Goal: Task Accomplishment & Management: Use online tool/utility

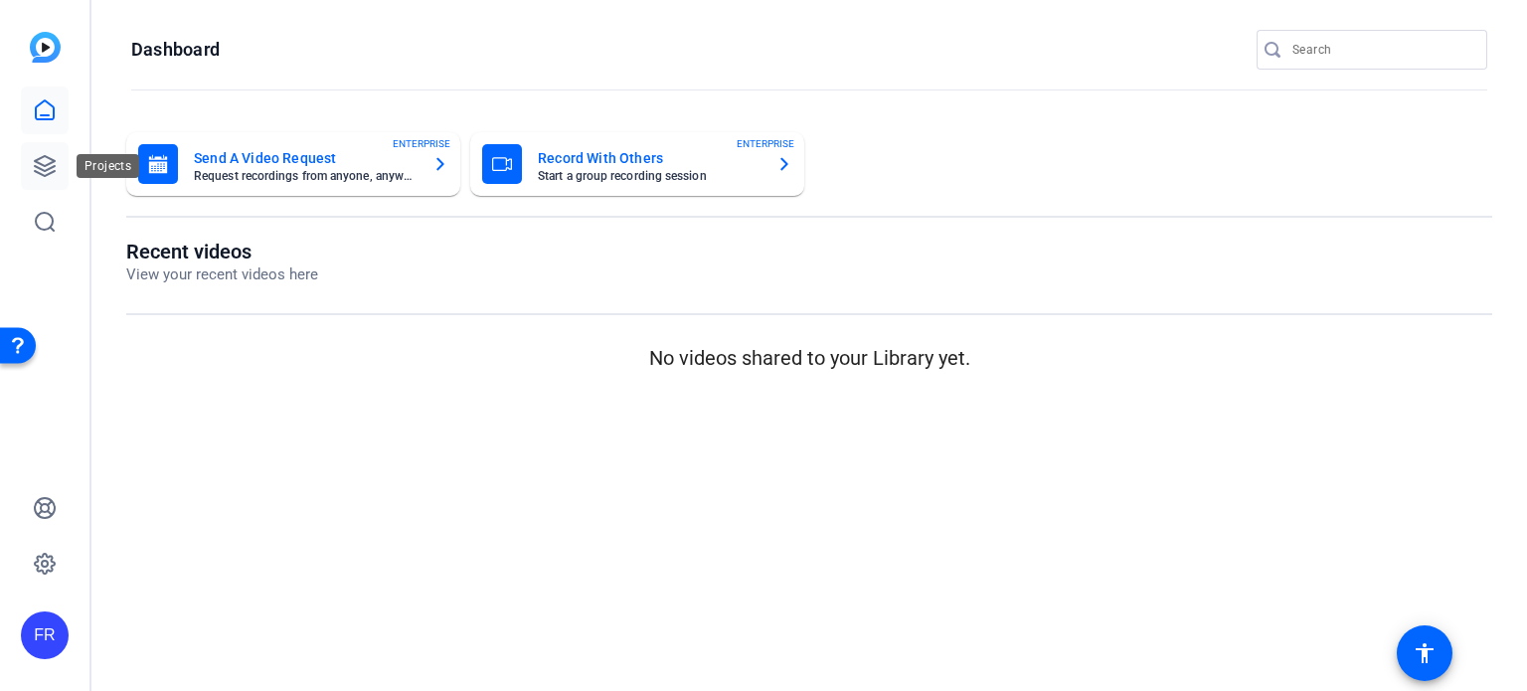
click at [48, 163] on icon at bounding box center [45, 166] width 24 height 24
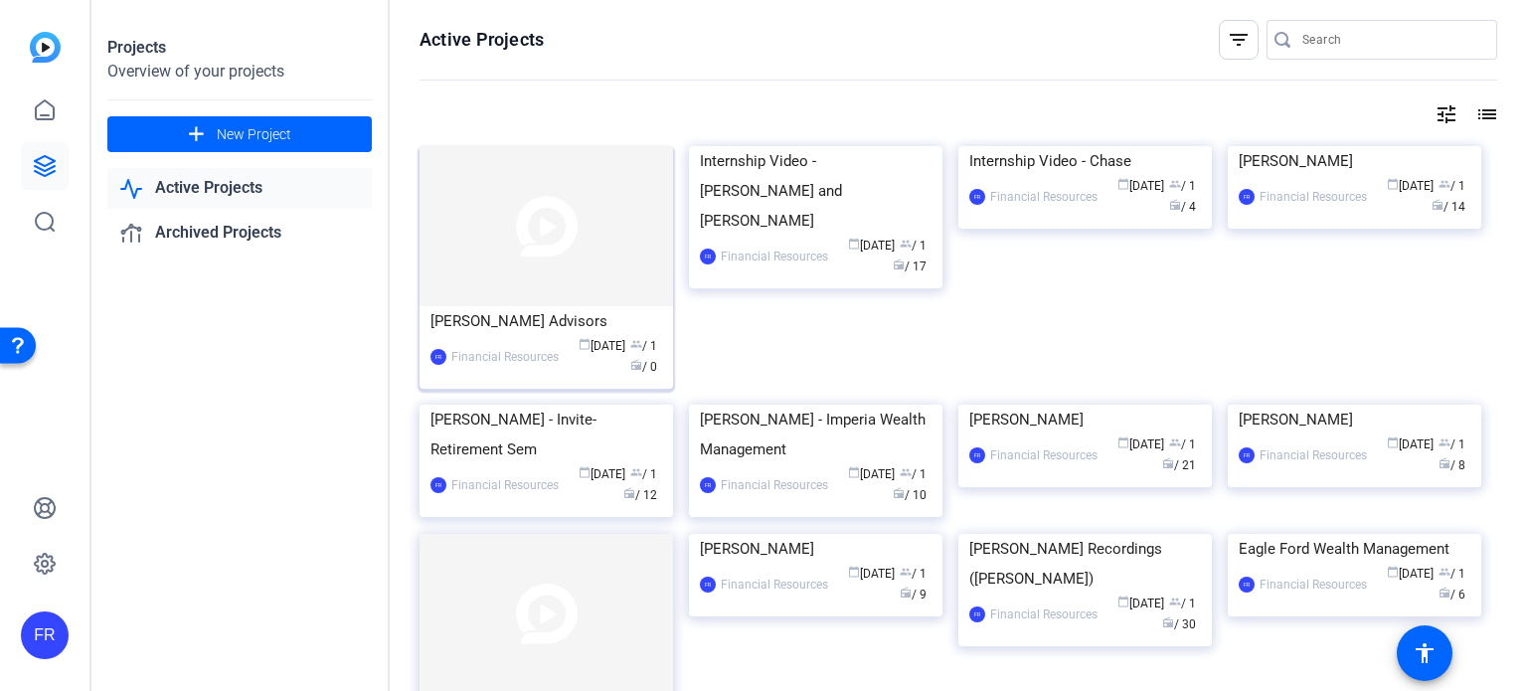
click at [526, 319] on div "[PERSON_NAME] Advisors" at bounding box center [546, 321] width 232 height 30
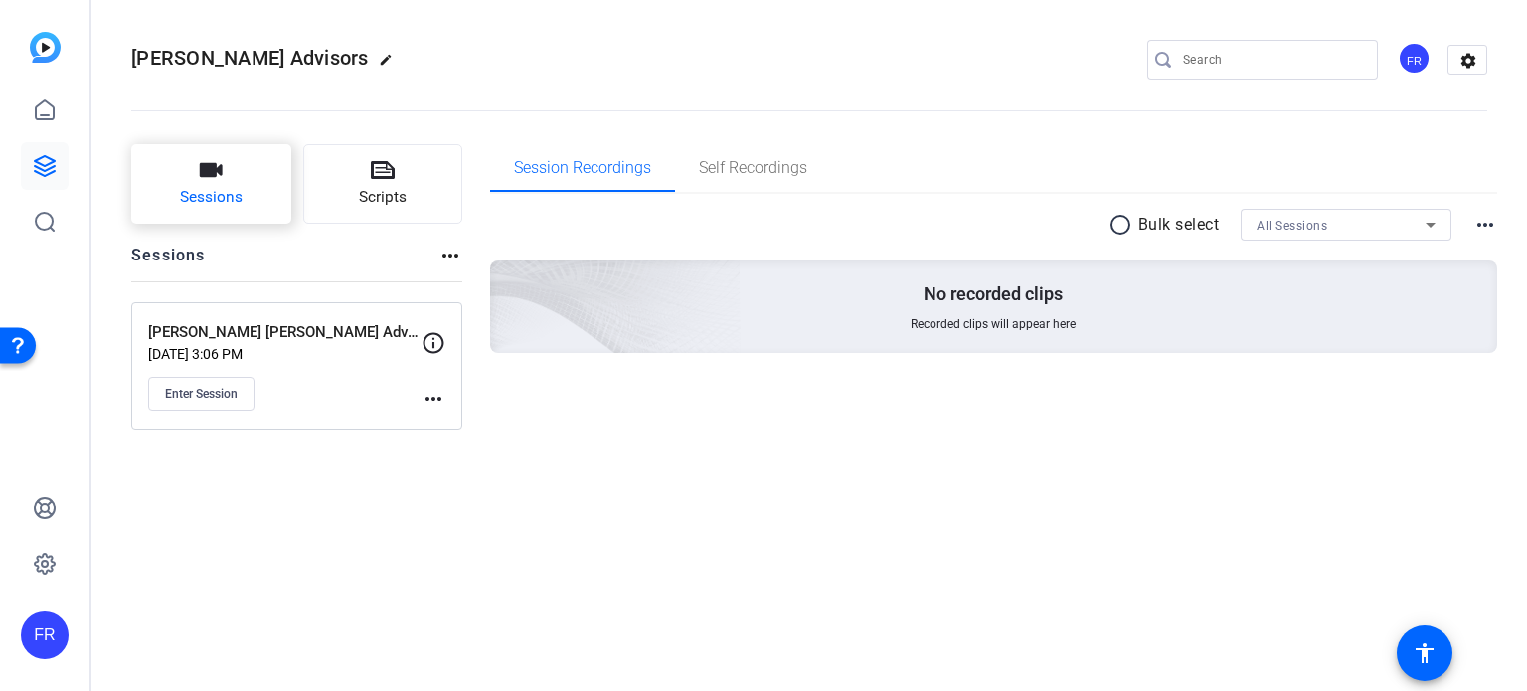
click at [207, 180] on icon "button" at bounding box center [211, 170] width 24 height 24
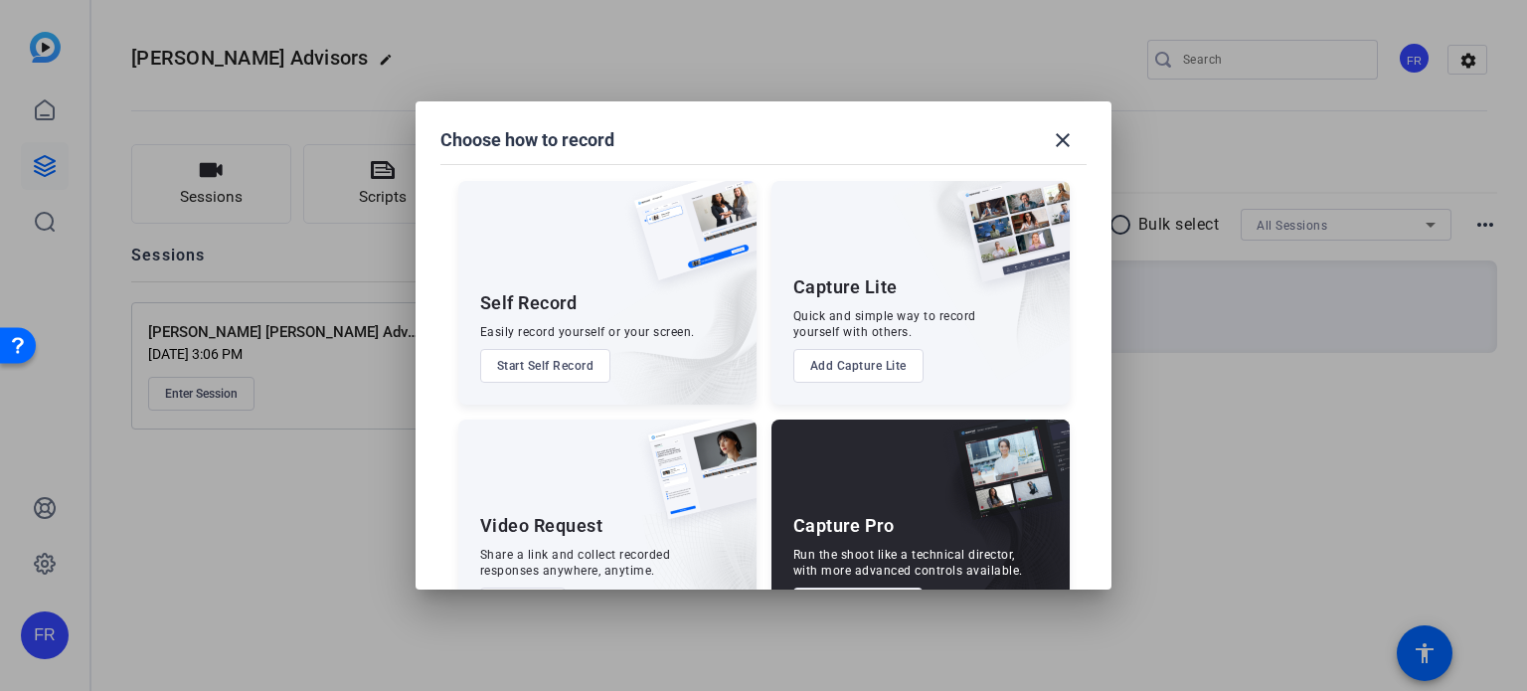
click at [871, 535] on div "Capture Pro" at bounding box center [843, 526] width 101 height 24
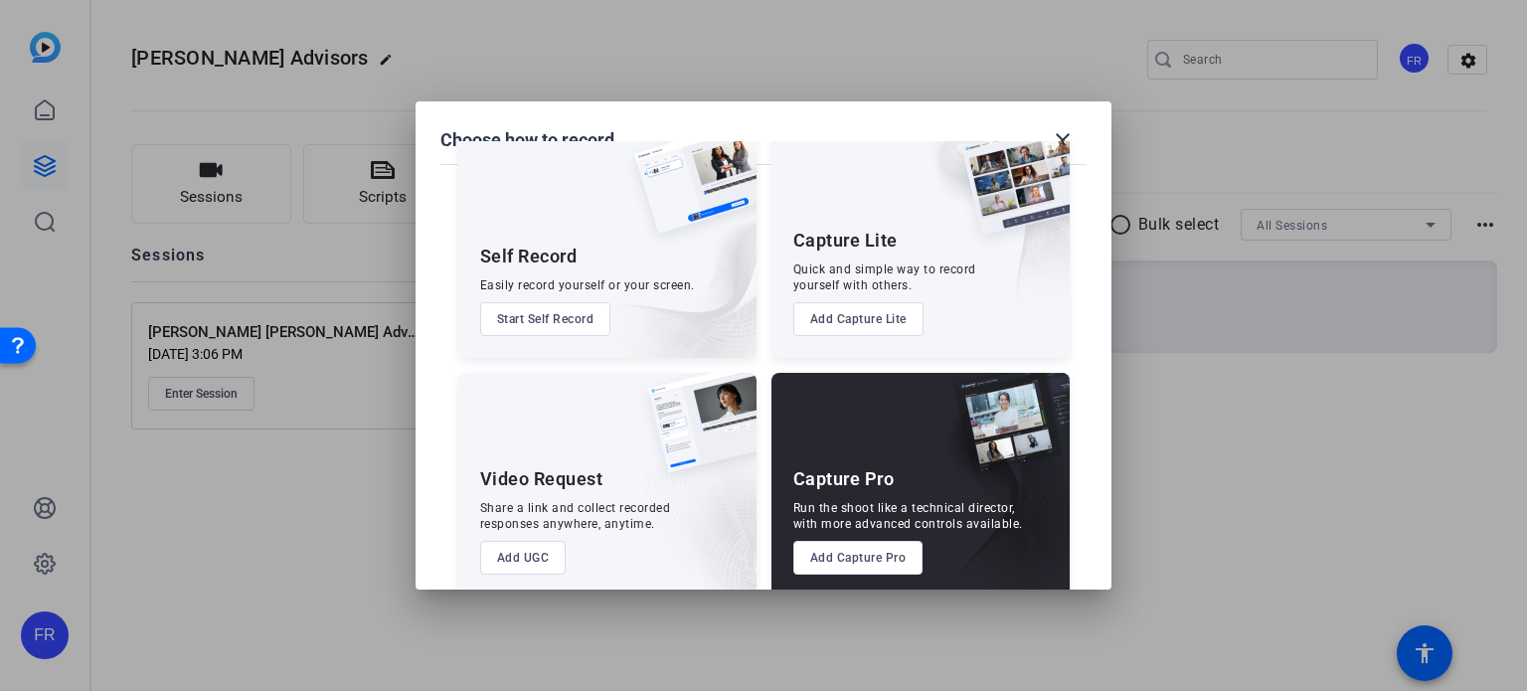
scroll to position [72, 0]
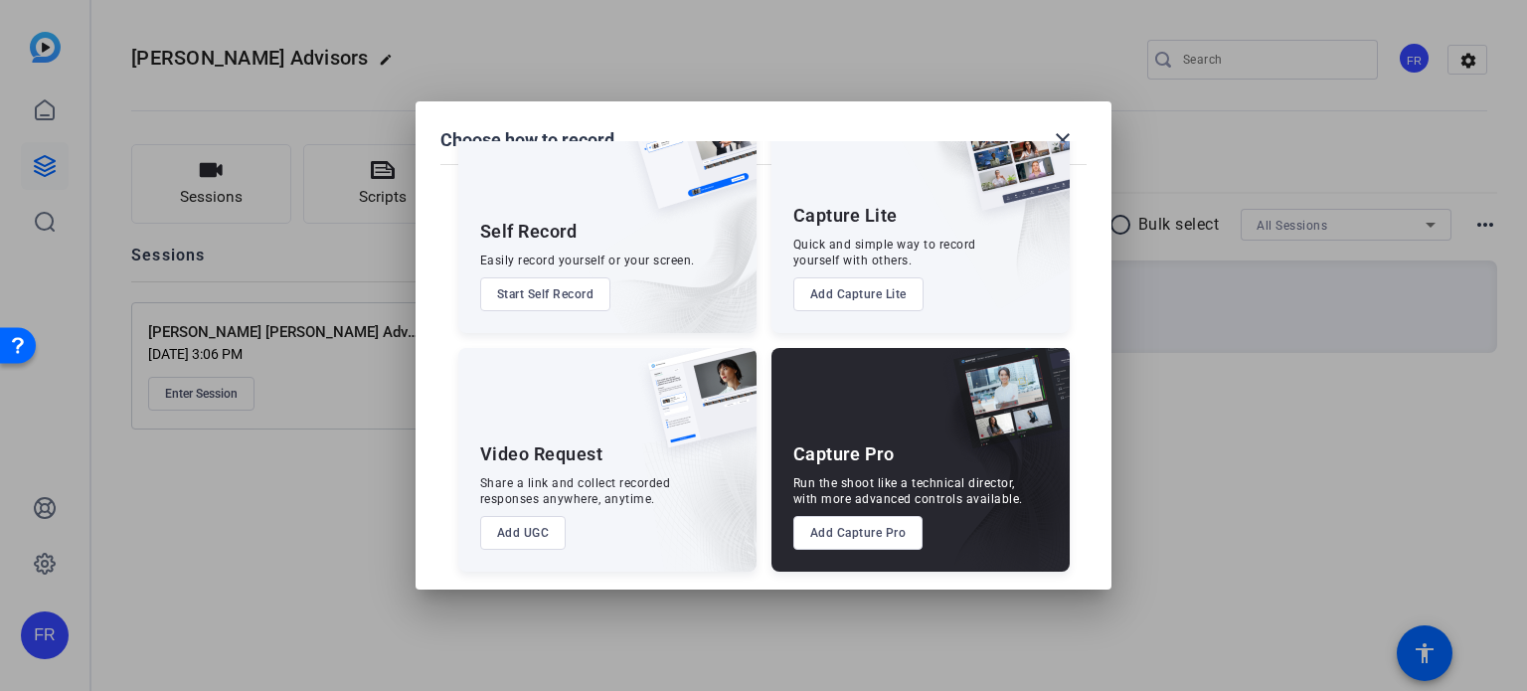
click at [882, 526] on button "Add Capture Pro" at bounding box center [858, 533] width 130 height 34
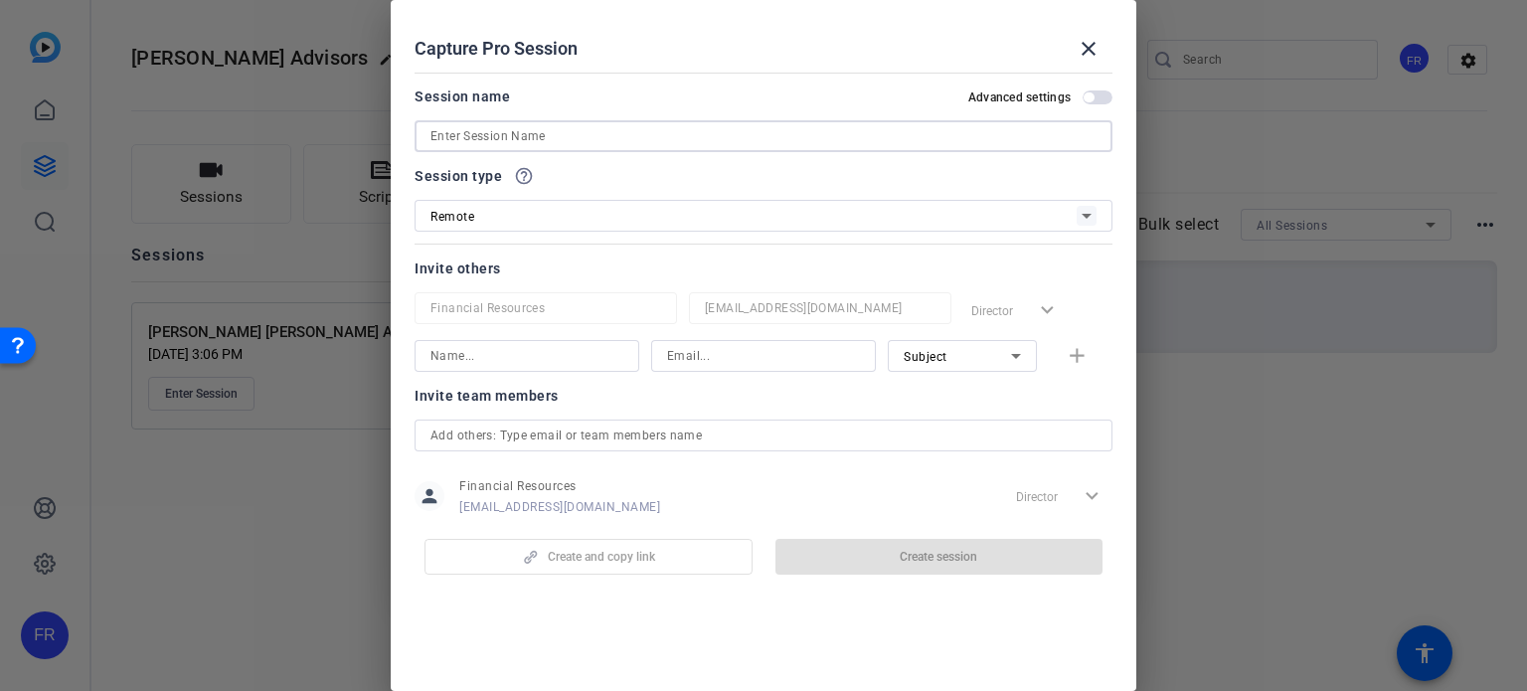
click at [442, 138] on input at bounding box center [763, 136] width 666 height 24
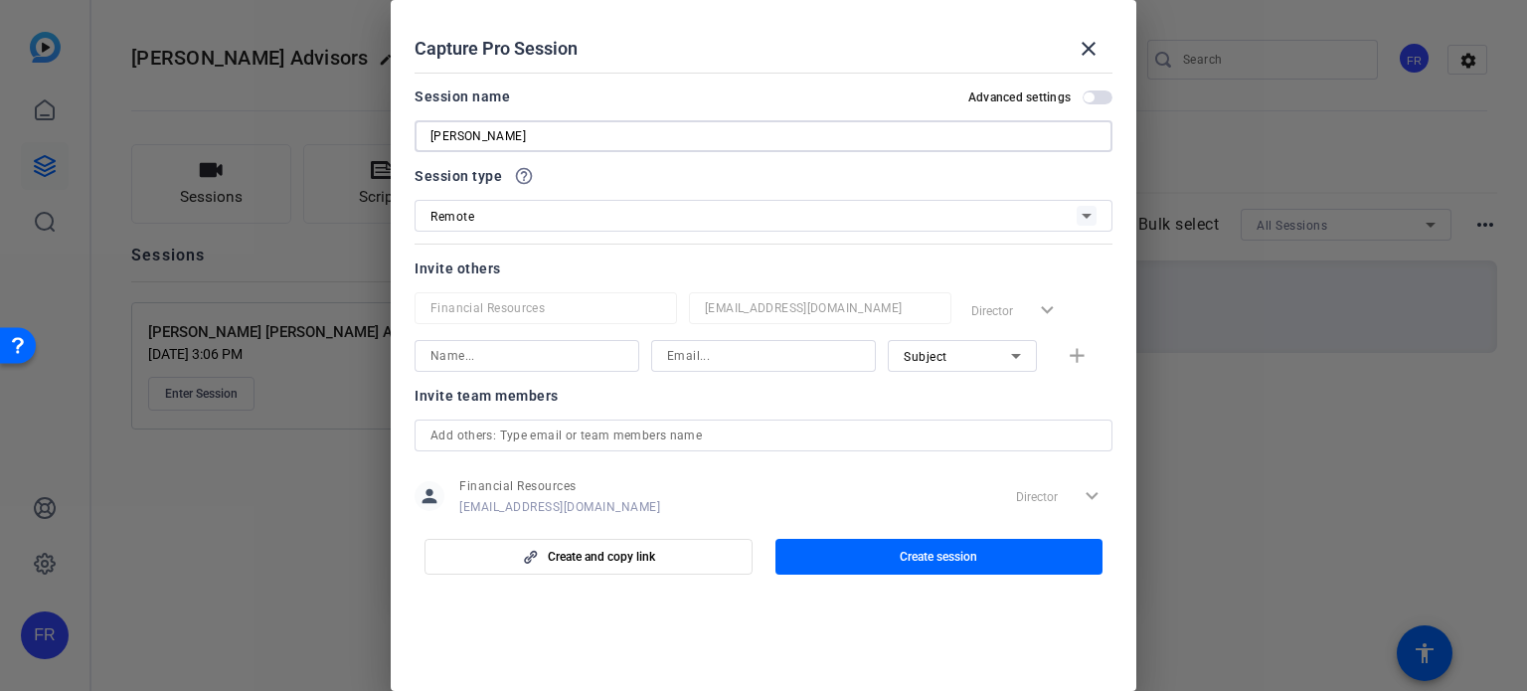
type input "Sylvie Letts"
click at [1075, 214] on icon at bounding box center [1087, 216] width 24 height 24
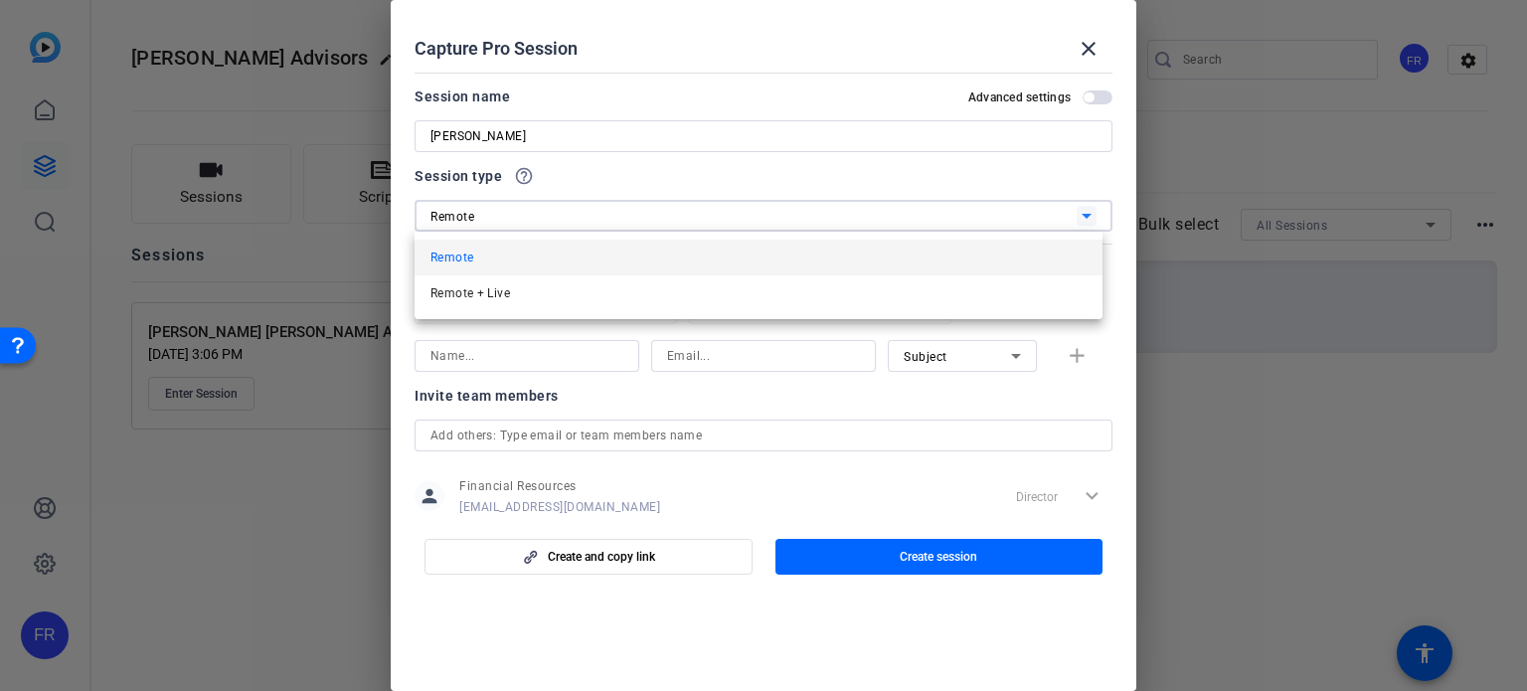
click at [1068, 214] on div at bounding box center [763, 345] width 1527 height 691
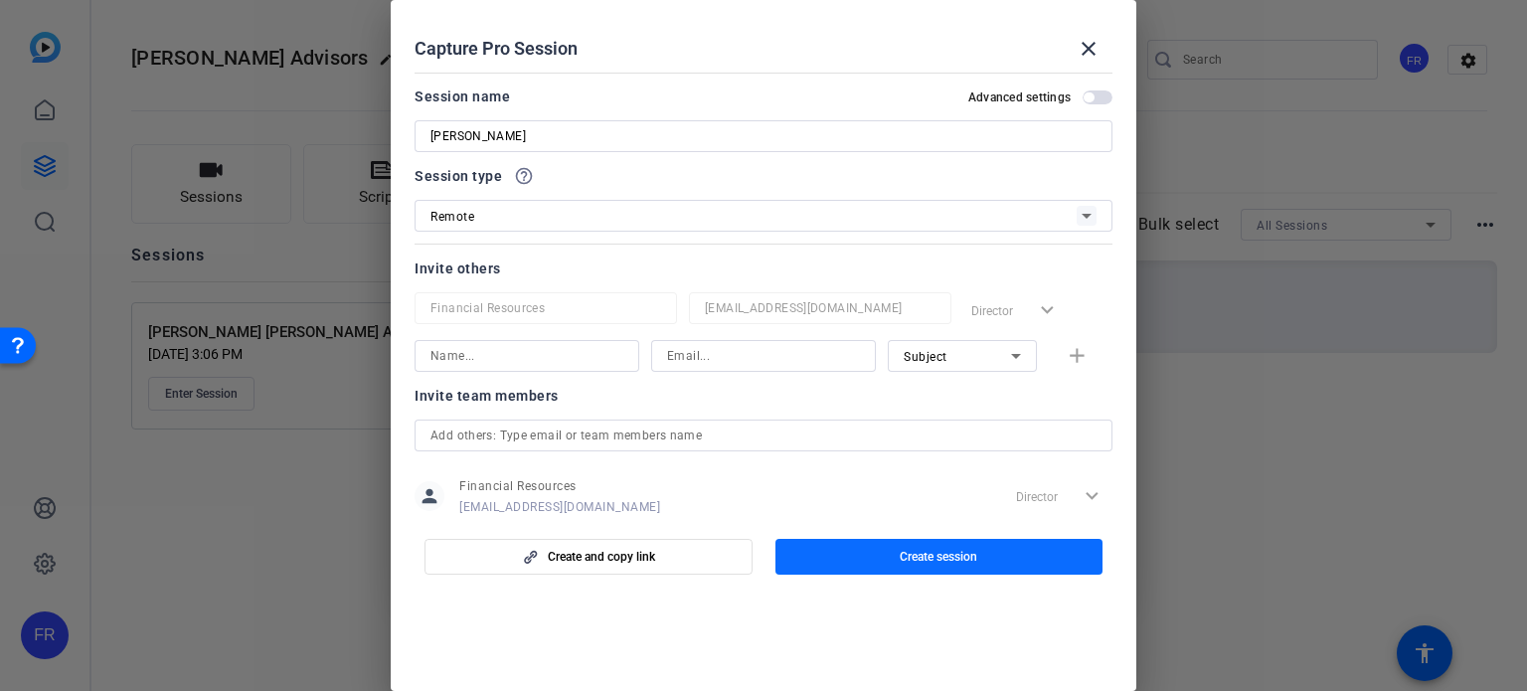
click at [942, 554] on span "Create session" at bounding box center [939, 557] width 78 height 16
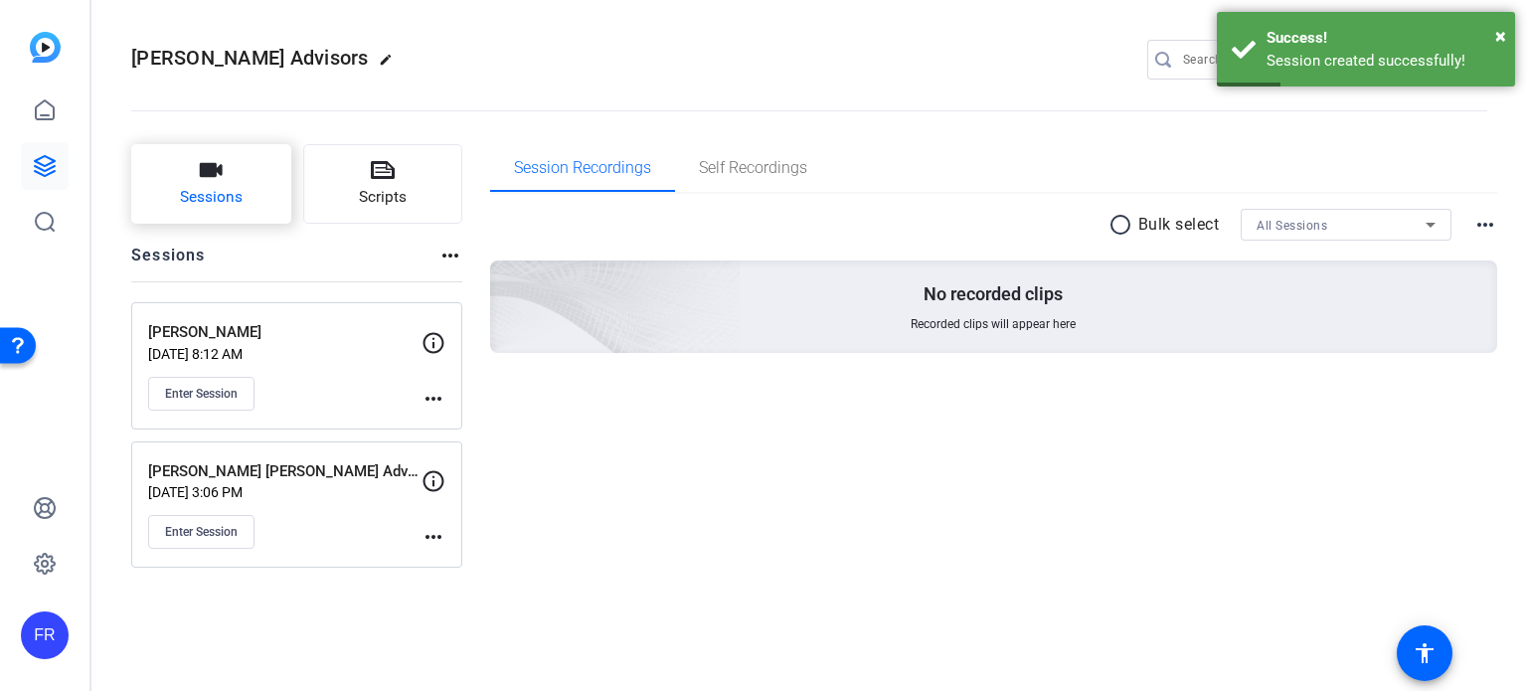
click at [211, 169] on icon "button" at bounding box center [211, 170] width 23 height 14
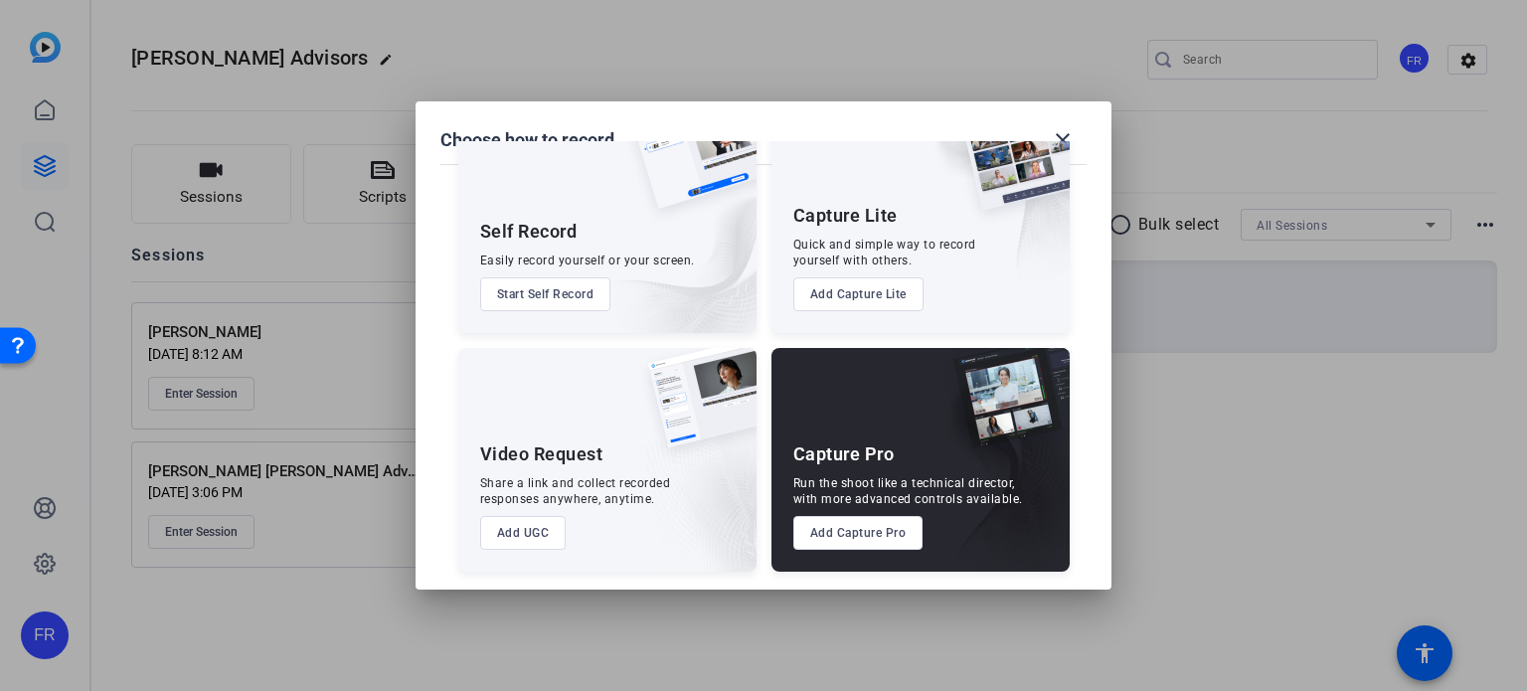
click at [847, 530] on button "Add Capture Pro" at bounding box center [858, 533] width 130 height 34
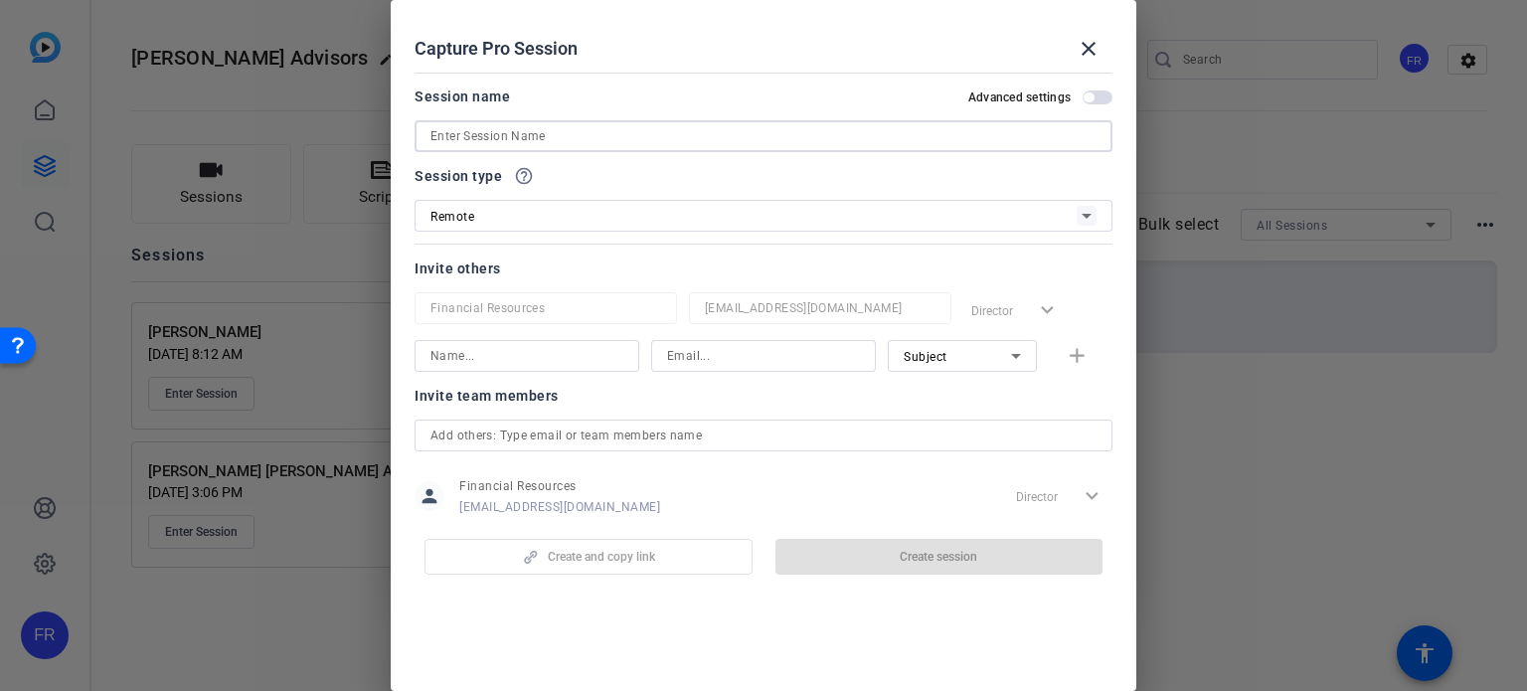
click at [440, 132] on input at bounding box center [763, 136] width 666 height 24
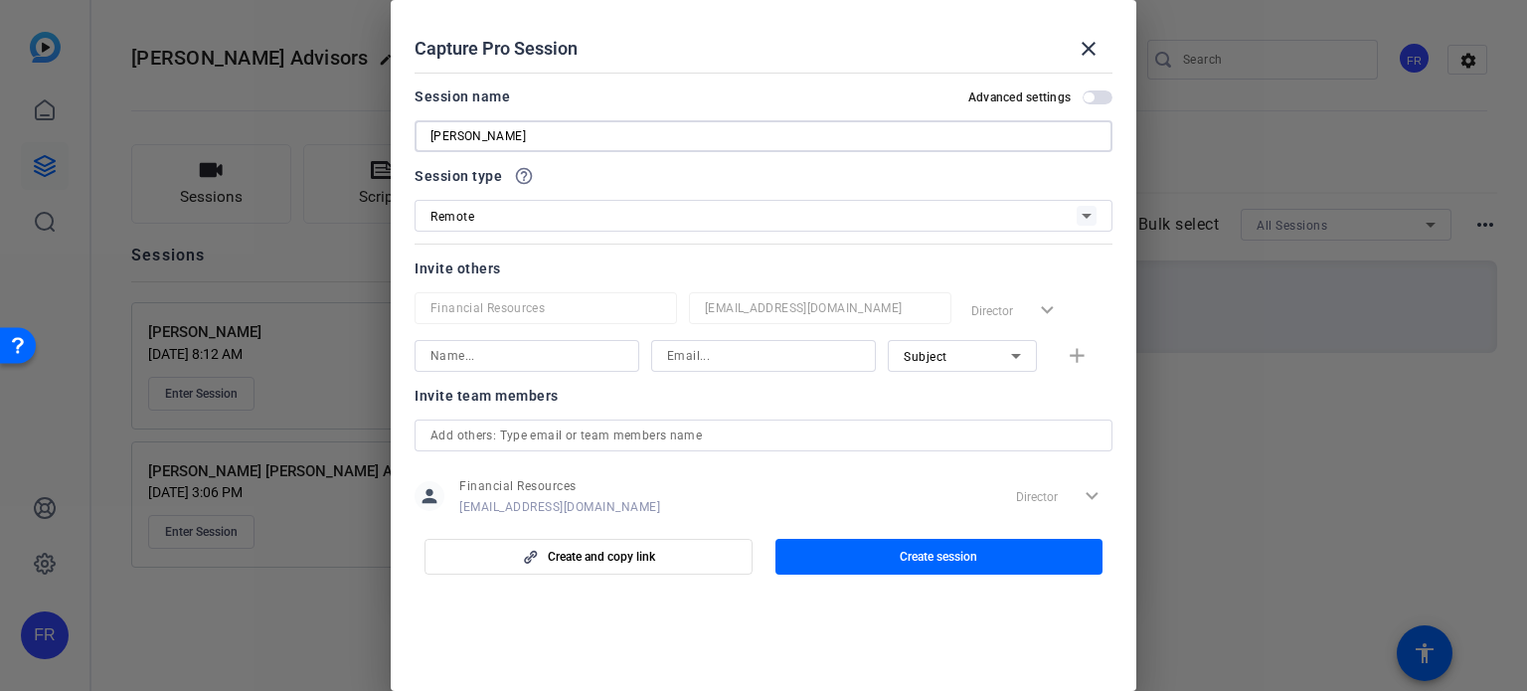
type input "Michelle Gascoigna"
click at [464, 354] on input at bounding box center [526, 356] width 193 height 24
type input "Emilie Lucier"
click at [819, 353] on input at bounding box center [763, 356] width 193 height 24
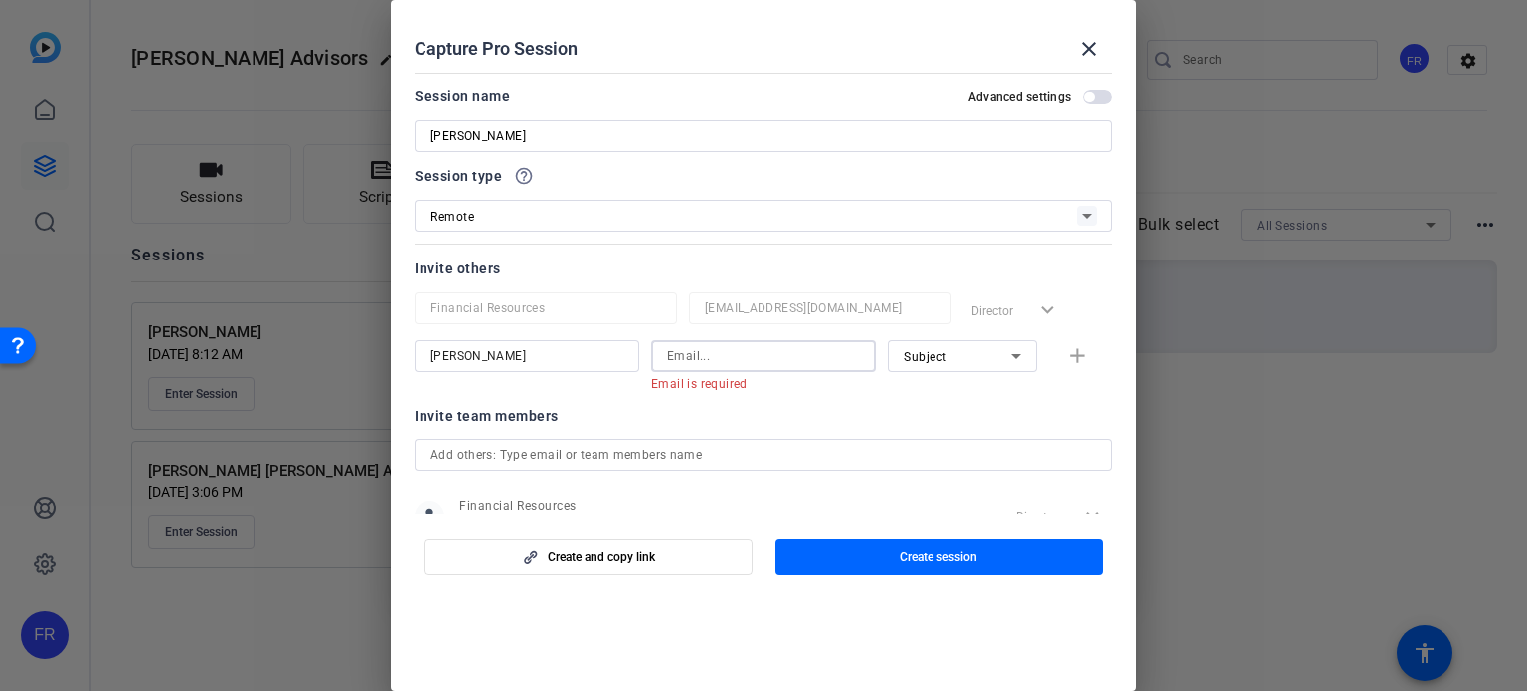
paste input "emilie.lucier@lpl.com"
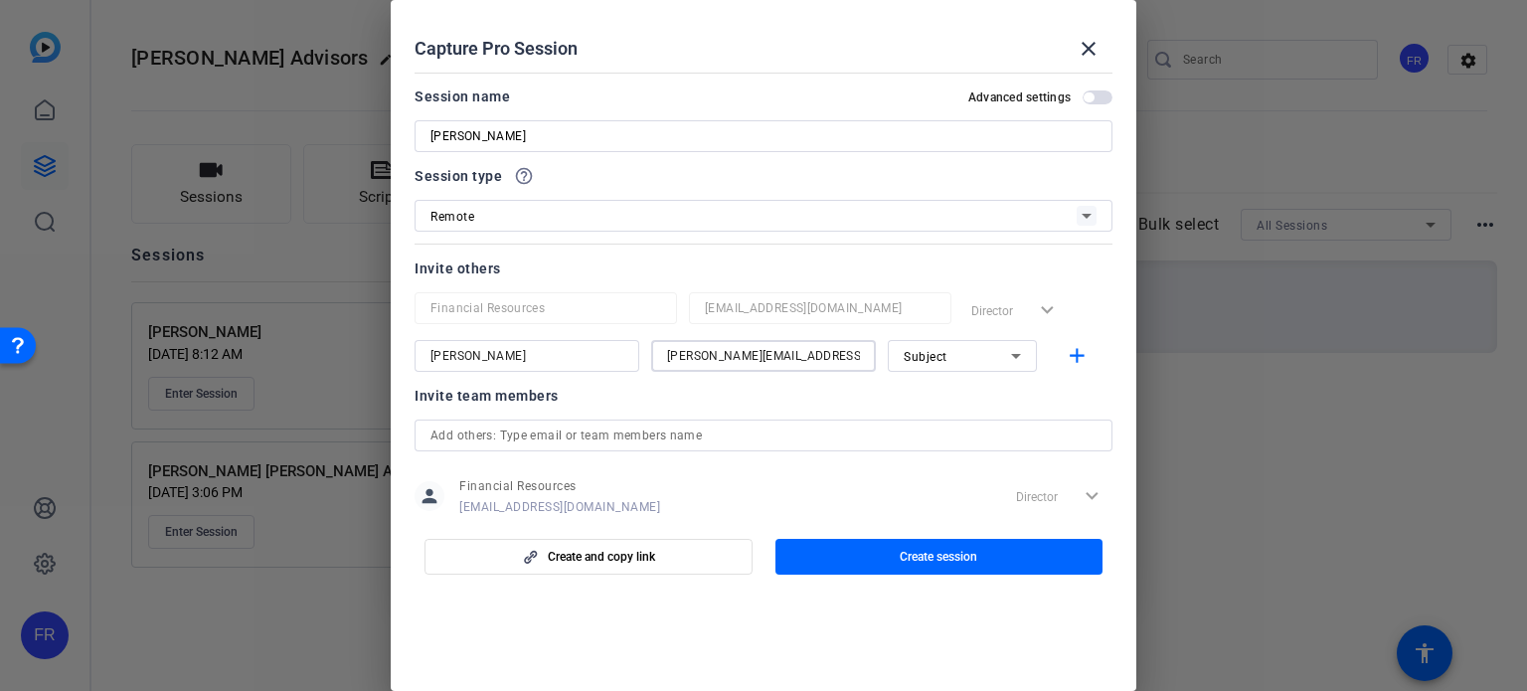
type input "emilie.lucier@lpl.com"
click at [1004, 361] on icon at bounding box center [1016, 356] width 24 height 24
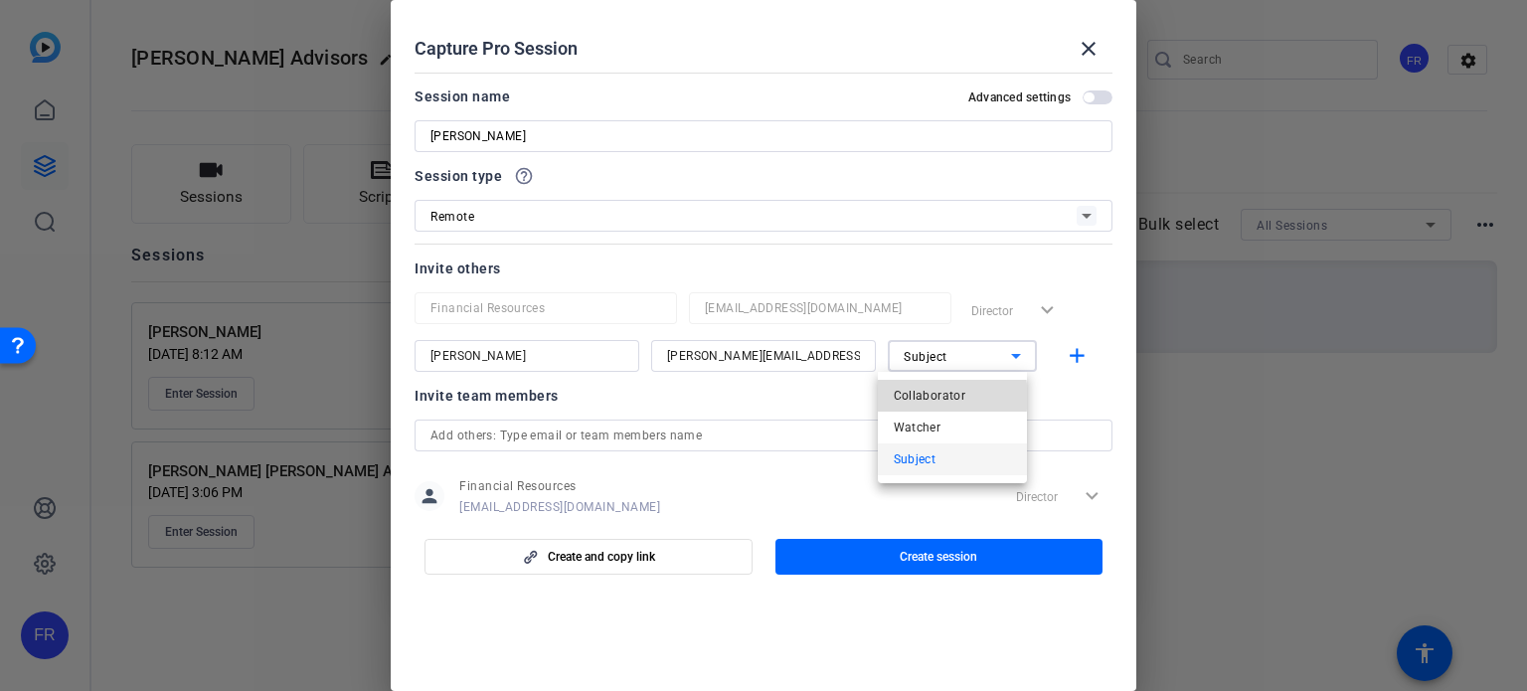
click at [938, 397] on span "Collaborator" at bounding box center [930, 396] width 73 height 24
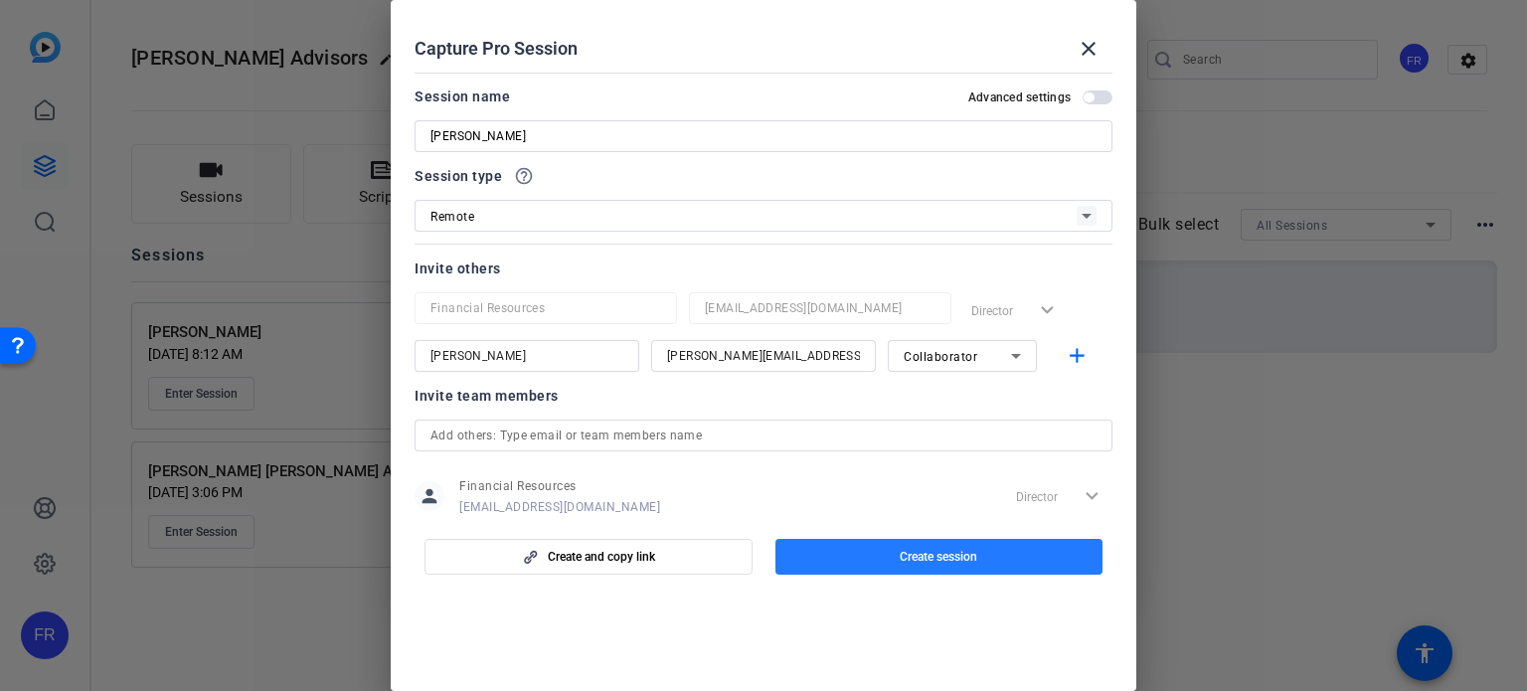
click at [937, 556] on span "Create session" at bounding box center [939, 557] width 78 height 16
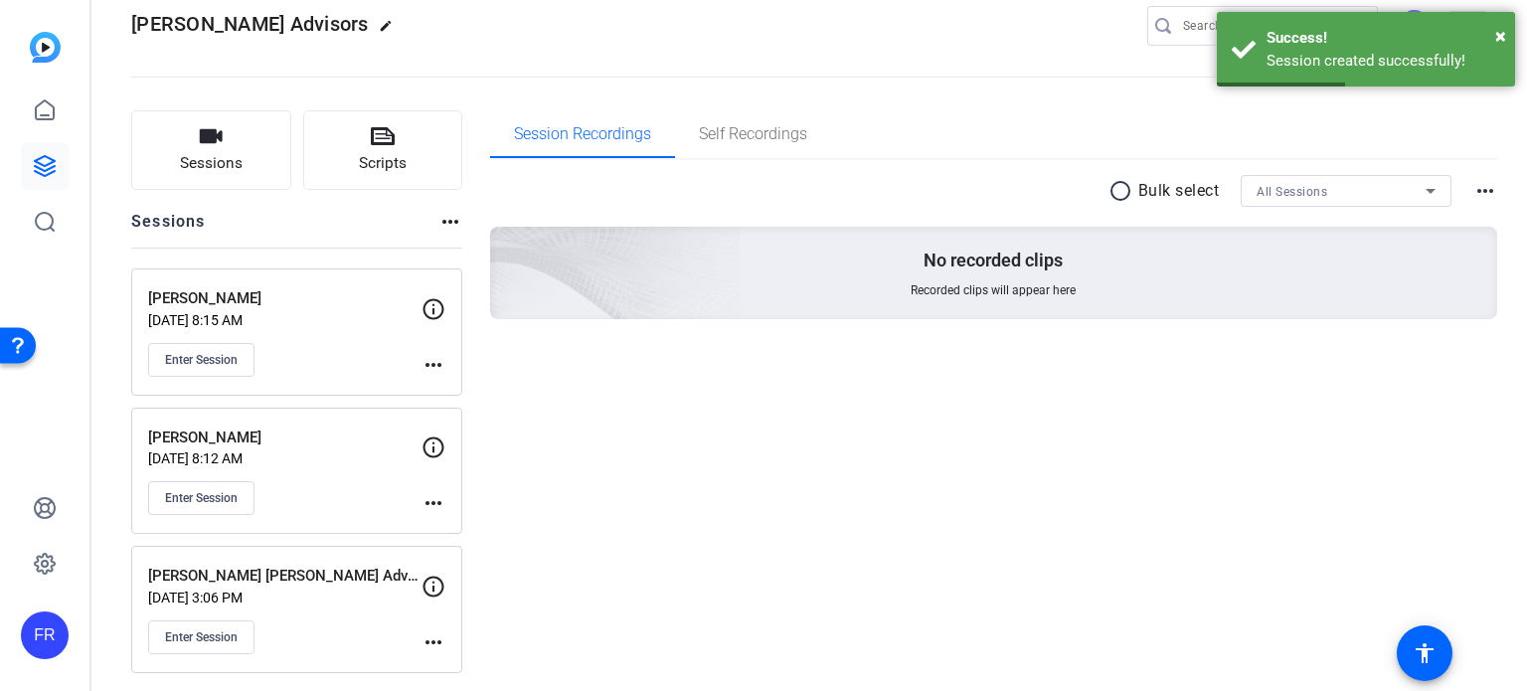
scroll to position [37, 0]
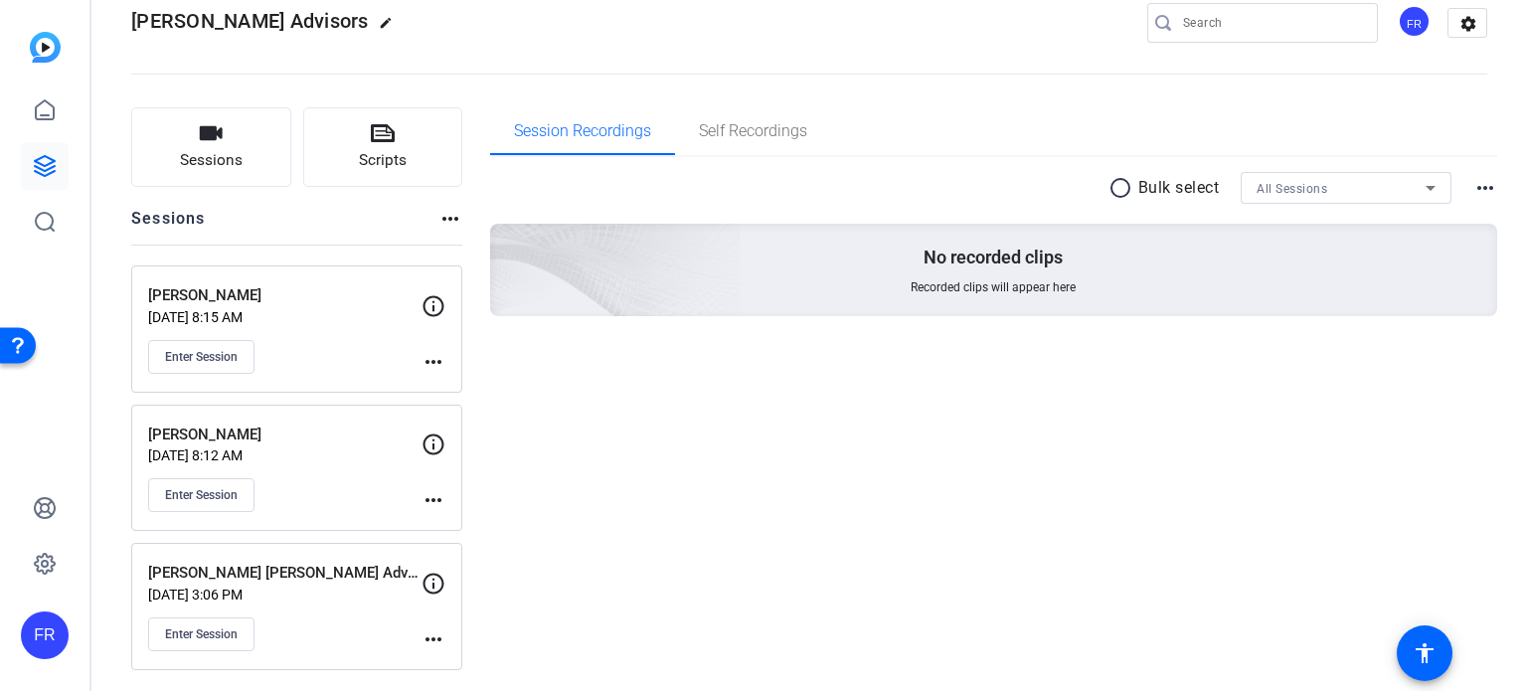
click at [430, 631] on mat-icon "more_horiz" at bounding box center [433, 639] width 24 height 24
click at [465, 584] on span "Edit Session" at bounding box center [482, 582] width 90 height 24
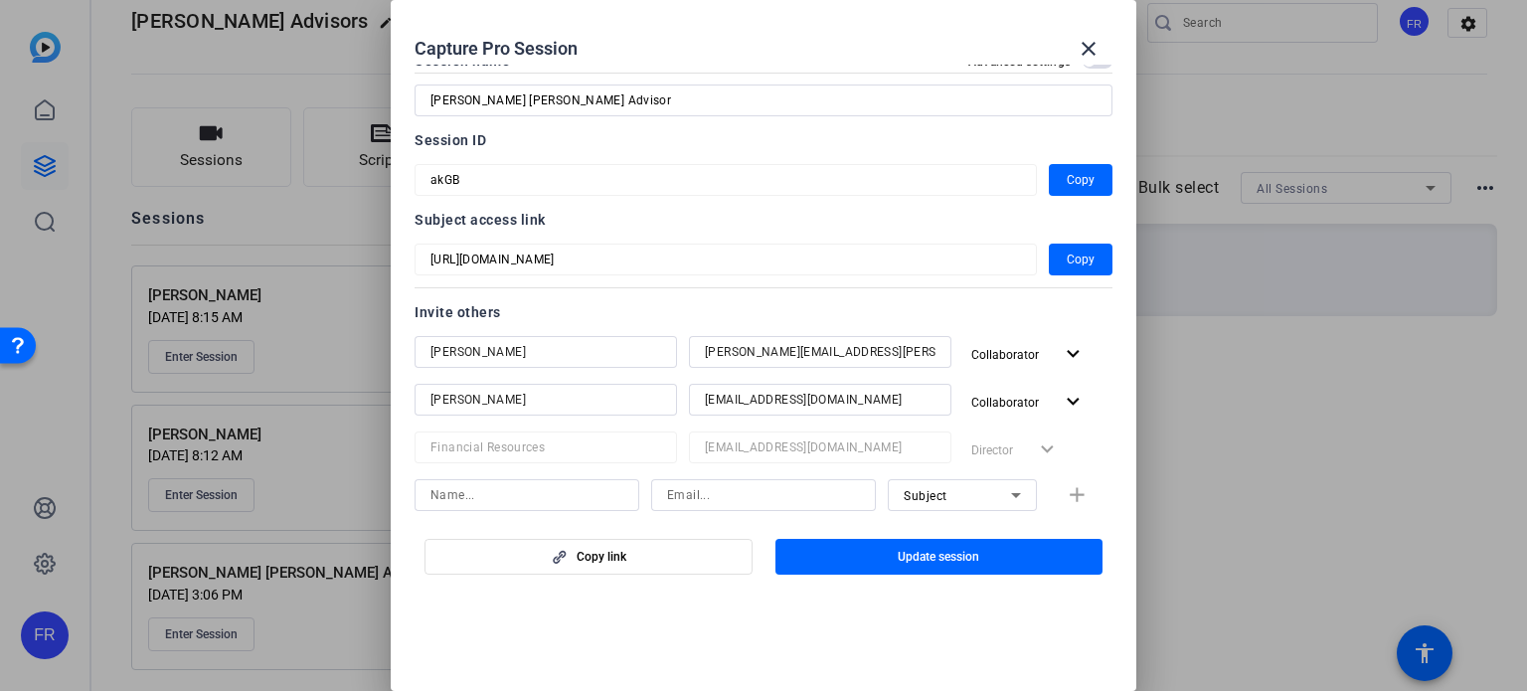
scroll to position [0, 0]
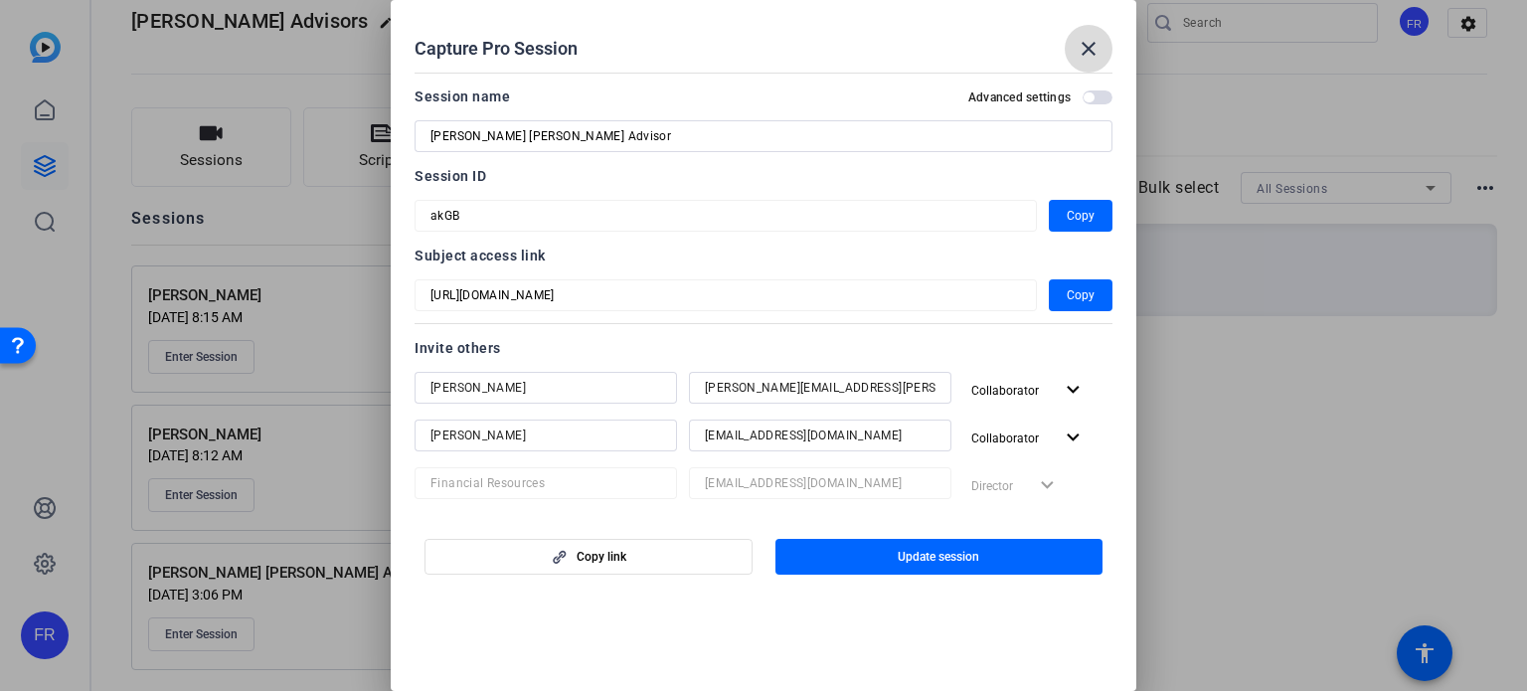
click at [1088, 43] on mat-icon "close" at bounding box center [1089, 49] width 24 height 24
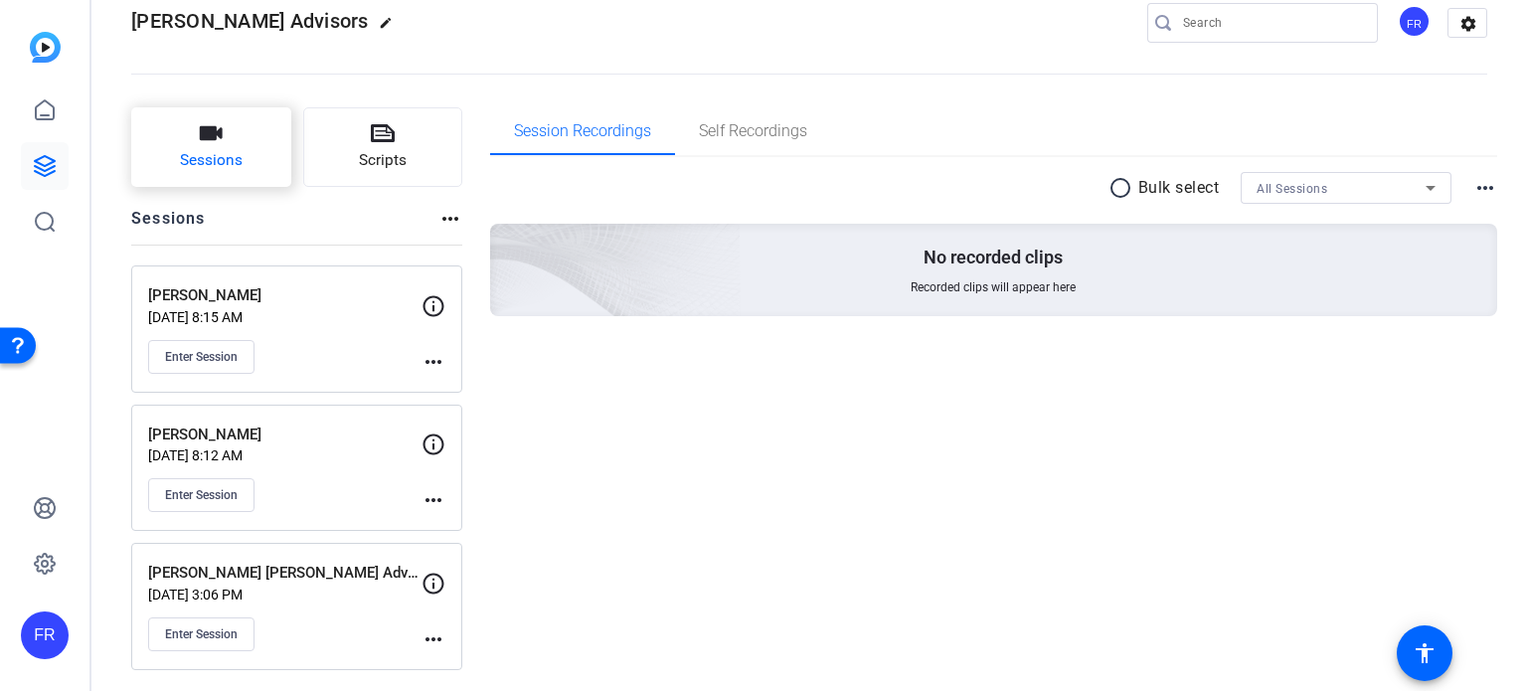
click at [210, 142] on icon "button" at bounding box center [211, 133] width 24 height 24
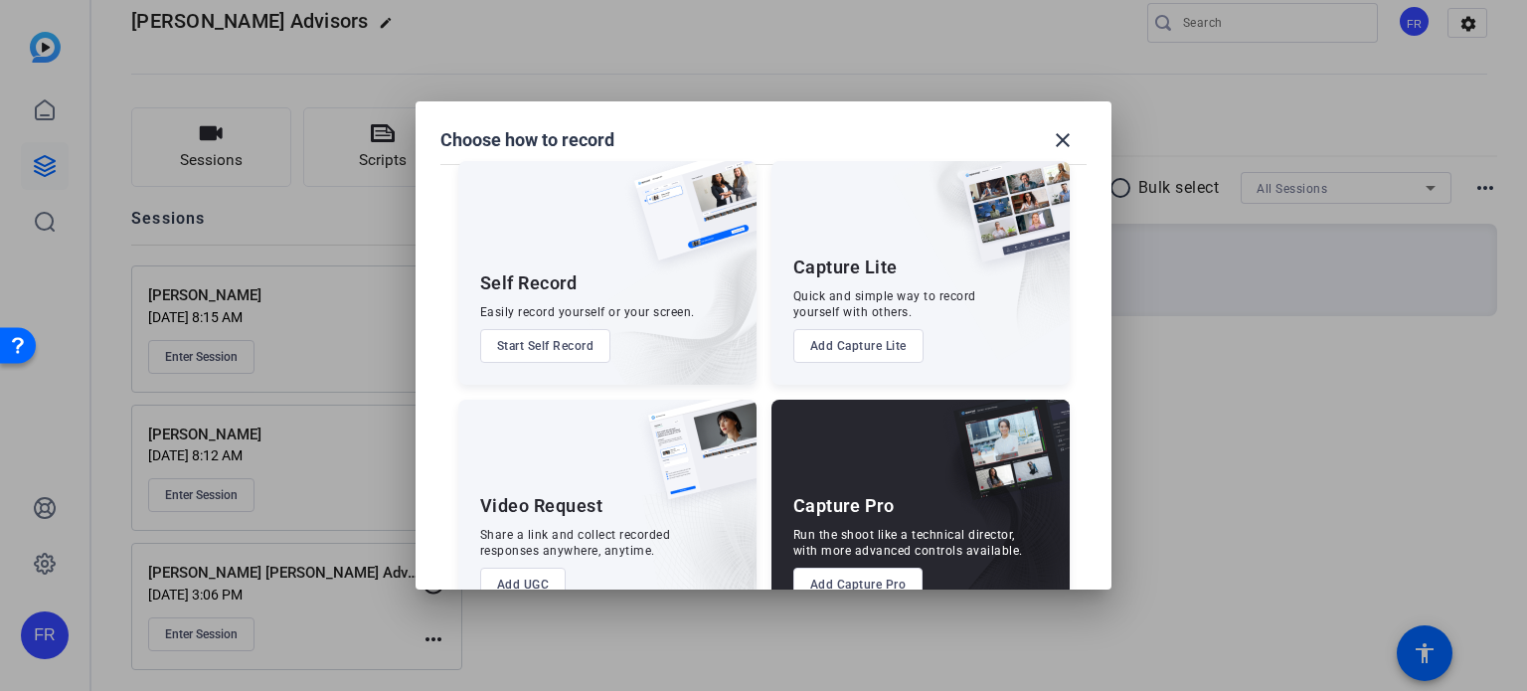
scroll to position [72, 0]
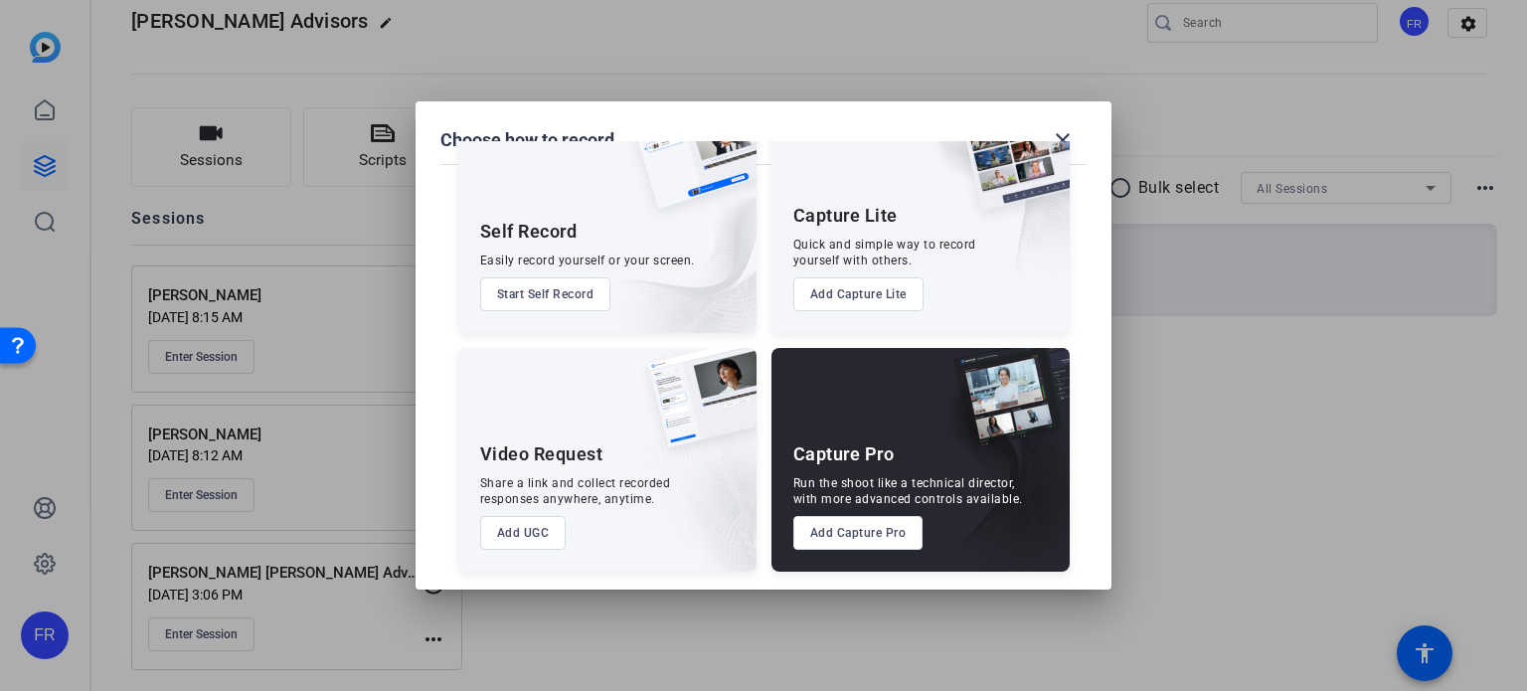
click at [849, 534] on button "Add Capture Pro" at bounding box center [858, 533] width 130 height 34
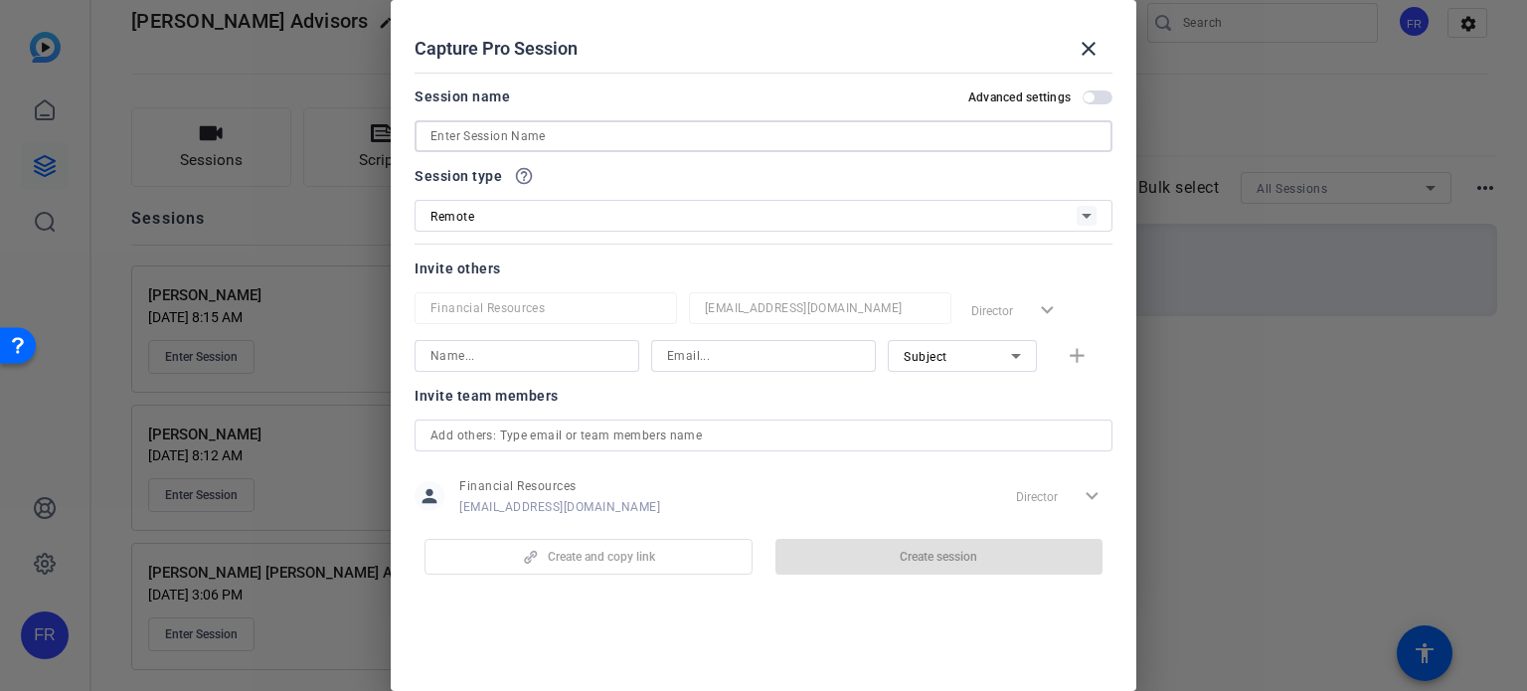
click at [452, 131] on input at bounding box center [763, 136] width 666 height 24
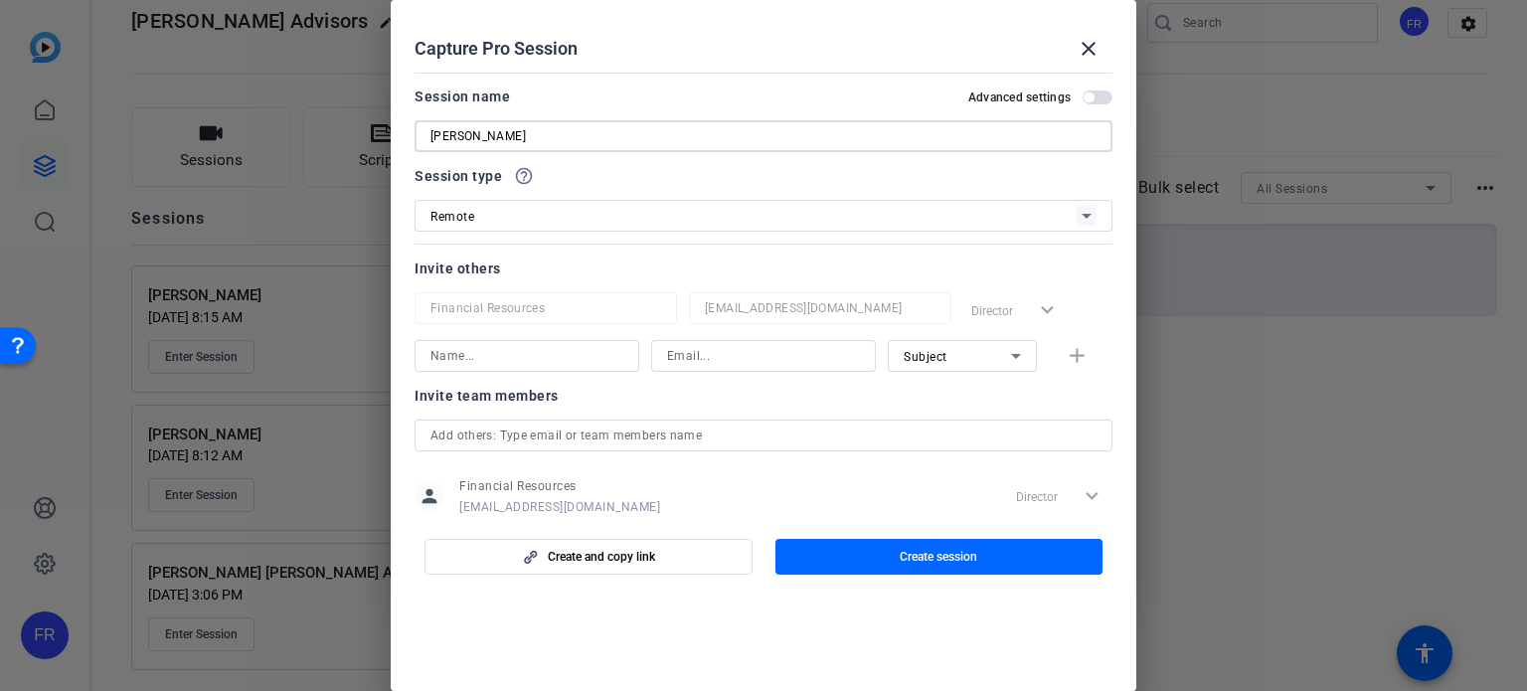
type input "Laura Lamppa"
click at [491, 439] on input "text" at bounding box center [763, 435] width 666 height 24
click at [477, 353] on input at bounding box center [526, 356] width 193 height 24
type input "Emilie Lucier"
click at [732, 349] on input at bounding box center [763, 356] width 193 height 24
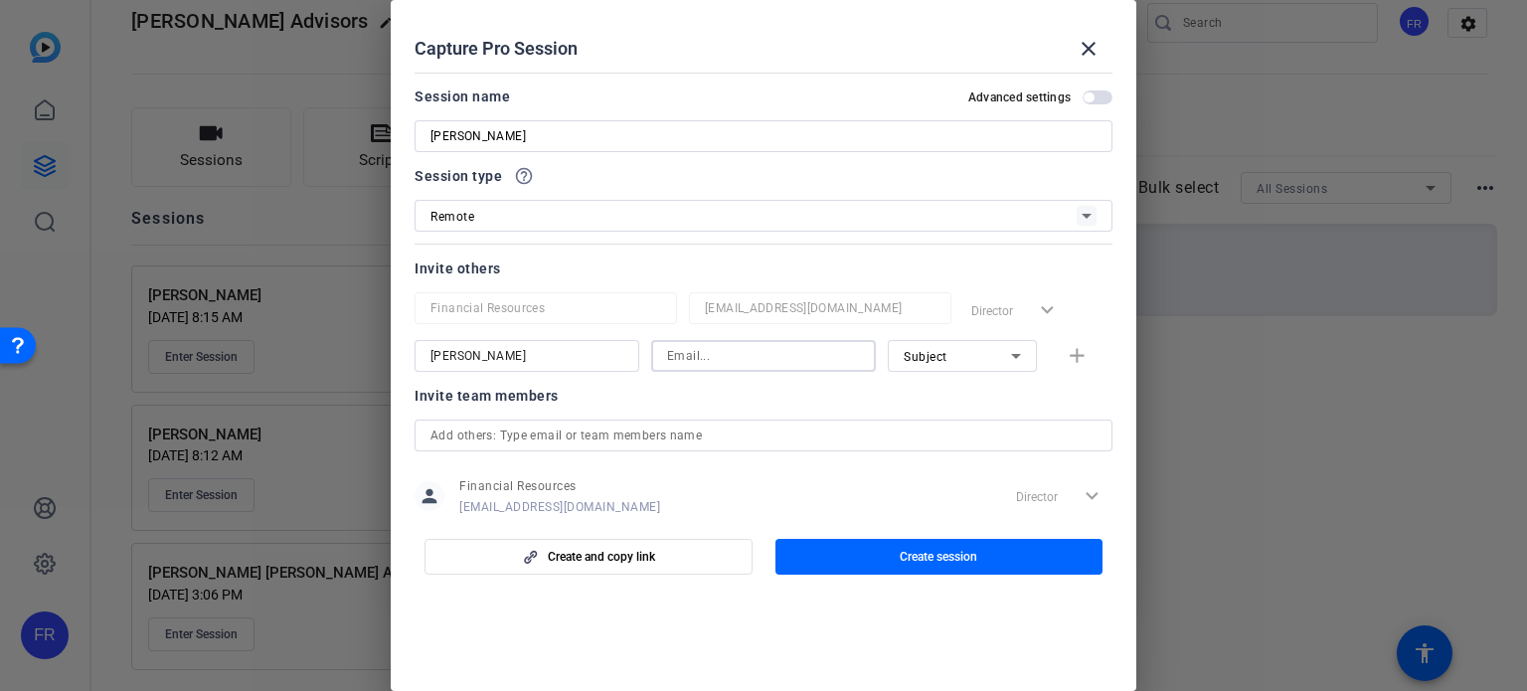
paste input "emilie.lucier@lpl.com"
type input "emilie.lucier@lpl.com"
click at [1007, 349] on icon at bounding box center [1016, 356] width 24 height 24
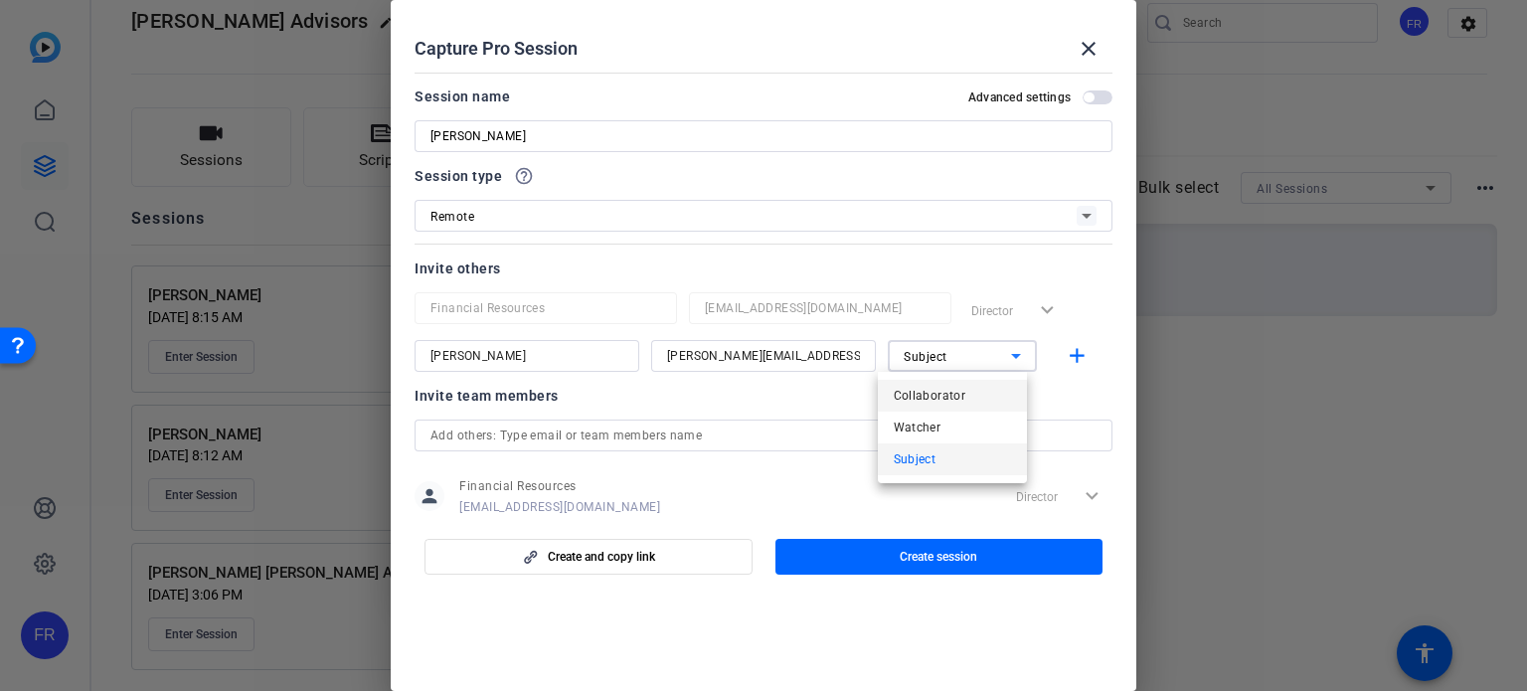
click at [949, 398] on span "Collaborator" at bounding box center [930, 396] width 73 height 24
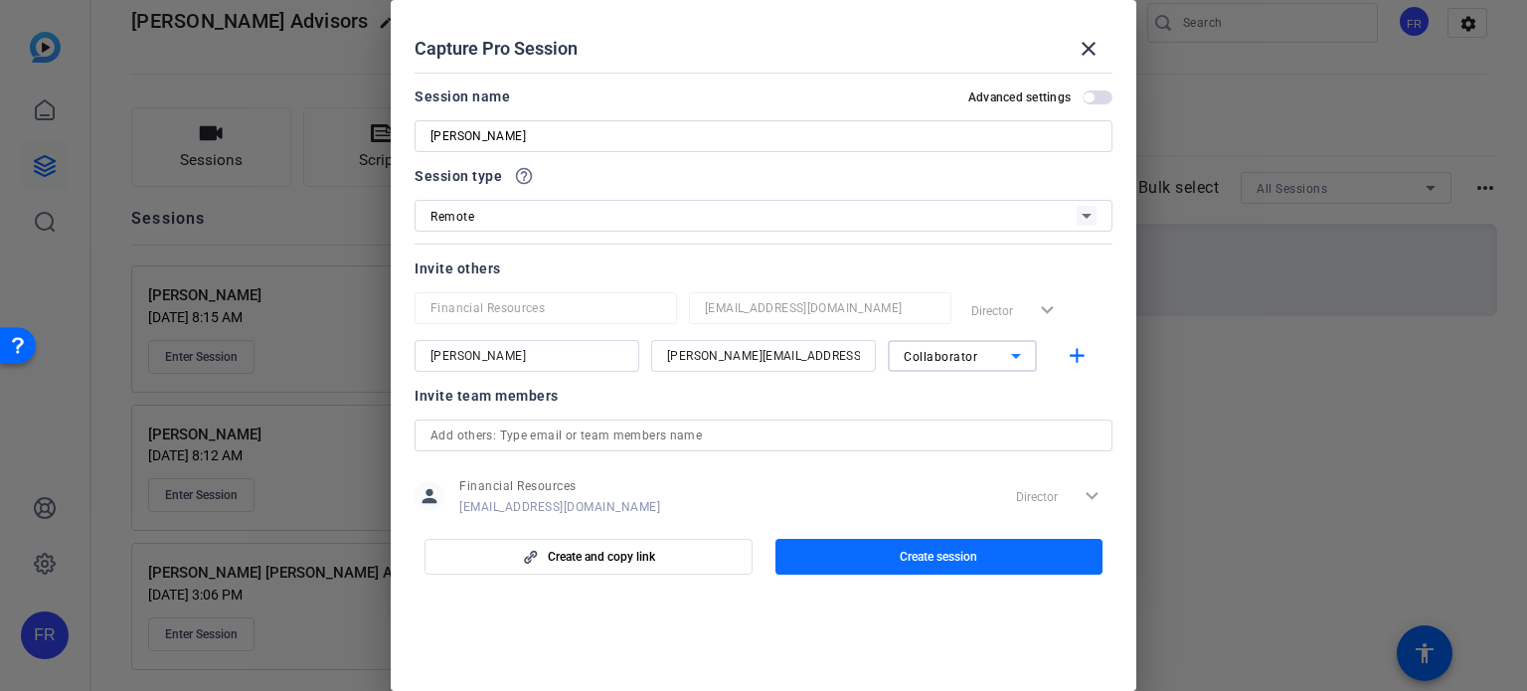
click at [938, 553] on span "Create session" at bounding box center [939, 557] width 78 height 16
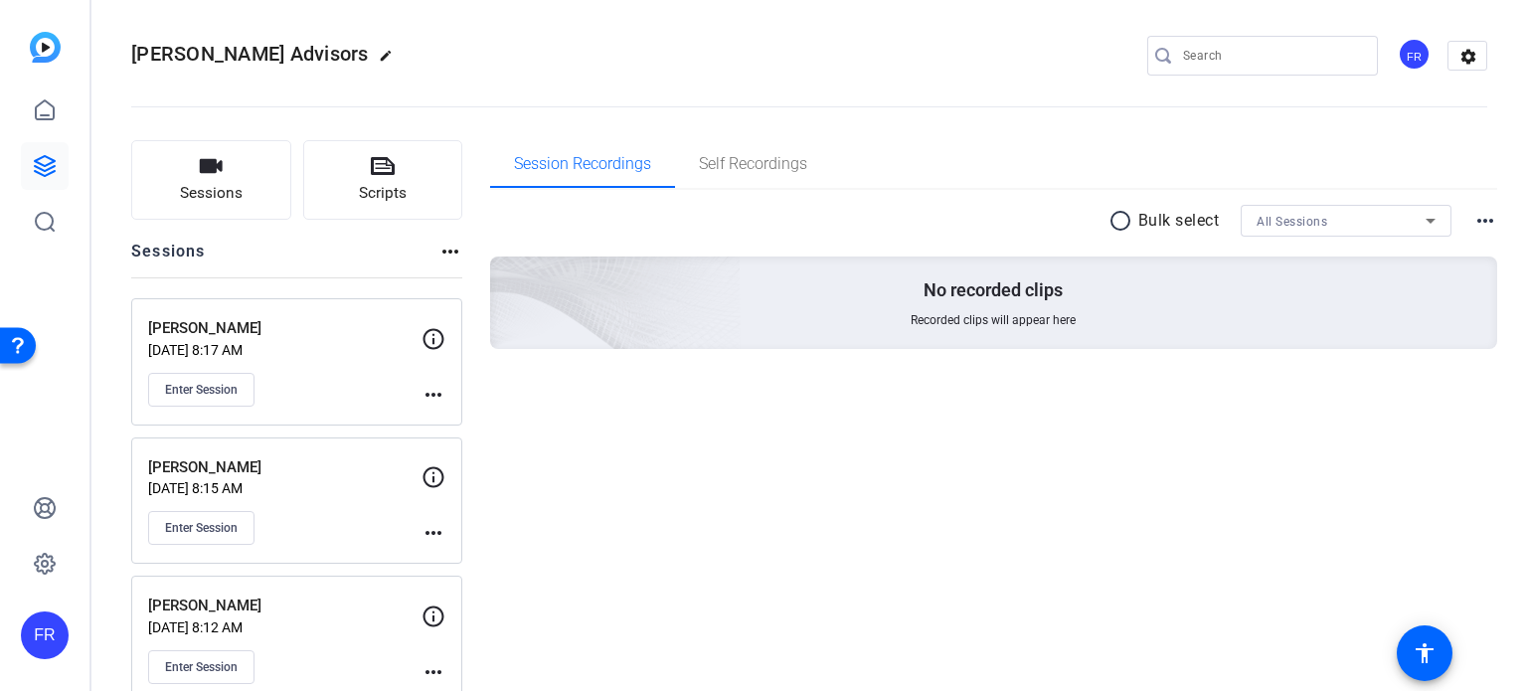
scroll to position [0, 0]
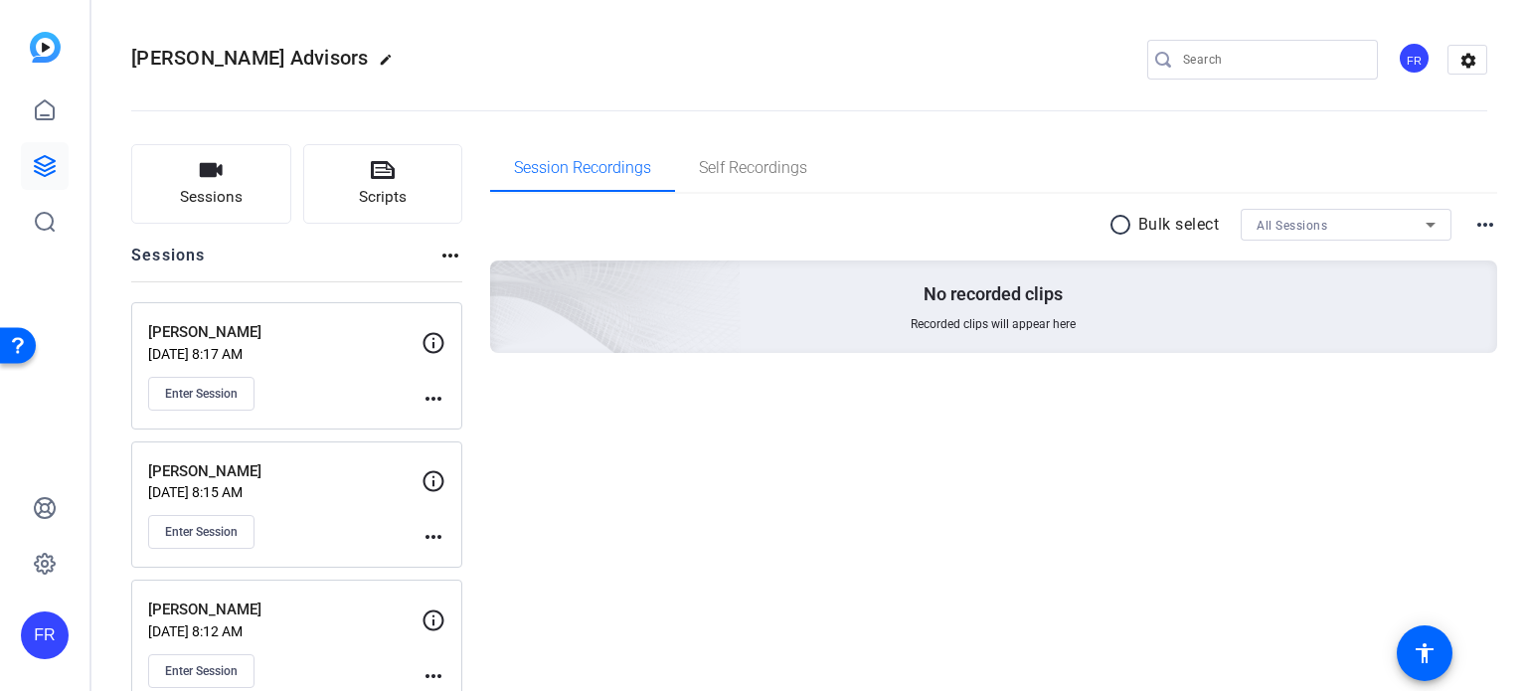
click at [433, 396] on mat-icon "more_horiz" at bounding box center [433, 399] width 24 height 24
click at [467, 429] on span "Edit Session" at bounding box center [482, 427] width 90 height 24
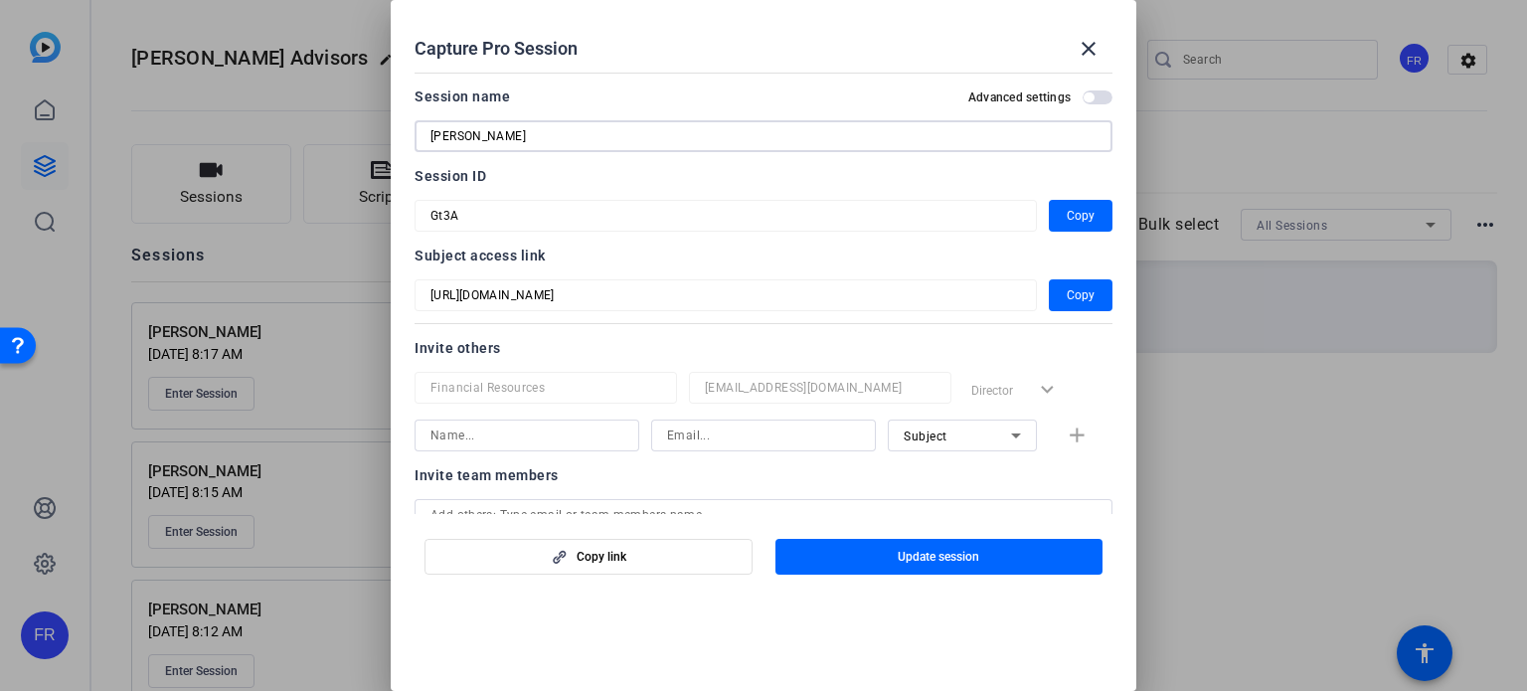
click at [525, 130] on input "Laura Lamppa" at bounding box center [763, 136] width 666 height 24
type input "Laura Lamppa, Frandsen Advisor"
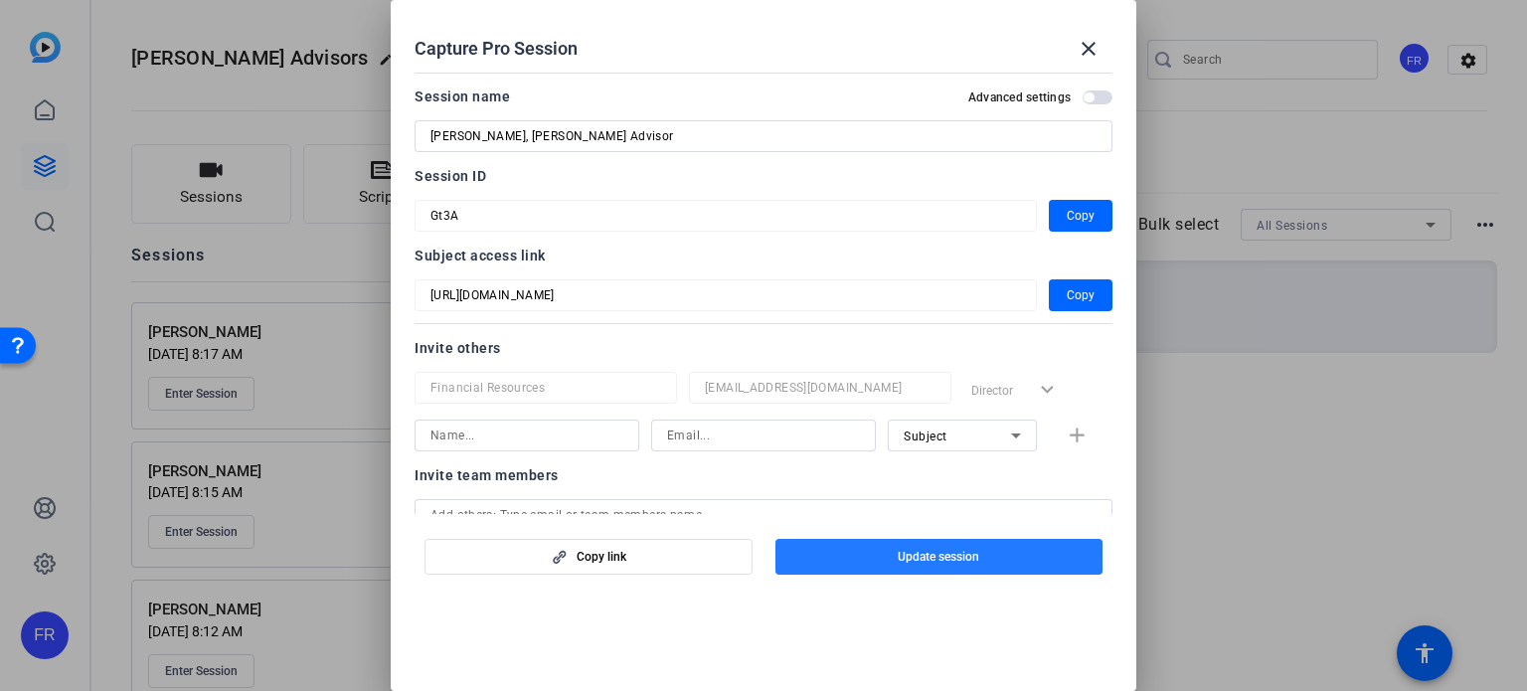
click at [937, 555] on span "Update session" at bounding box center [939, 557] width 82 height 16
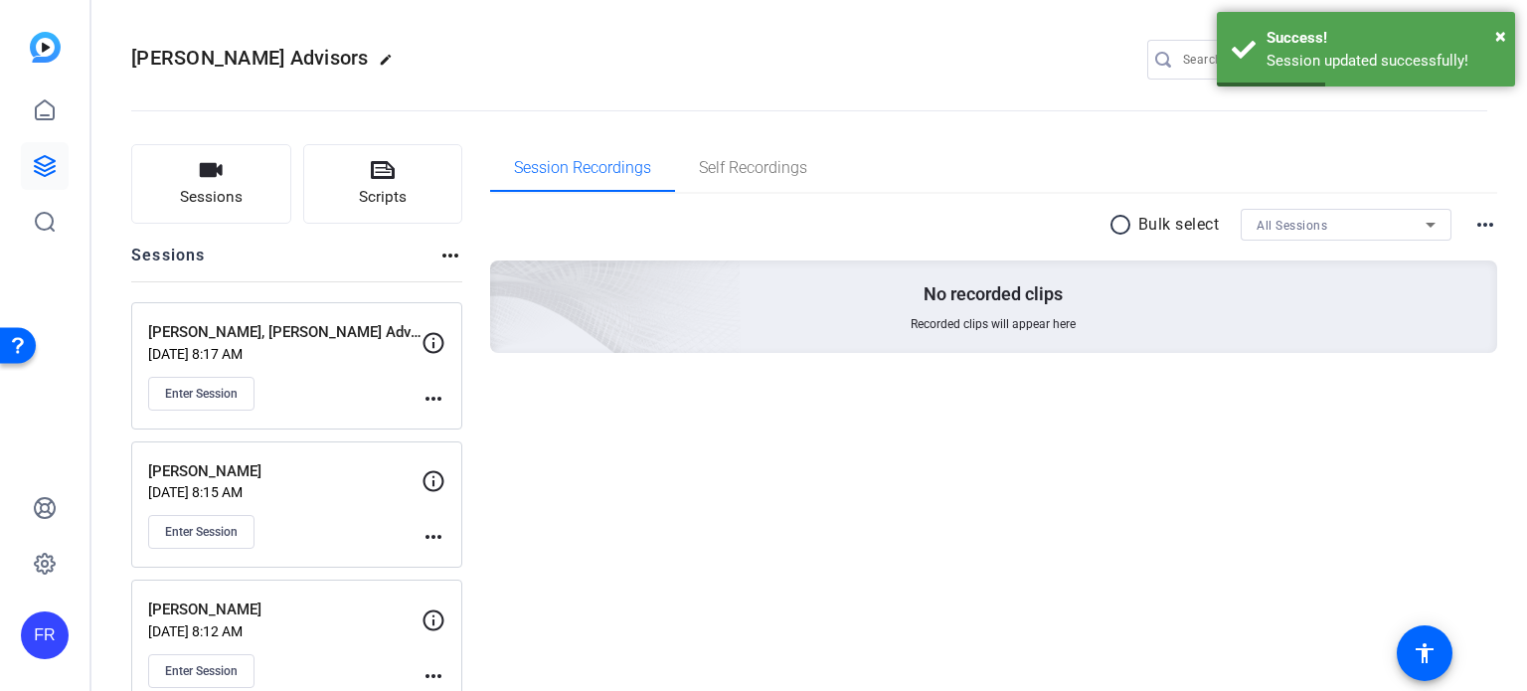
click at [429, 532] on mat-icon "more_horiz" at bounding box center [433, 537] width 24 height 24
click at [455, 560] on span "Edit Session" at bounding box center [482, 565] width 90 height 24
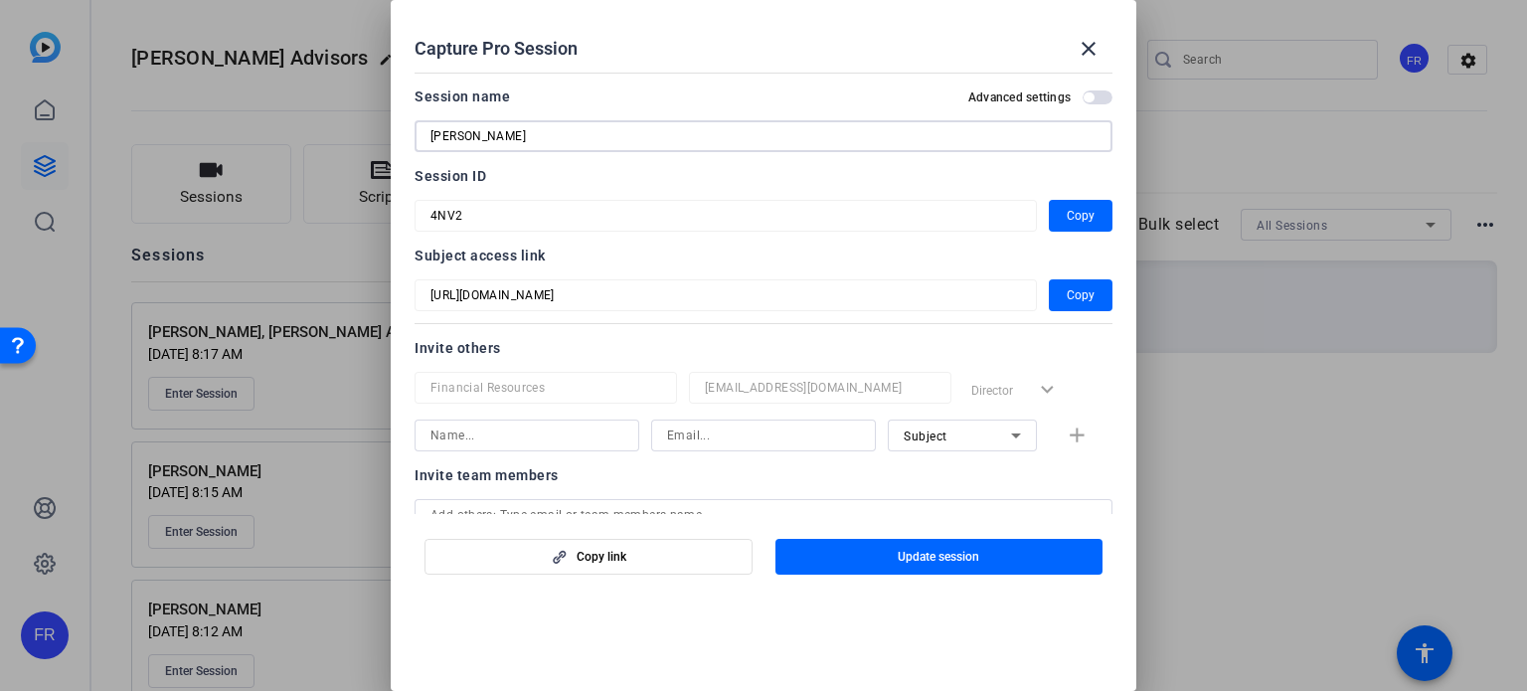
click at [556, 142] on input "Michelle Gascoigna" at bounding box center [763, 136] width 666 height 24
type input "Michelle Gascoigne"
click at [952, 556] on span "Update session" at bounding box center [939, 557] width 82 height 16
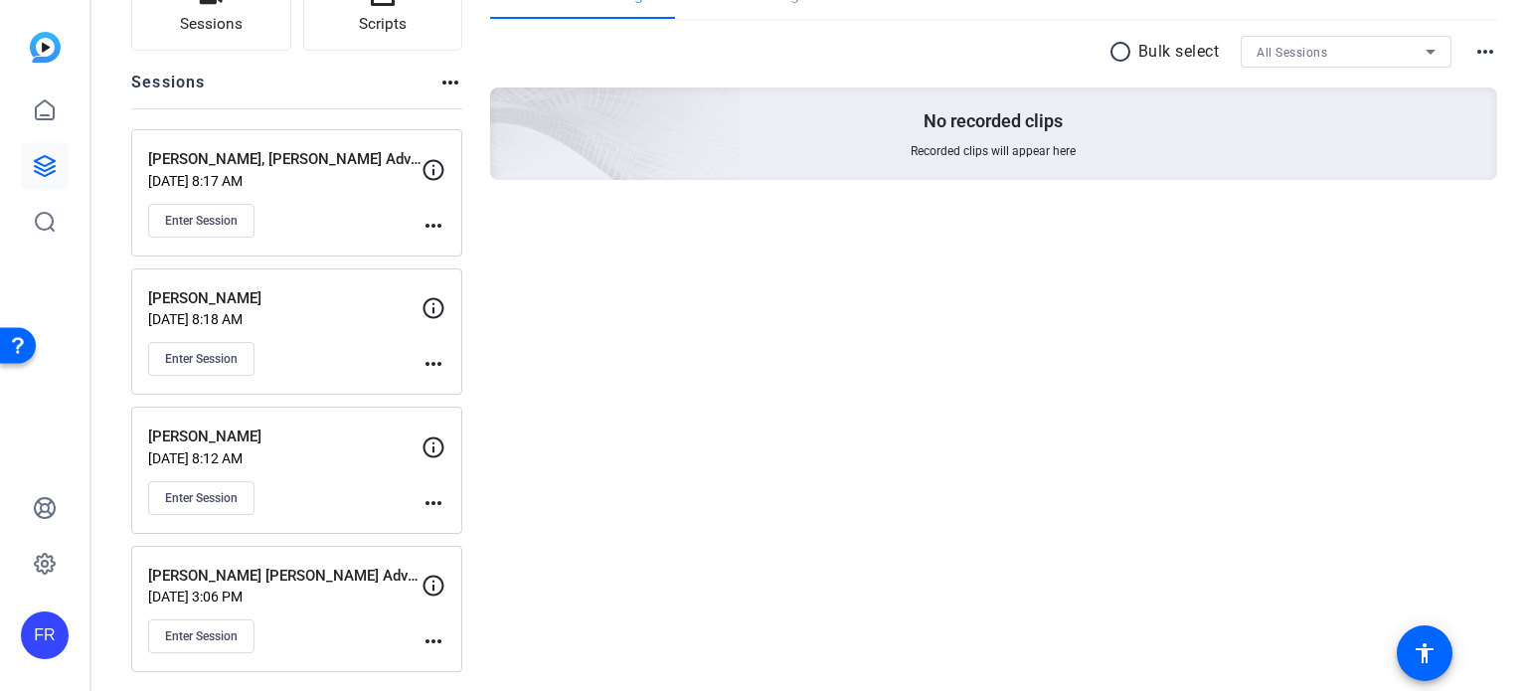
scroll to position [175, 0]
click at [214, 489] on span "Enter Session" at bounding box center [201, 496] width 73 height 16
click at [210, 353] on span "Enter Session" at bounding box center [201, 357] width 73 height 16
click at [218, 626] on span "Enter Session" at bounding box center [201, 634] width 73 height 16
click at [431, 357] on mat-icon "more_horiz" at bounding box center [433, 362] width 24 height 24
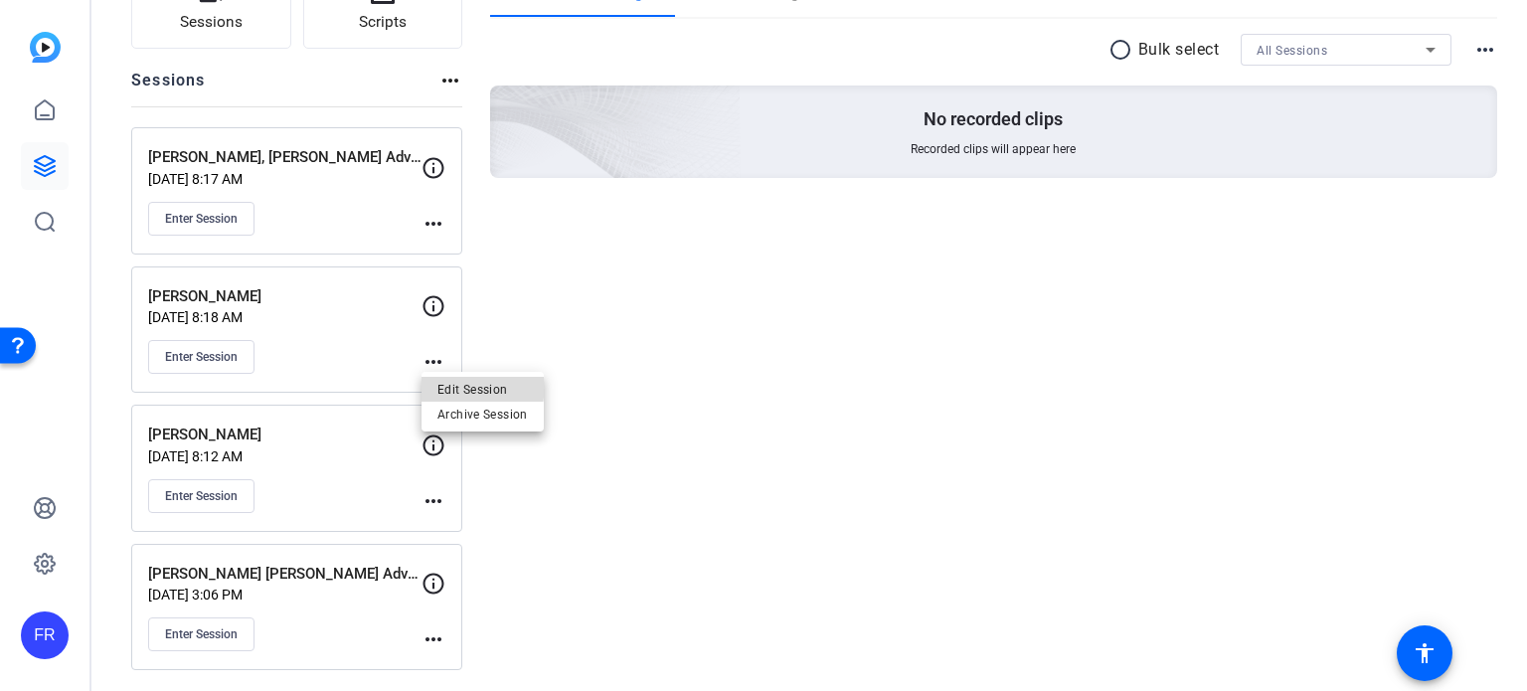
click at [456, 385] on span "Edit Session" at bounding box center [482, 389] width 90 height 24
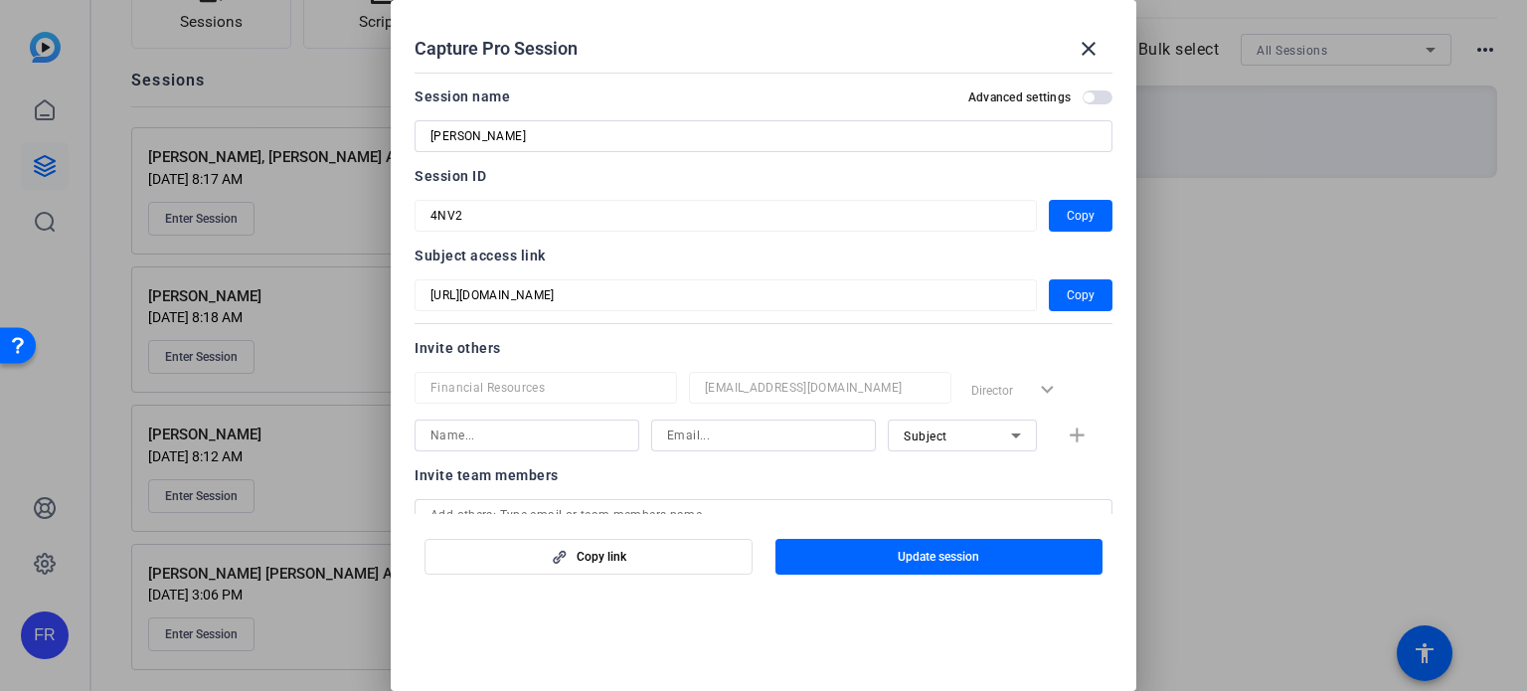
click at [549, 125] on input "Michelle Gascoigne" at bounding box center [763, 136] width 666 height 24
click at [551, 125] on input "Michelle Gascoigne" at bounding box center [763, 136] width 666 height 24
type input "Michelle Gascoigne, Frandsen Advisor"
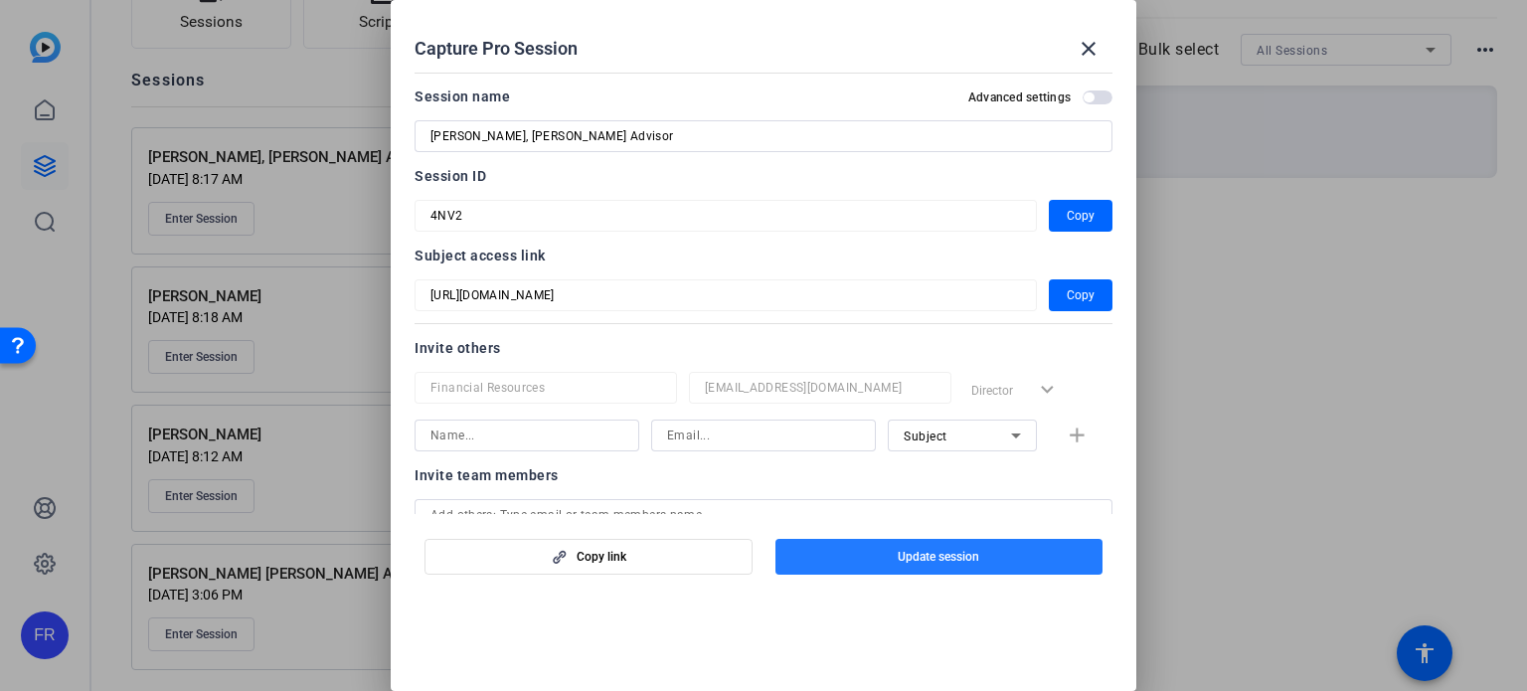
click at [894, 554] on span "button" at bounding box center [939, 557] width 328 height 48
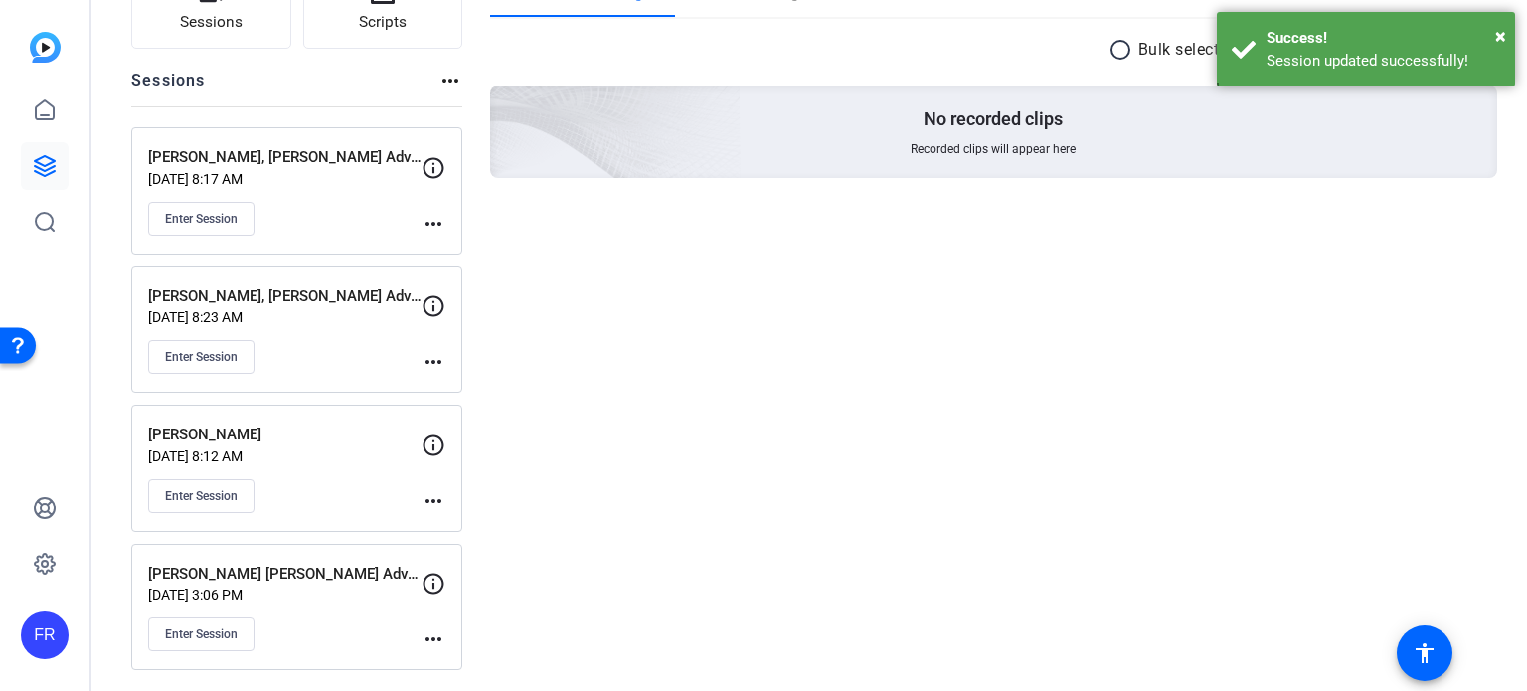
click at [440, 496] on mat-icon "more_horiz" at bounding box center [433, 501] width 24 height 24
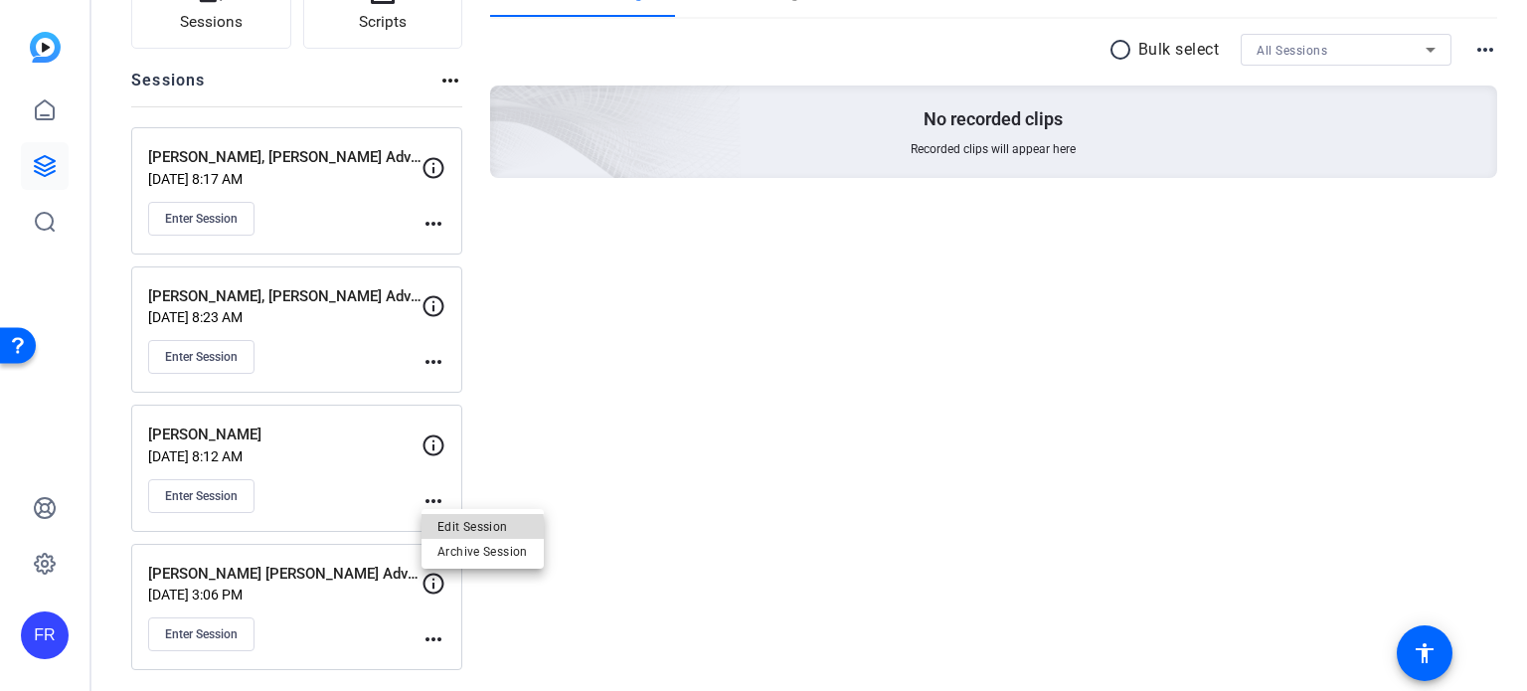
click at [463, 530] on span "Edit Session" at bounding box center [482, 527] width 90 height 24
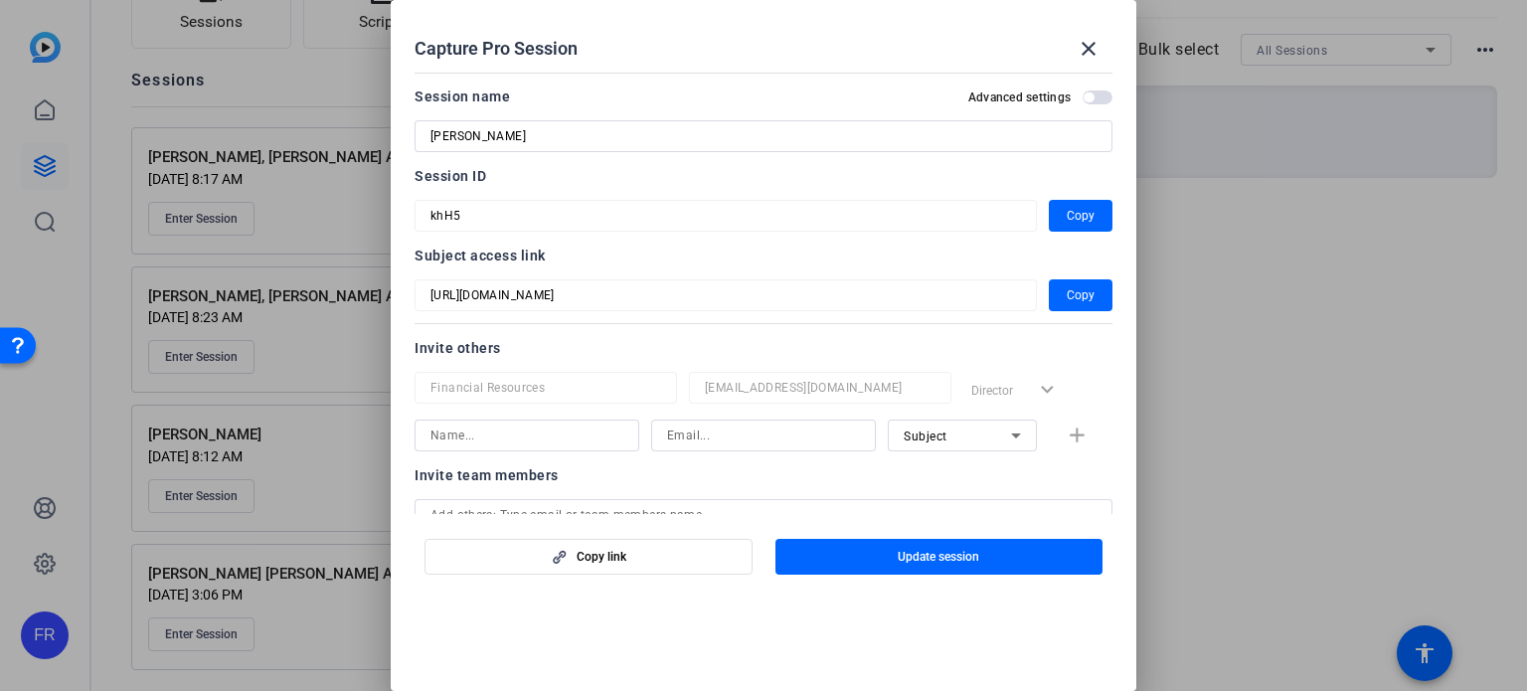
click at [519, 138] on input "Sylvie Letts" at bounding box center [763, 136] width 666 height 24
type input "Sylvie Letts, Frandsen Investments"
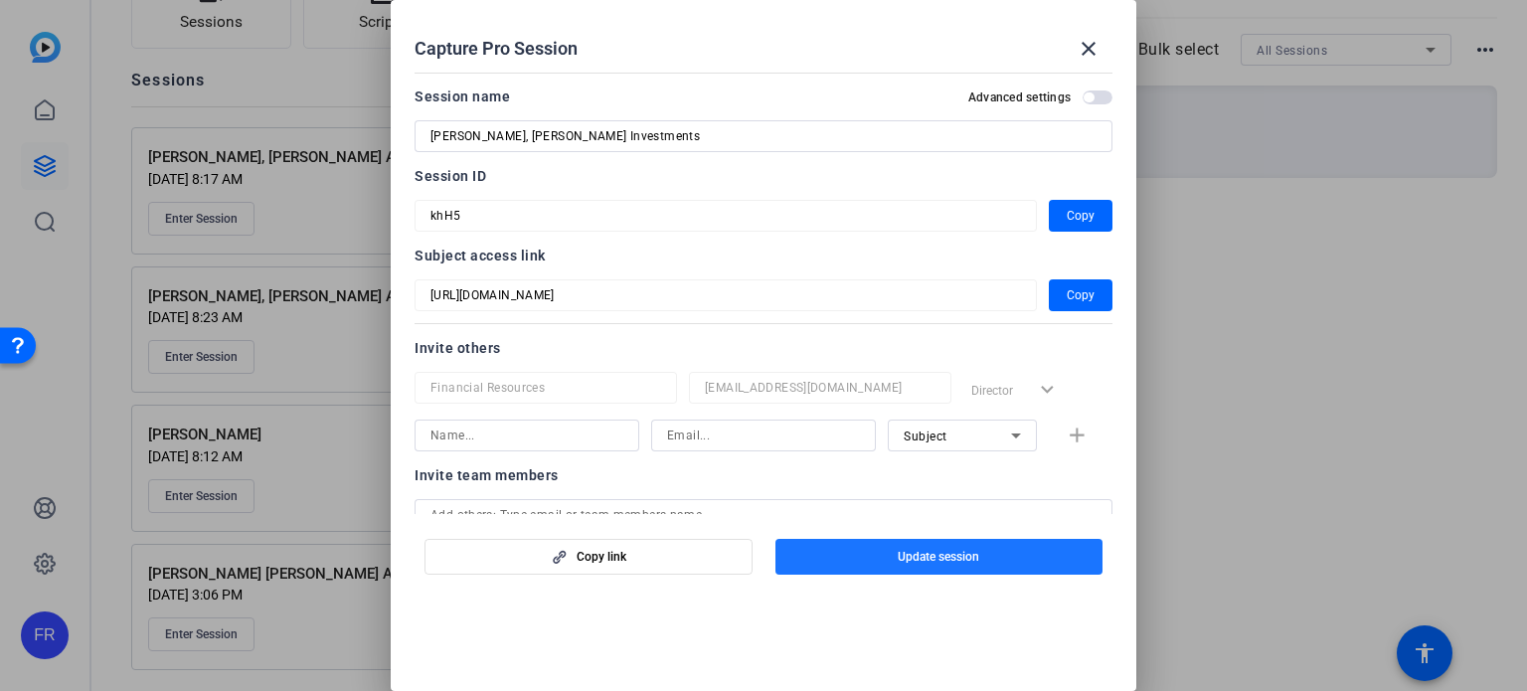
click at [938, 549] on span "Update session" at bounding box center [939, 557] width 82 height 16
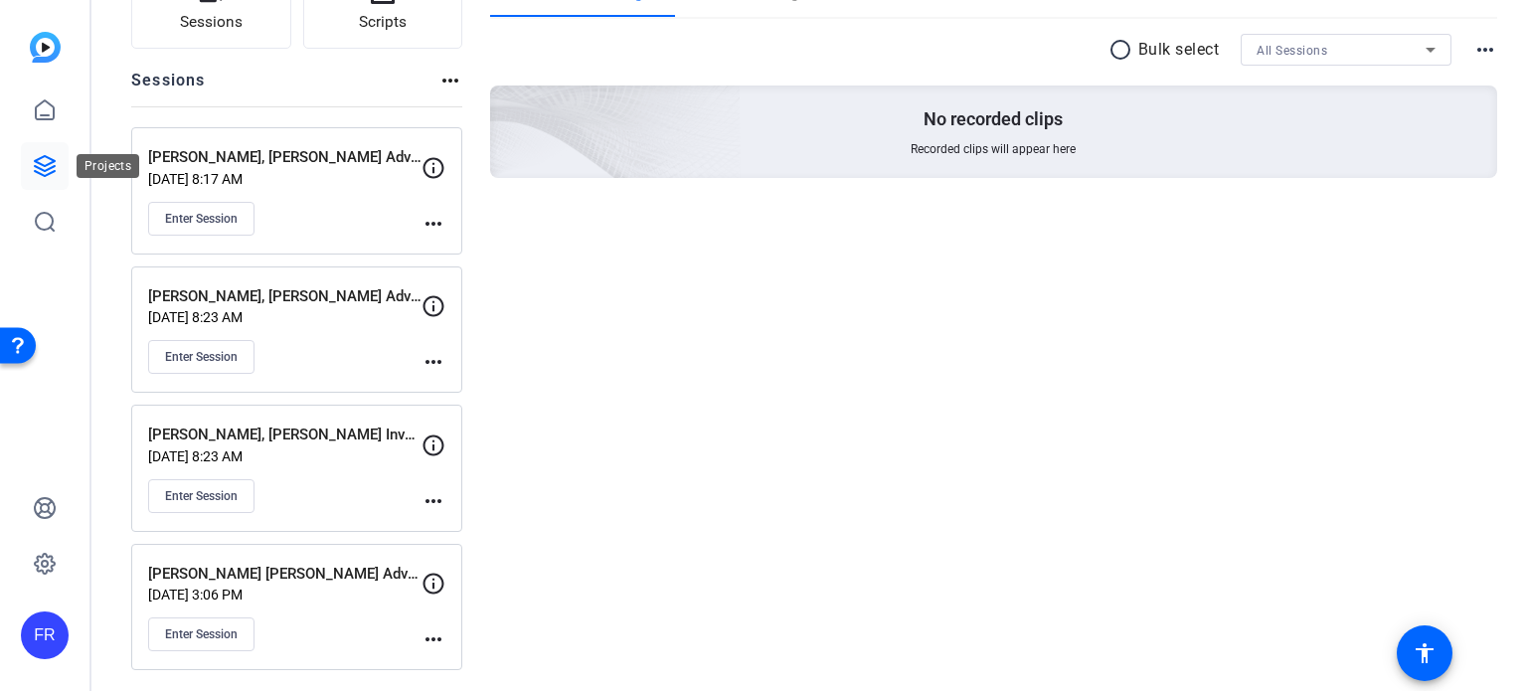
click at [40, 162] on icon at bounding box center [45, 166] width 20 height 20
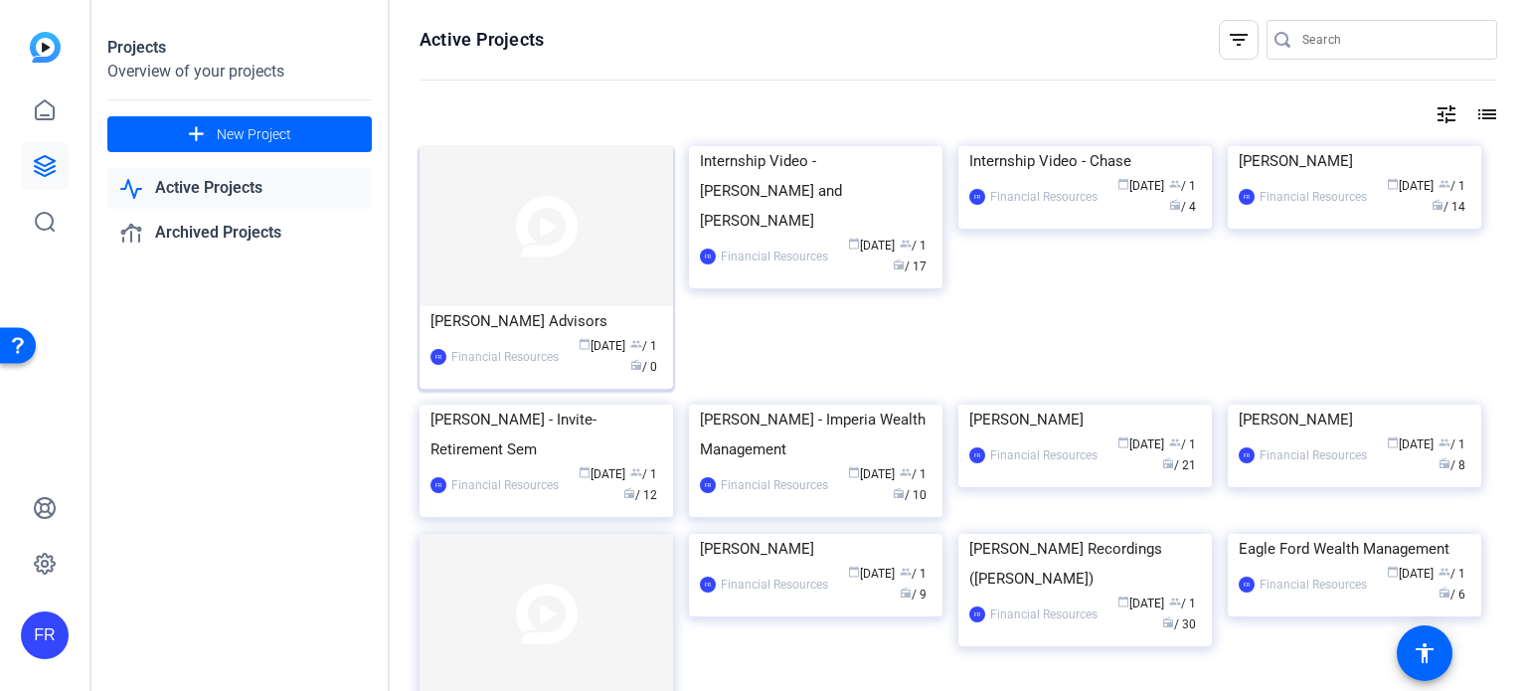
click at [557, 239] on img at bounding box center [546, 226] width 253 height 160
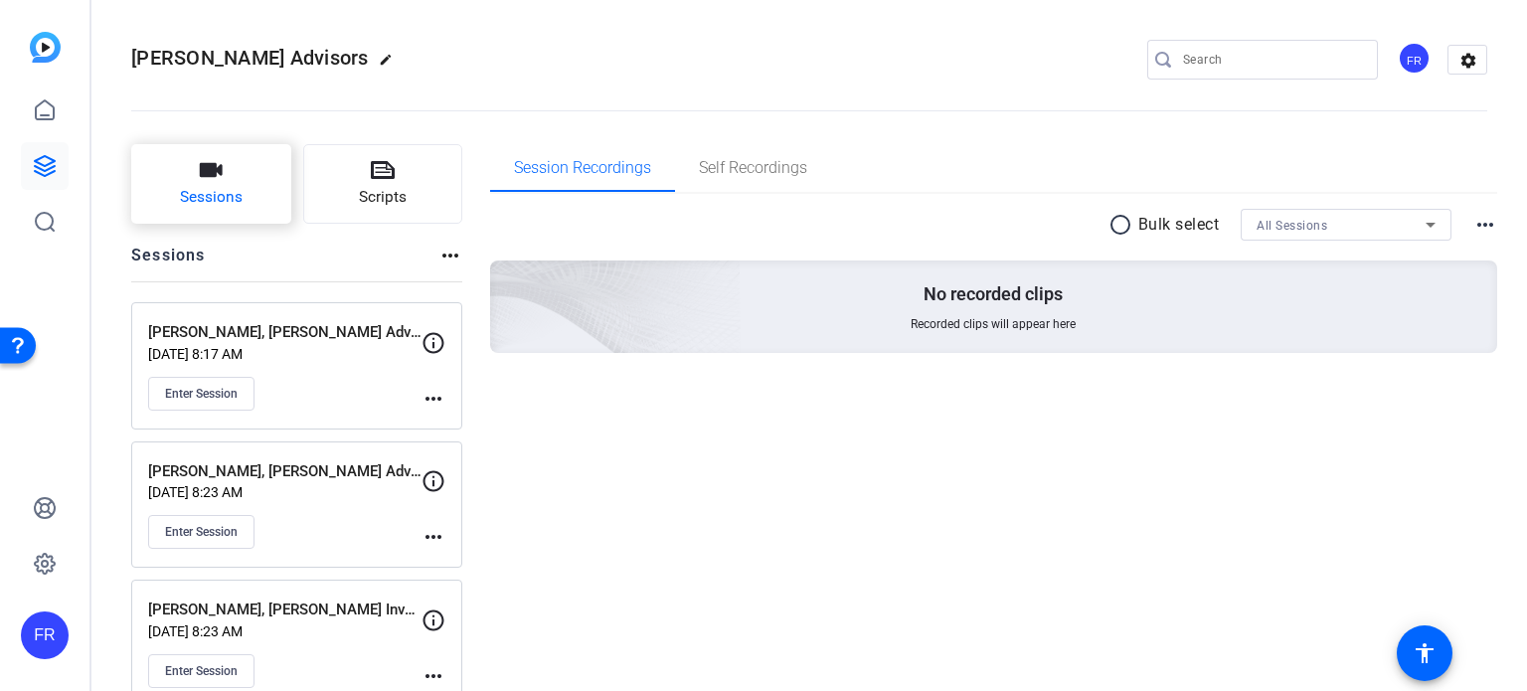
click at [223, 189] on span "Sessions" at bounding box center [211, 197] width 63 height 23
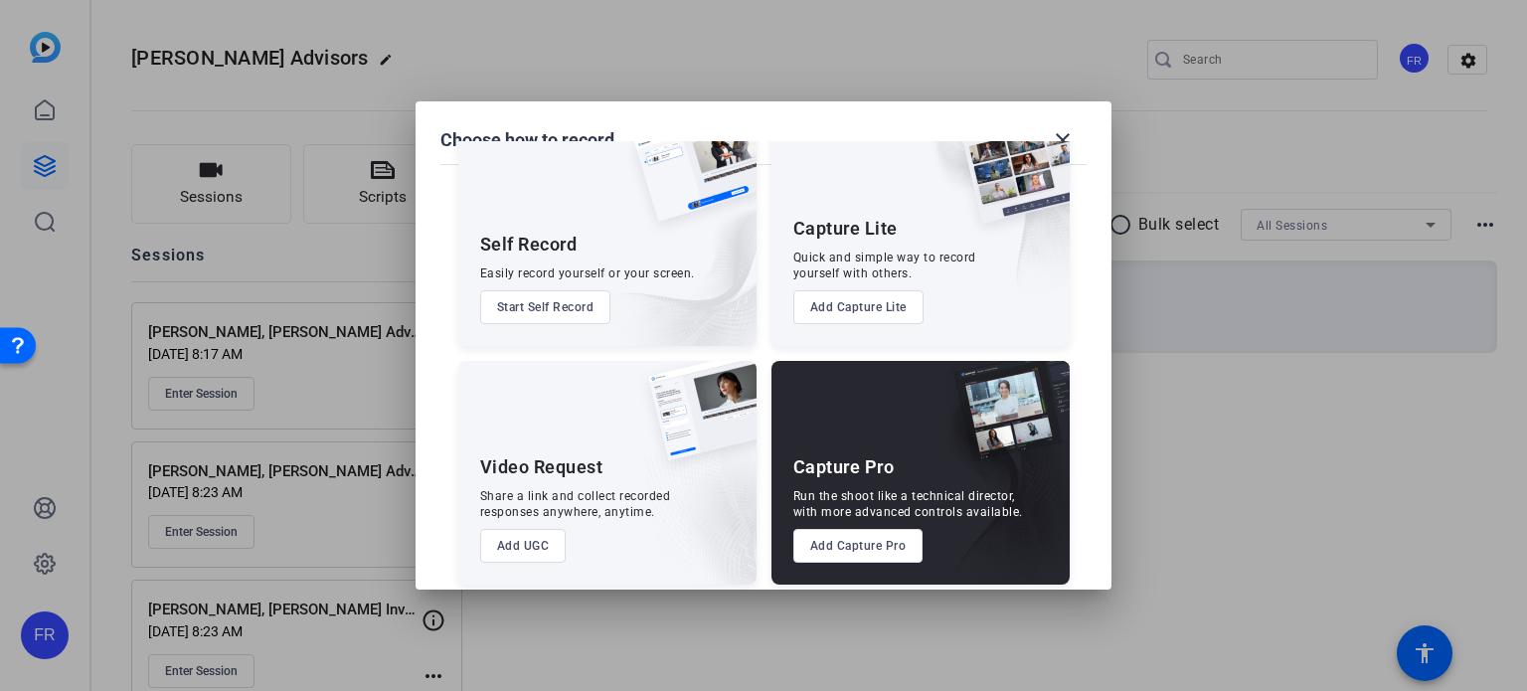
scroll to position [72, 0]
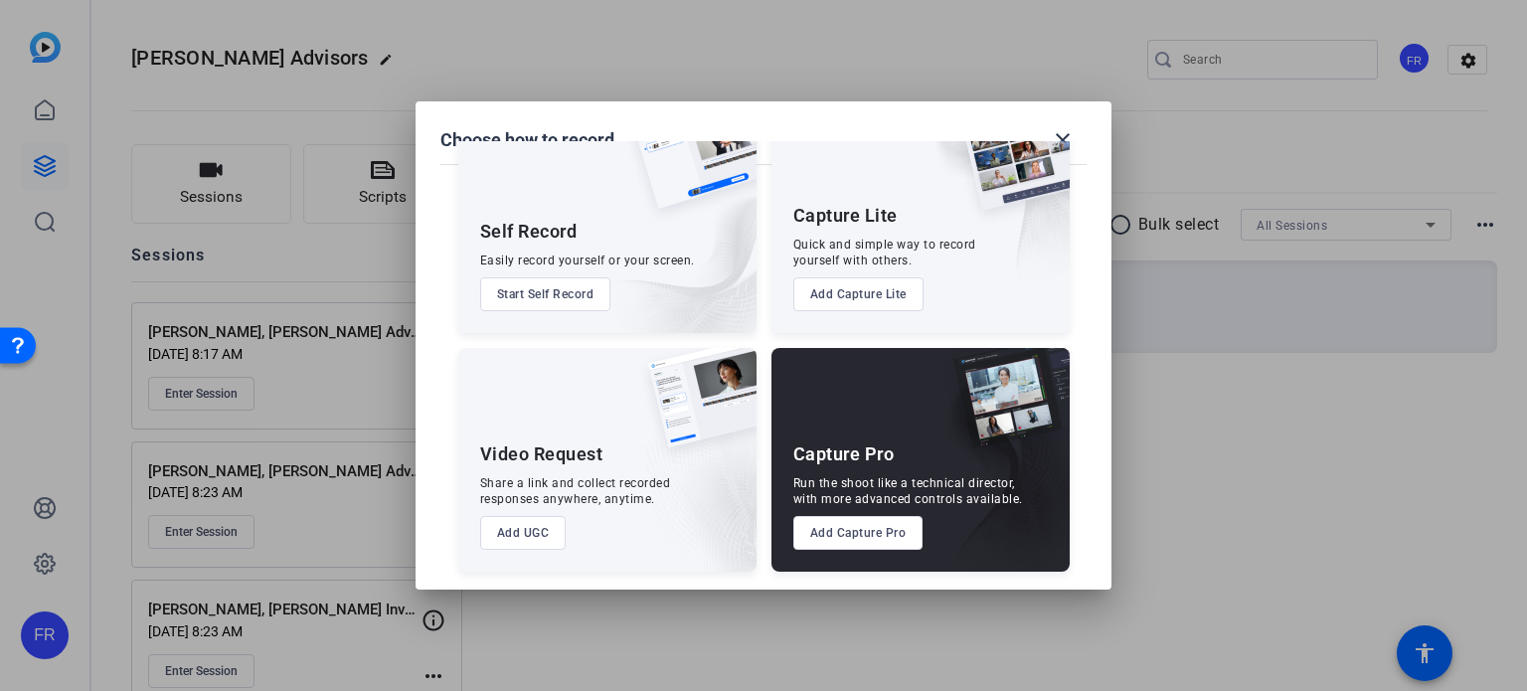
click at [852, 520] on button "Add Capture Pro" at bounding box center [858, 533] width 130 height 34
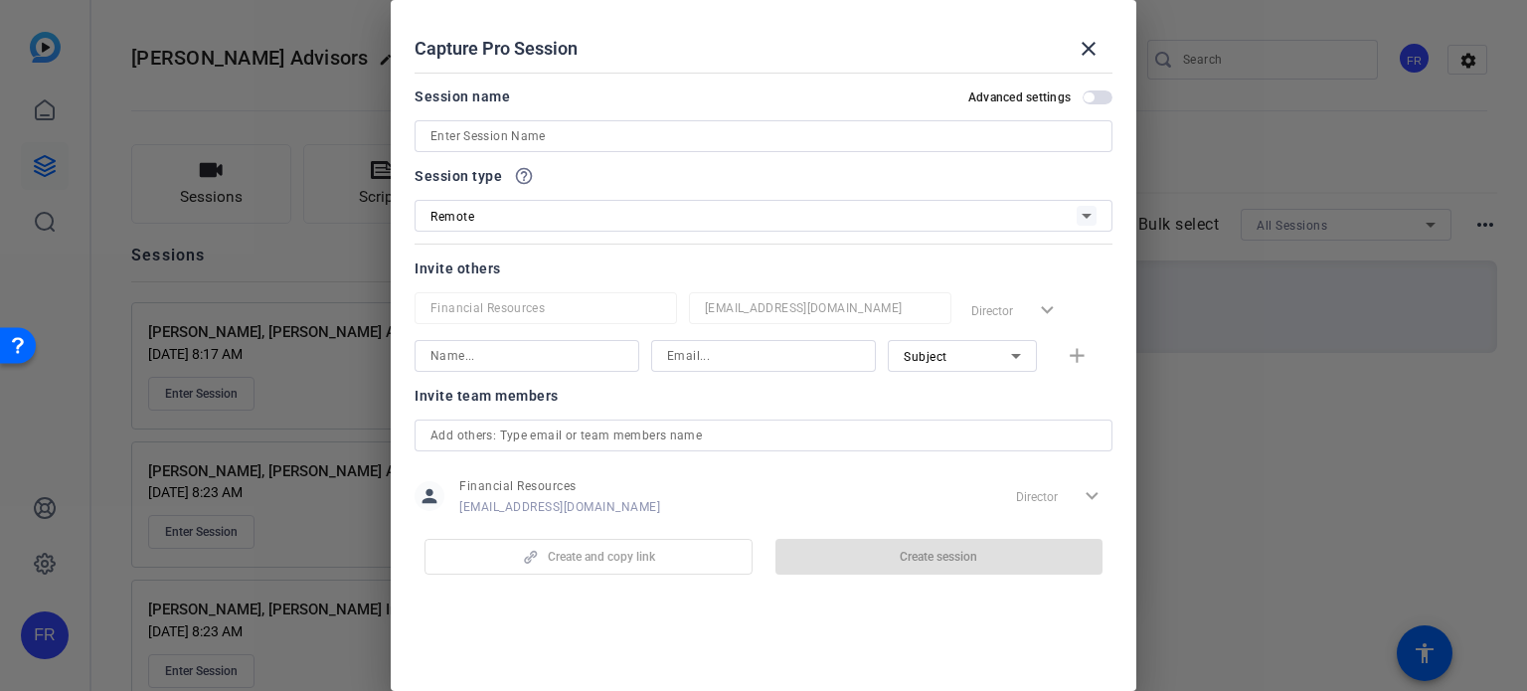
click at [453, 134] on input at bounding box center [763, 136] width 666 height 24
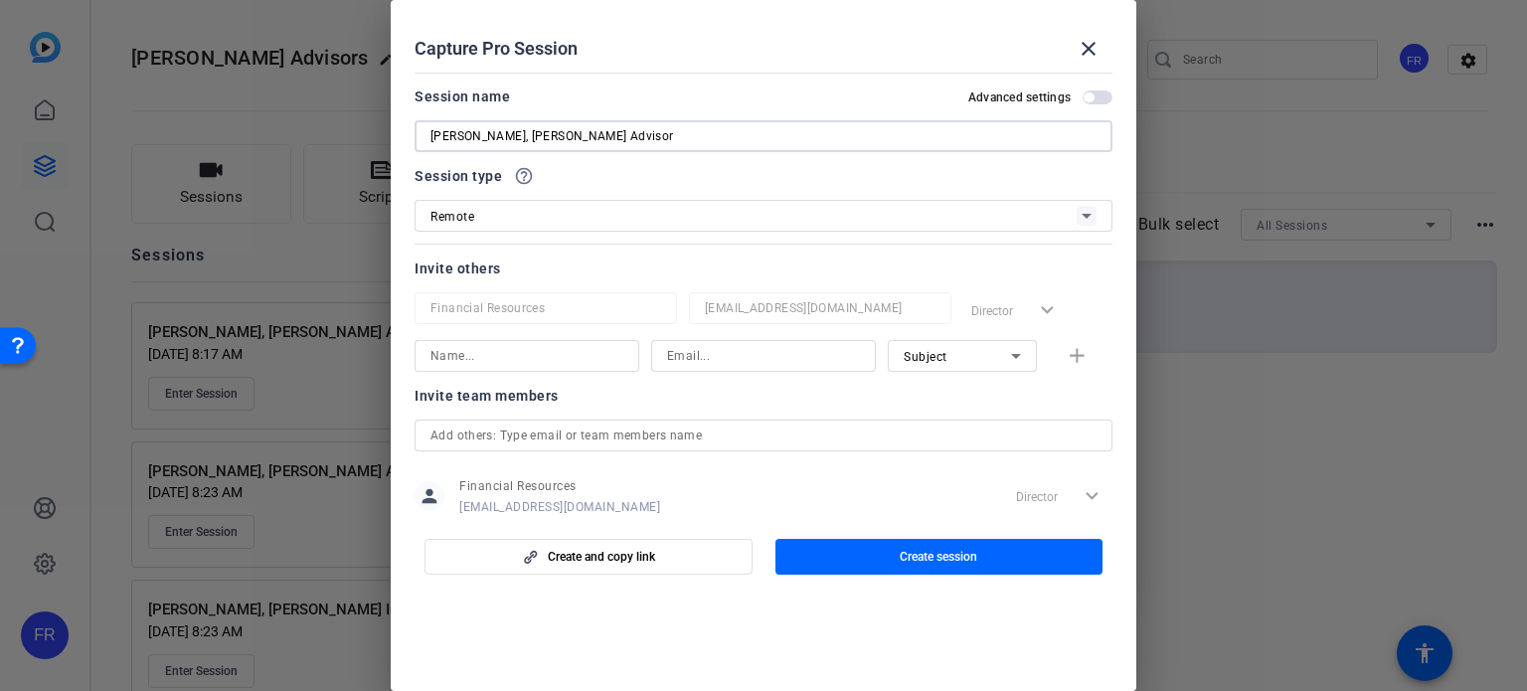
type input "Patrick Gherity, Frandsen Advisor"
click at [490, 349] on input at bounding box center [526, 356] width 193 height 24
type input "Emilie Lucier"
click at [710, 348] on input at bounding box center [763, 356] width 193 height 24
paste input "emilie.lucier@lpl.com"
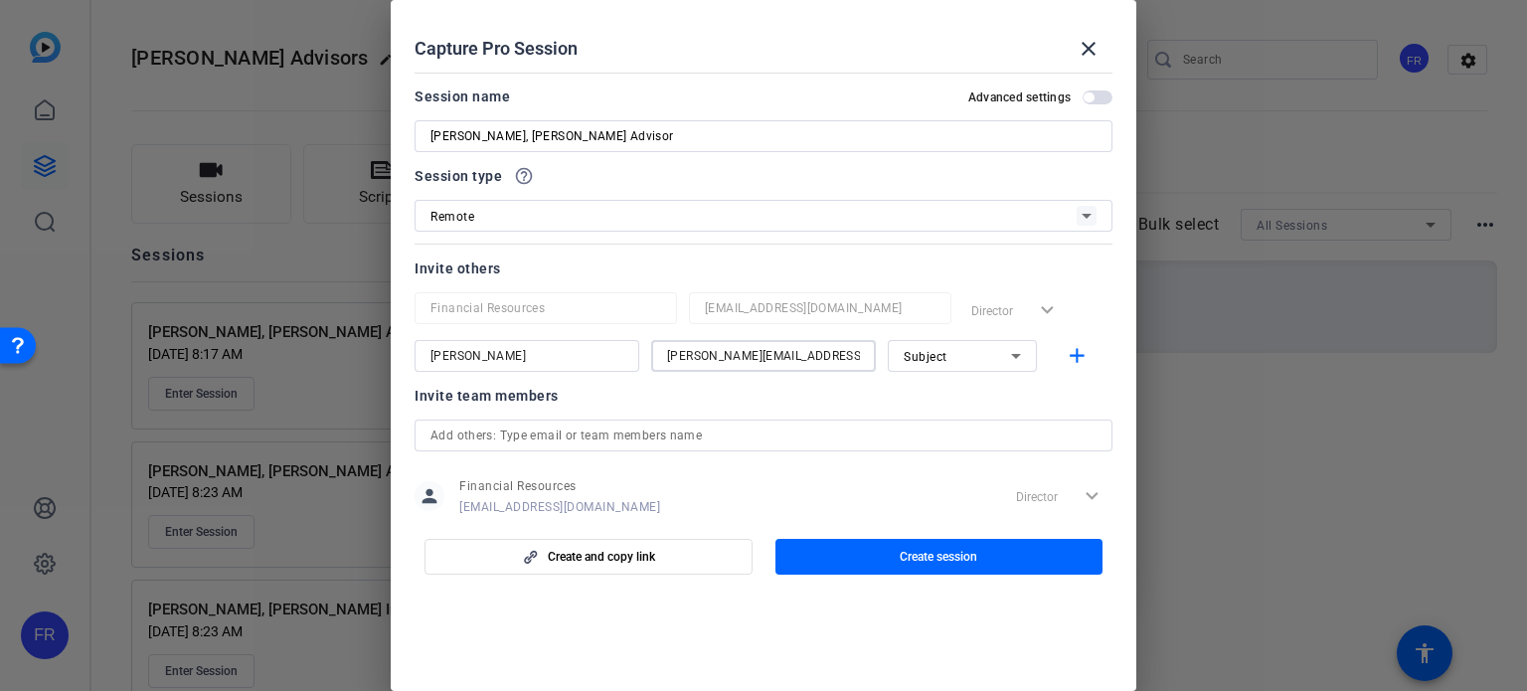
type input "emilie.lucier@lpl.com"
click at [1011, 357] on icon at bounding box center [1016, 356] width 10 height 5
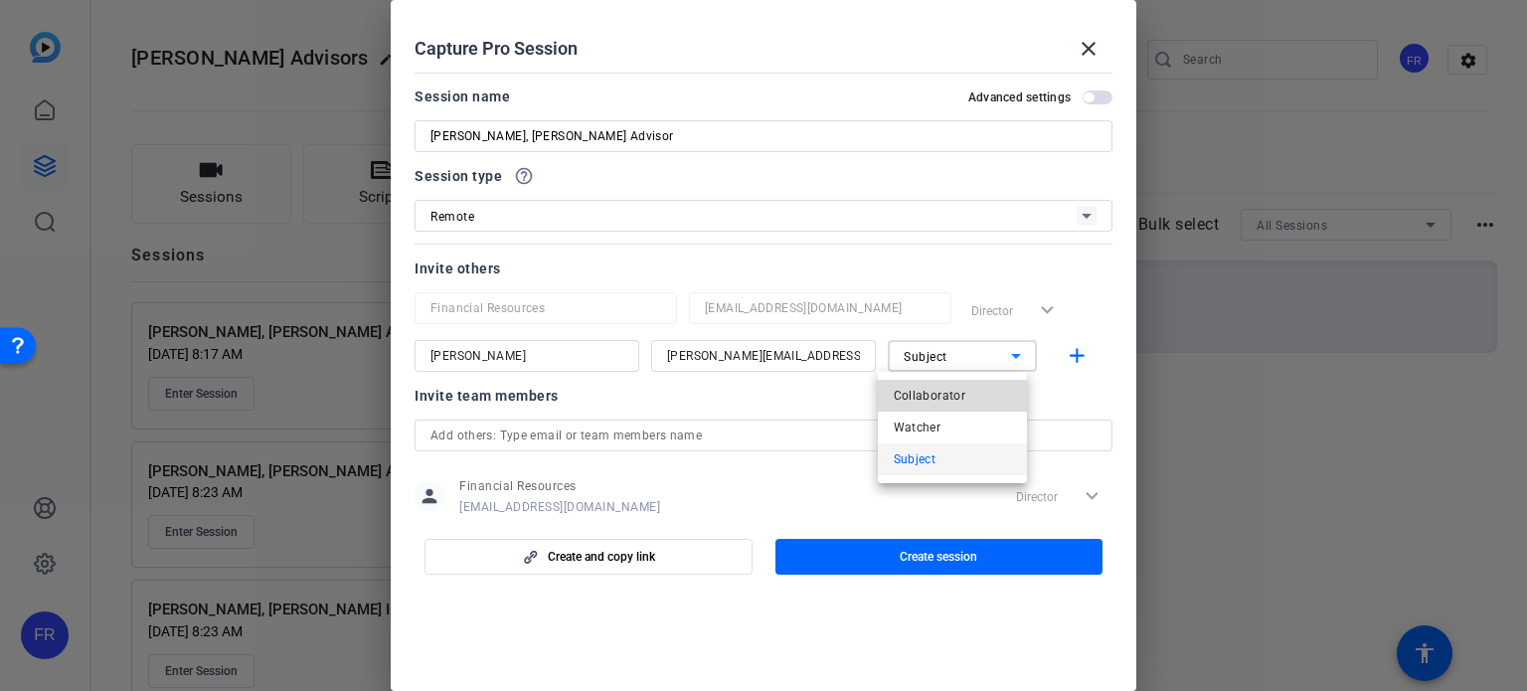
click at [944, 397] on span "Collaborator" at bounding box center [930, 396] width 73 height 24
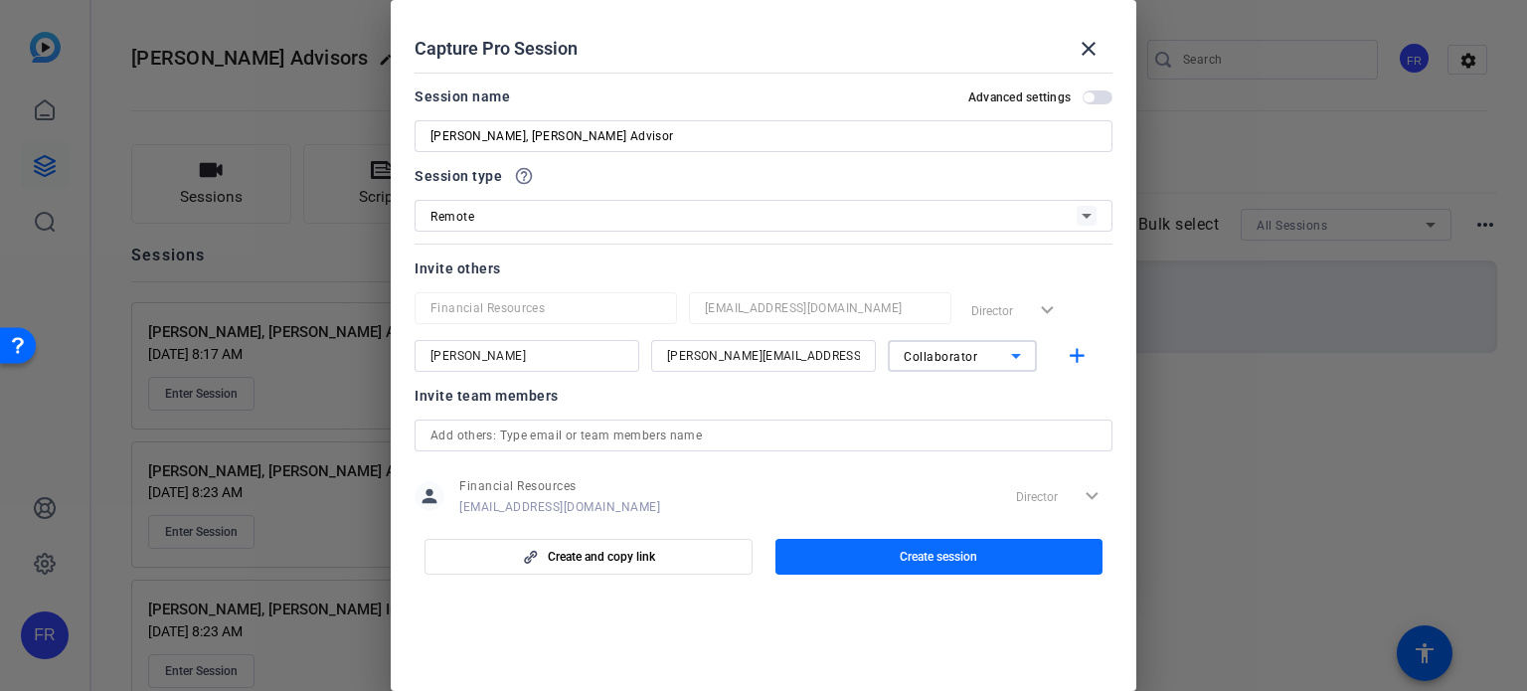
click at [923, 551] on span "Create session" at bounding box center [939, 557] width 78 height 16
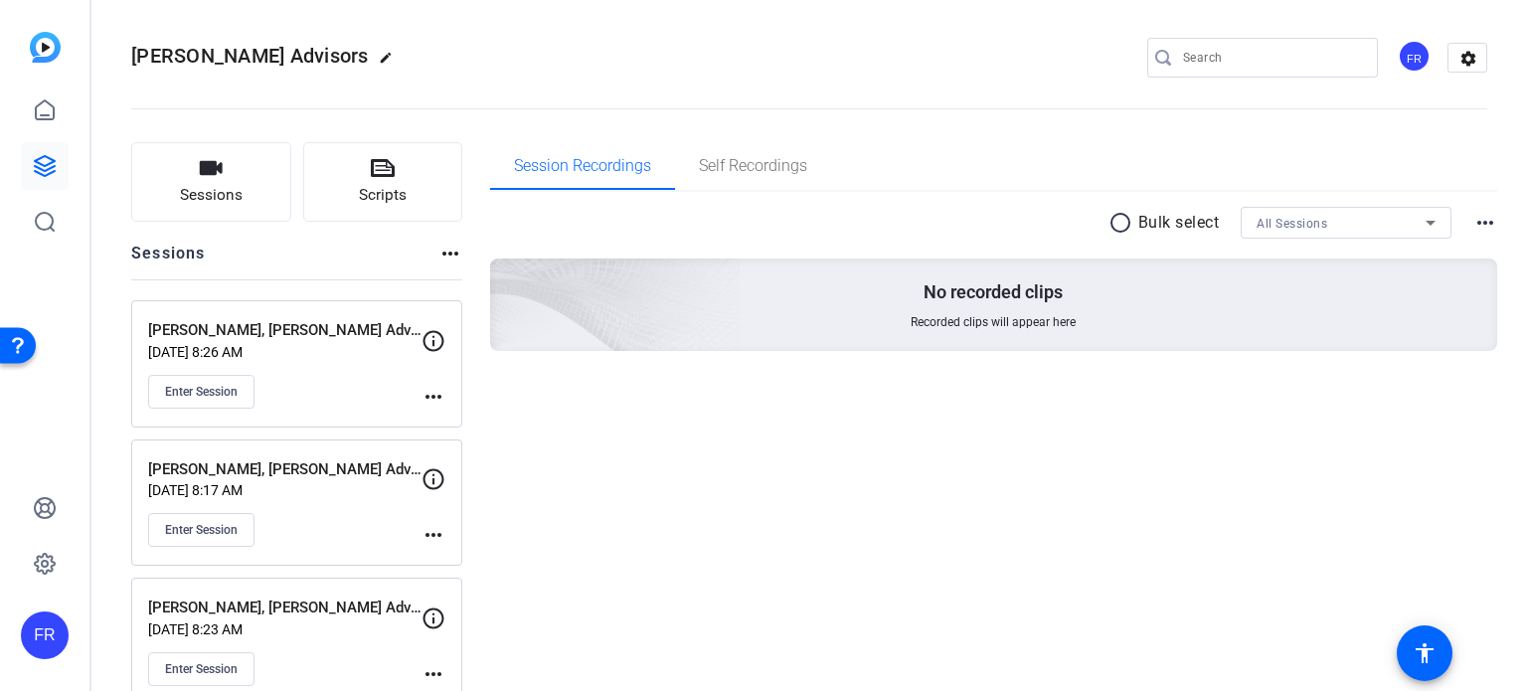
scroll to position [0, 0]
click at [35, 166] on icon at bounding box center [45, 166] width 20 height 20
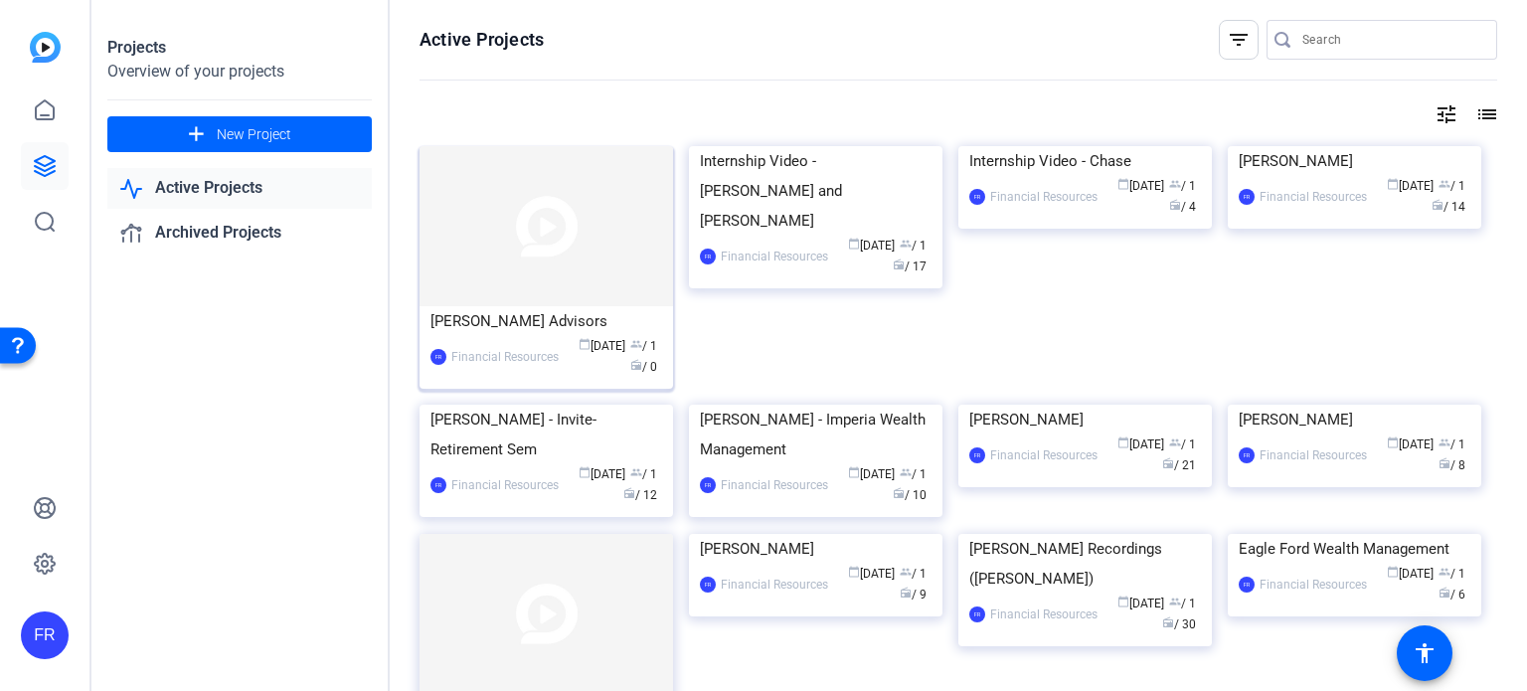
click at [521, 226] on img at bounding box center [546, 226] width 253 height 160
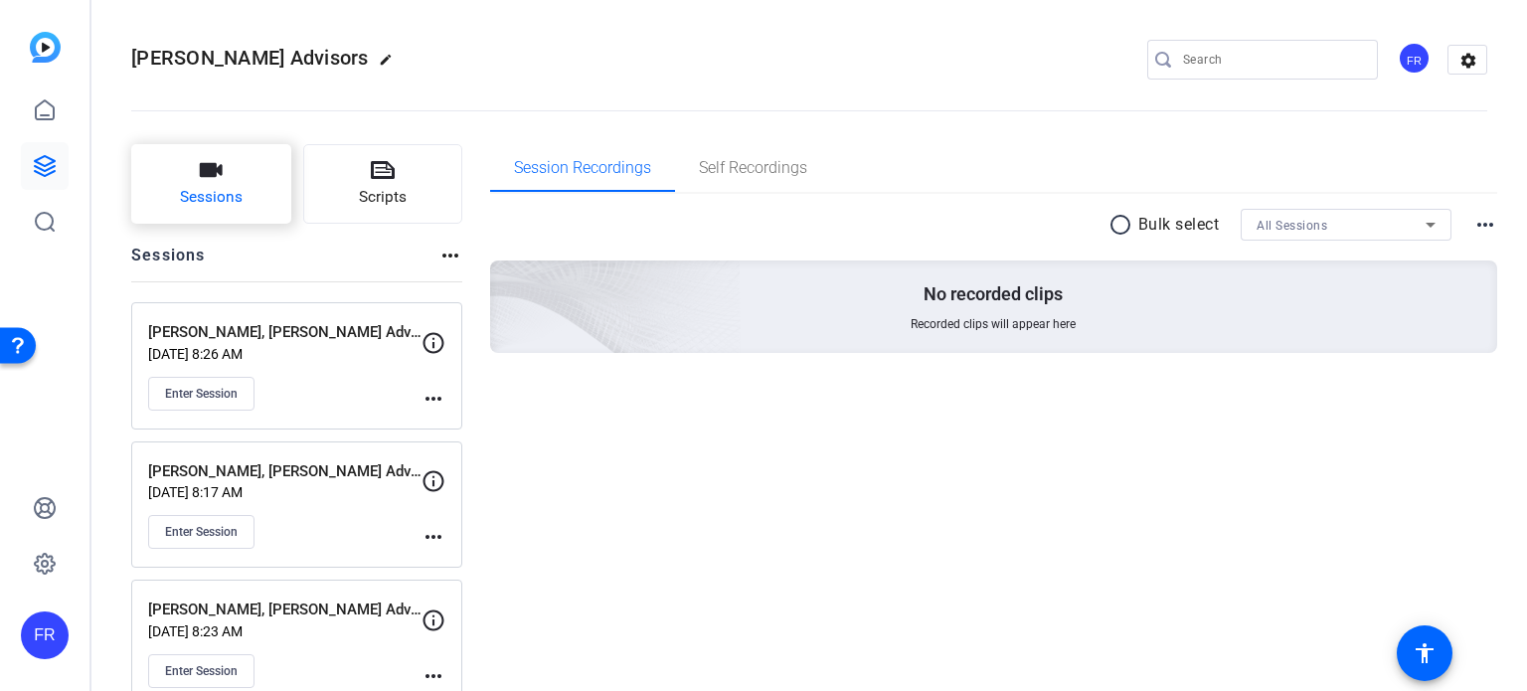
click at [211, 185] on button "Sessions" at bounding box center [211, 184] width 160 height 80
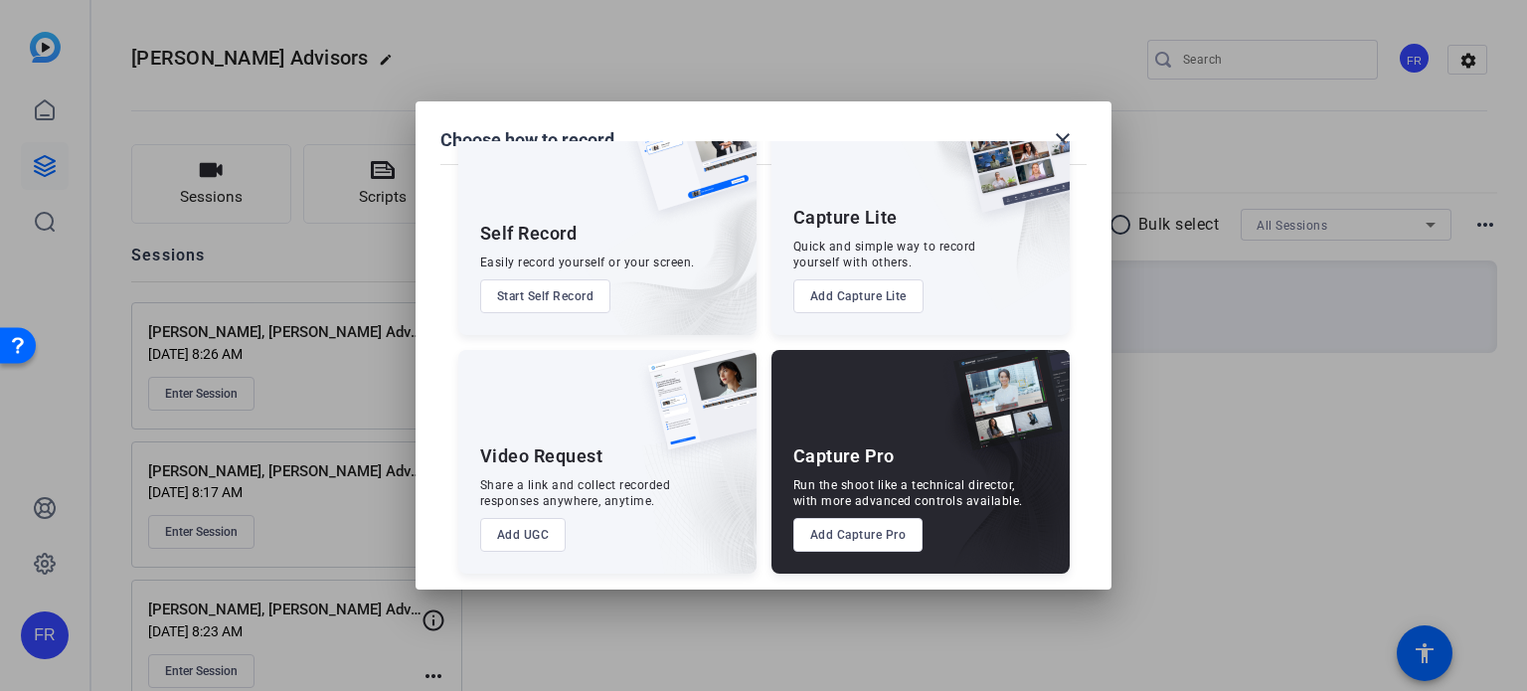
scroll to position [72, 0]
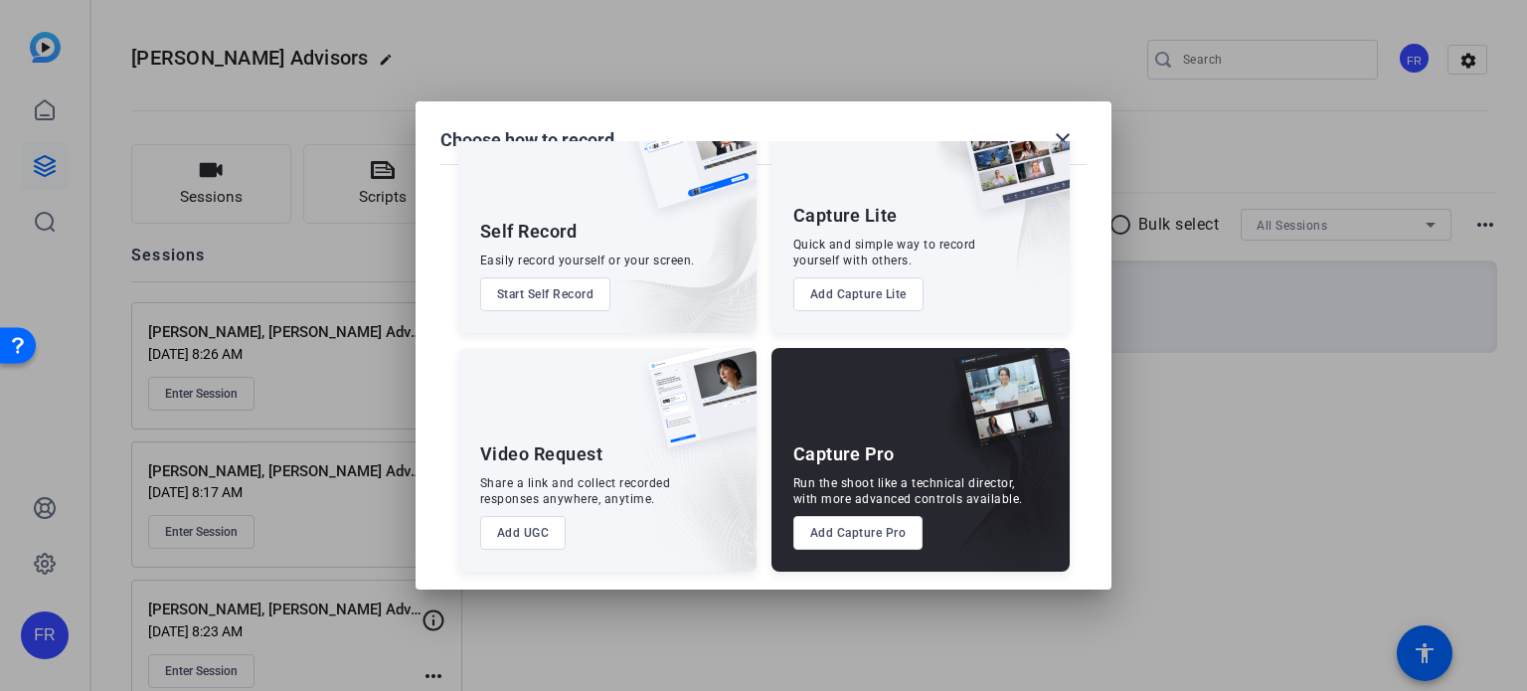
click at [851, 528] on button "Add Capture Pro" at bounding box center [858, 533] width 130 height 34
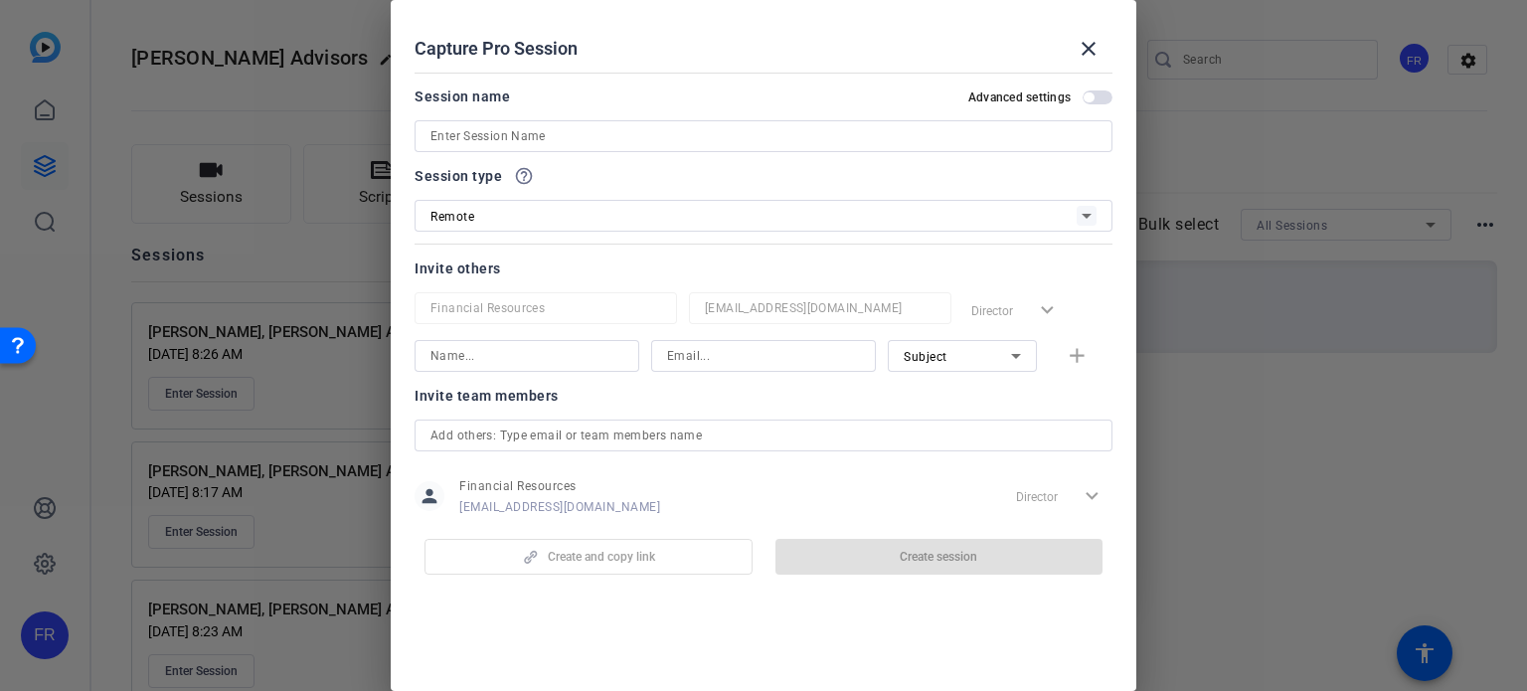
click at [447, 134] on input at bounding box center [763, 136] width 666 height 24
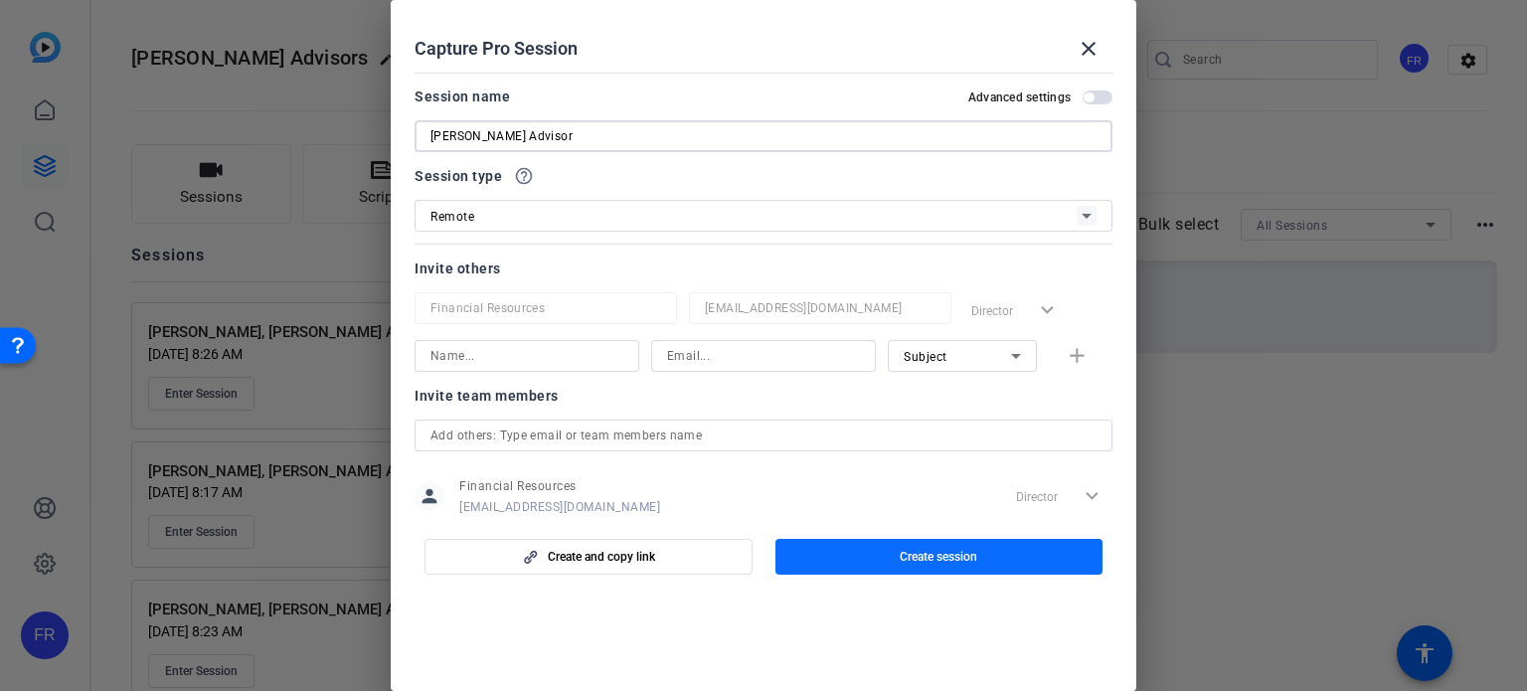
type input "Anthony Siewart Frandsen Advisor"
click at [946, 550] on span "Create session" at bounding box center [939, 557] width 78 height 16
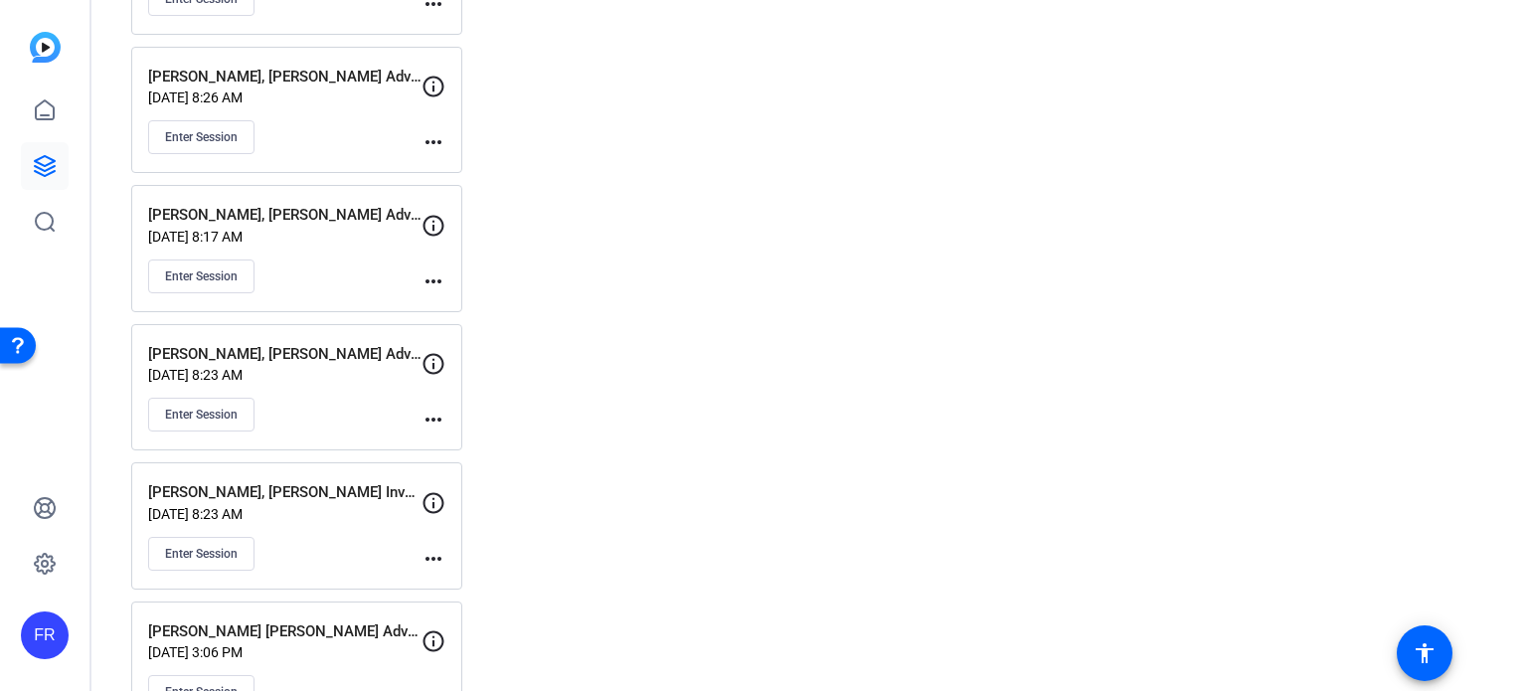
scroll to position [396, 0]
click at [434, 549] on mat-icon "more_horiz" at bounding box center [433, 558] width 24 height 24
click at [474, 581] on span "Edit Session" at bounding box center [482, 583] width 90 height 24
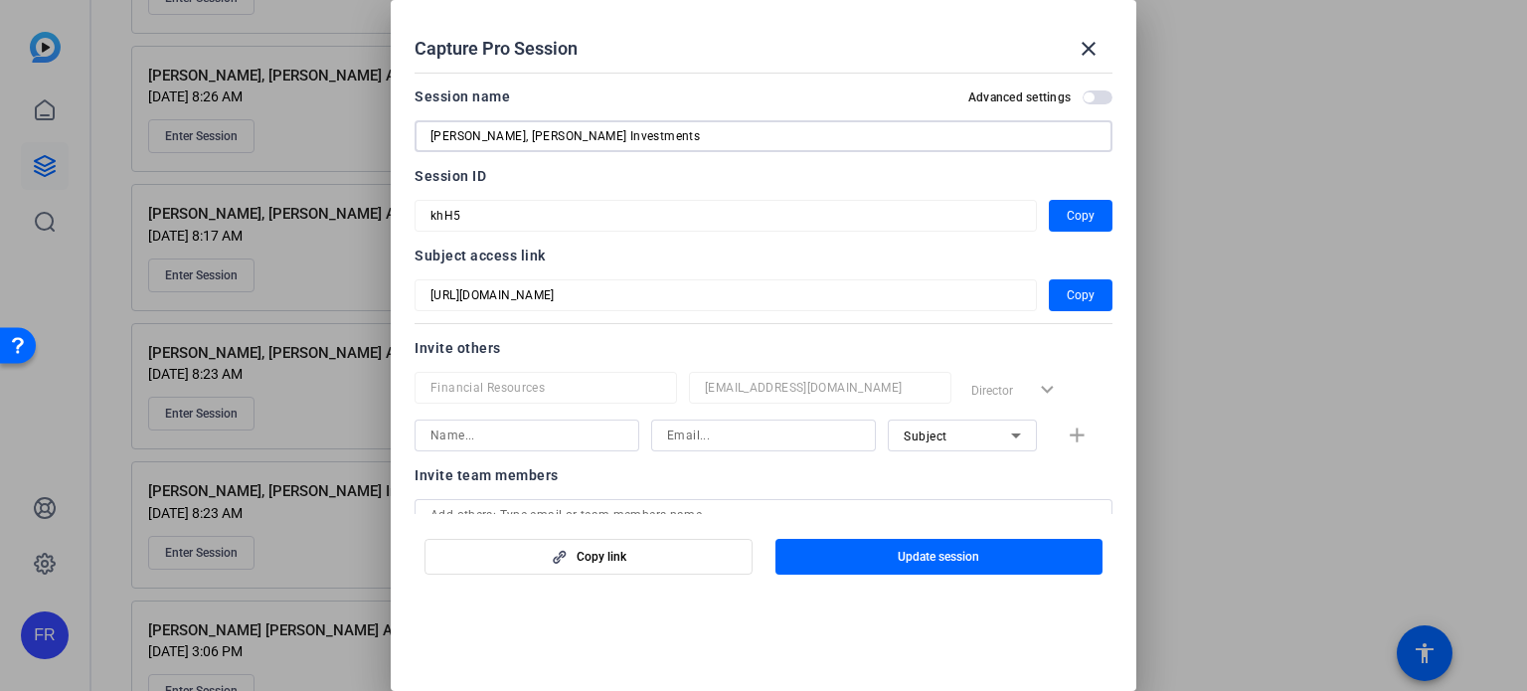
drag, startPoint x: 434, startPoint y: 131, endPoint x: 553, endPoint y: 110, distance: 120.1
click at [441, 130] on input "Sylvie Letts, Frandsen Investments" at bounding box center [763, 136] width 666 height 24
type input "1. [PERSON_NAME], [PERSON_NAME] Investments"
click at [945, 549] on span "Update session" at bounding box center [939, 557] width 82 height 16
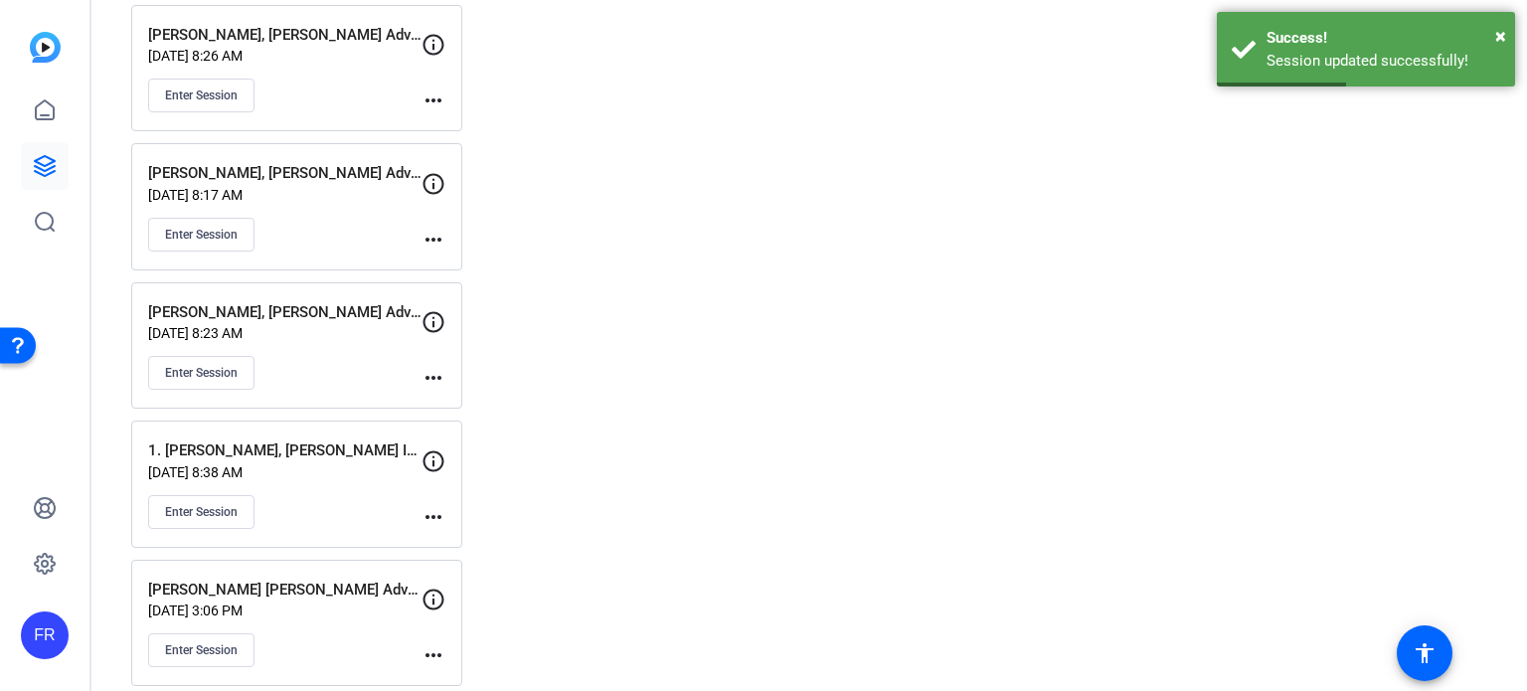
scroll to position [450, 0]
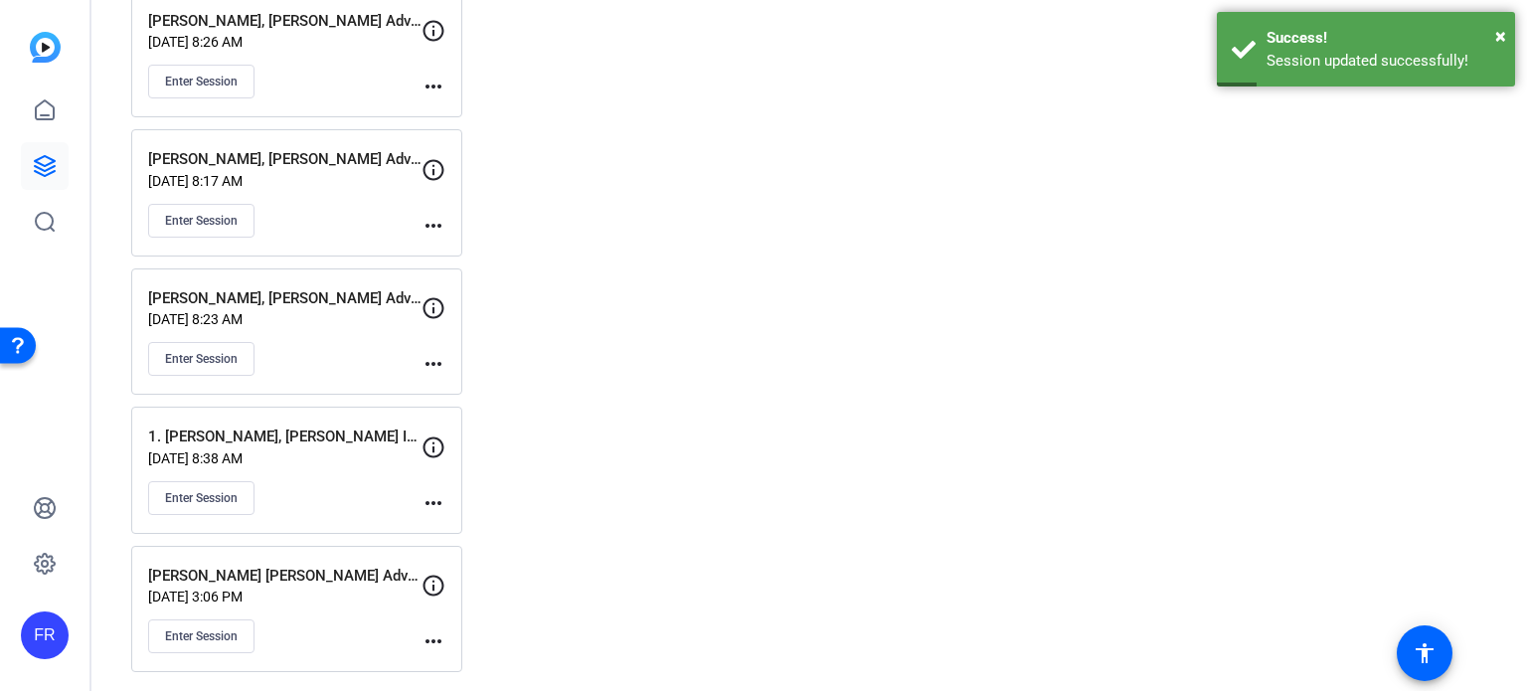
click at [427, 633] on mat-icon "more_horiz" at bounding box center [433, 641] width 24 height 24
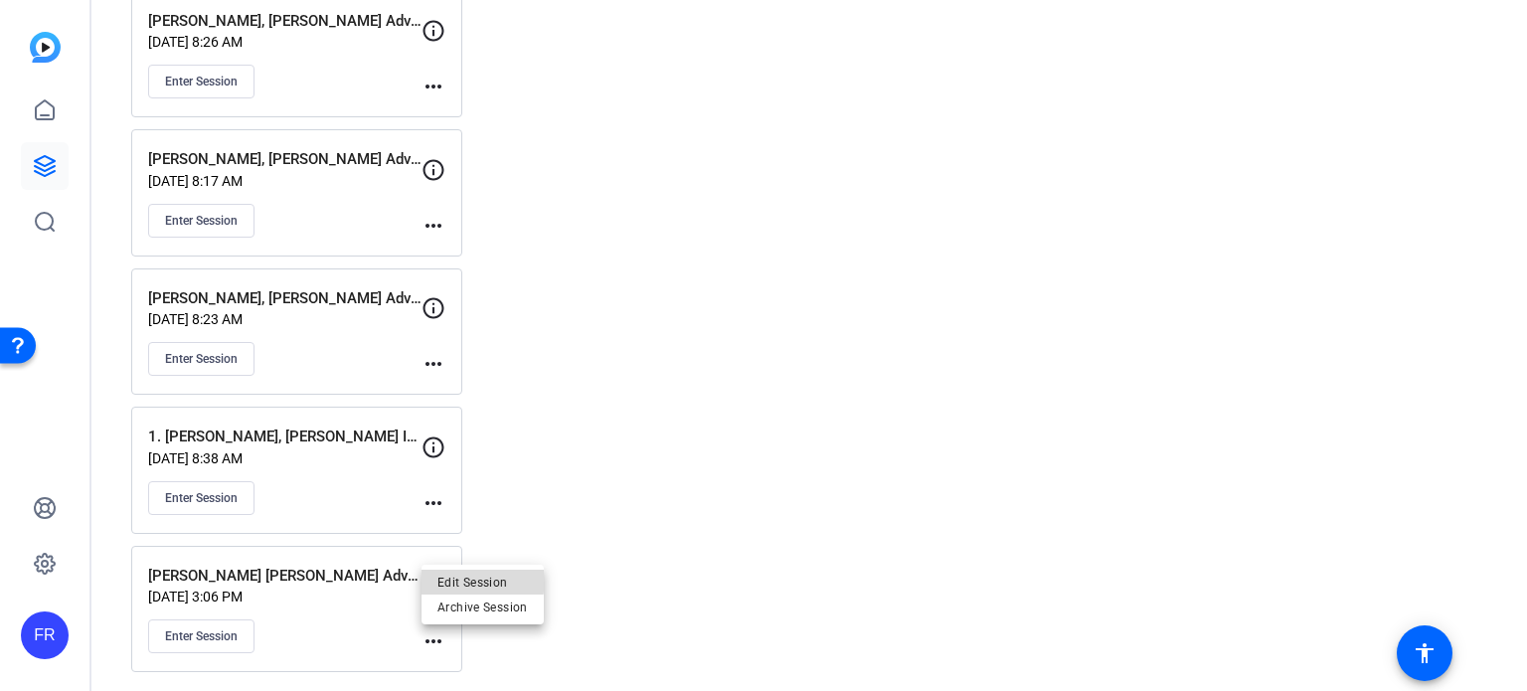
click at [481, 581] on span "Edit Session" at bounding box center [482, 582] width 90 height 24
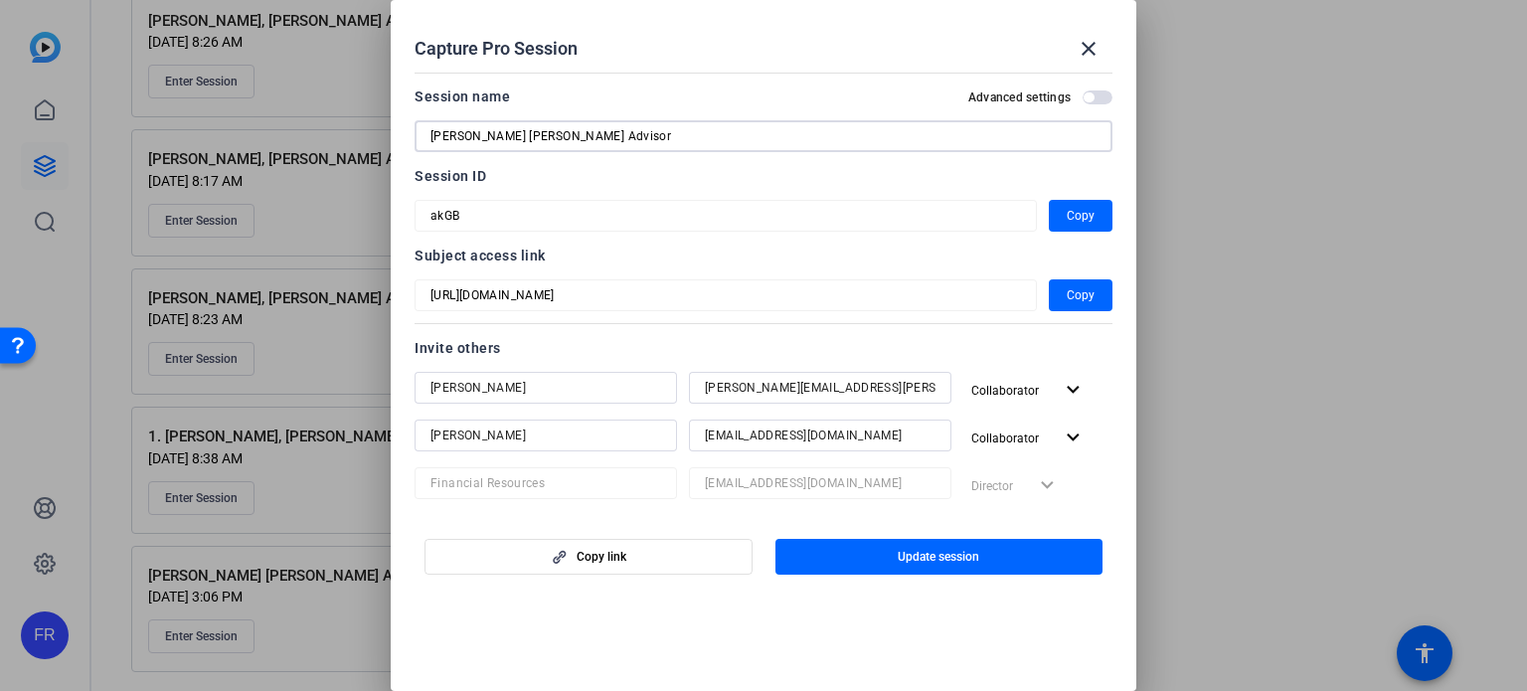
drag, startPoint x: 431, startPoint y: 133, endPoint x: 561, endPoint y: 121, distance: 129.8
click at [431, 134] on input "Sara Smith Frandsen Advisor" at bounding box center [763, 136] width 666 height 24
type input "2. Sara Smith Frandsen Advisor"
click at [912, 554] on span "Update session" at bounding box center [939, 557] width 82 height 16
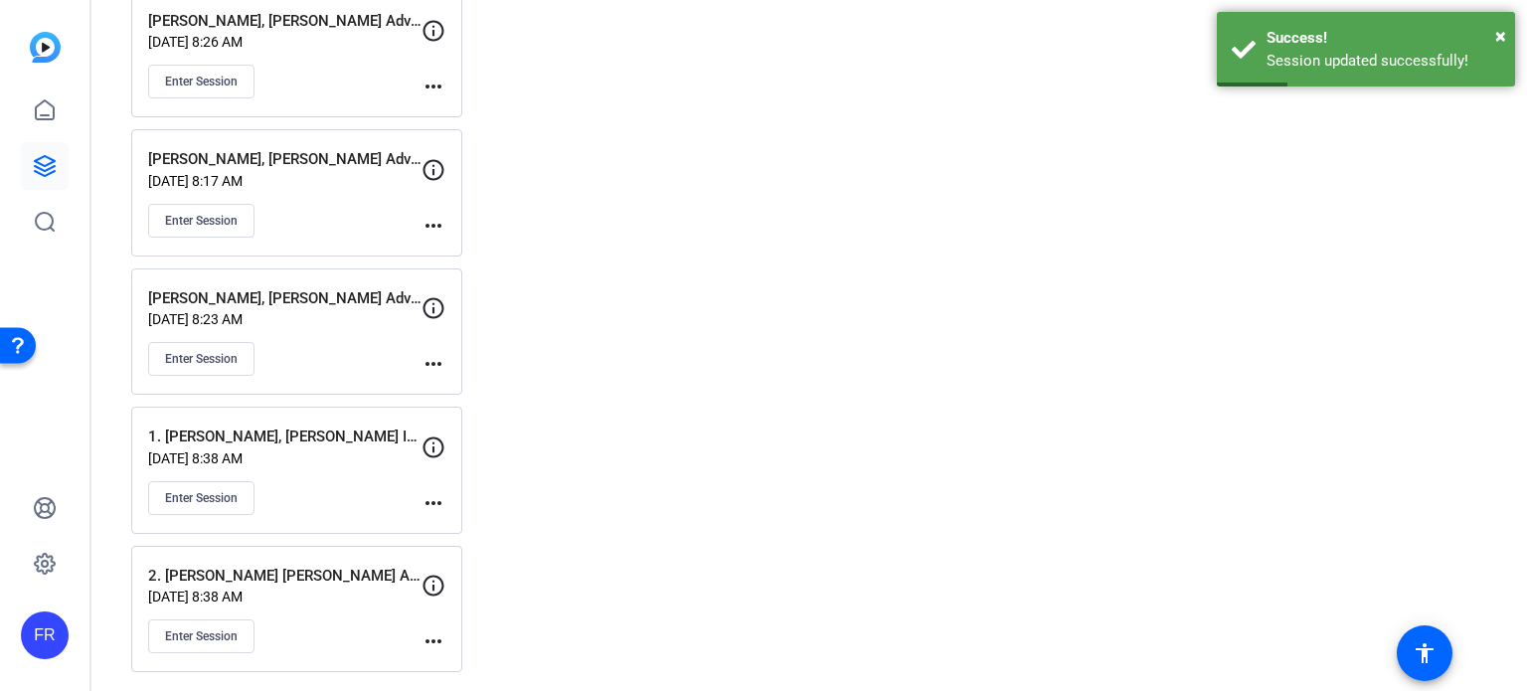
drag, startPoint x: 367, startPoint y: 559, endPoint x: 373, endPoint y: 580, distance: 21.7
click at [370, 581] on p "2. Sara Smith Frandsen Advisor" at bounding box center [284, 576] width 273 height 23
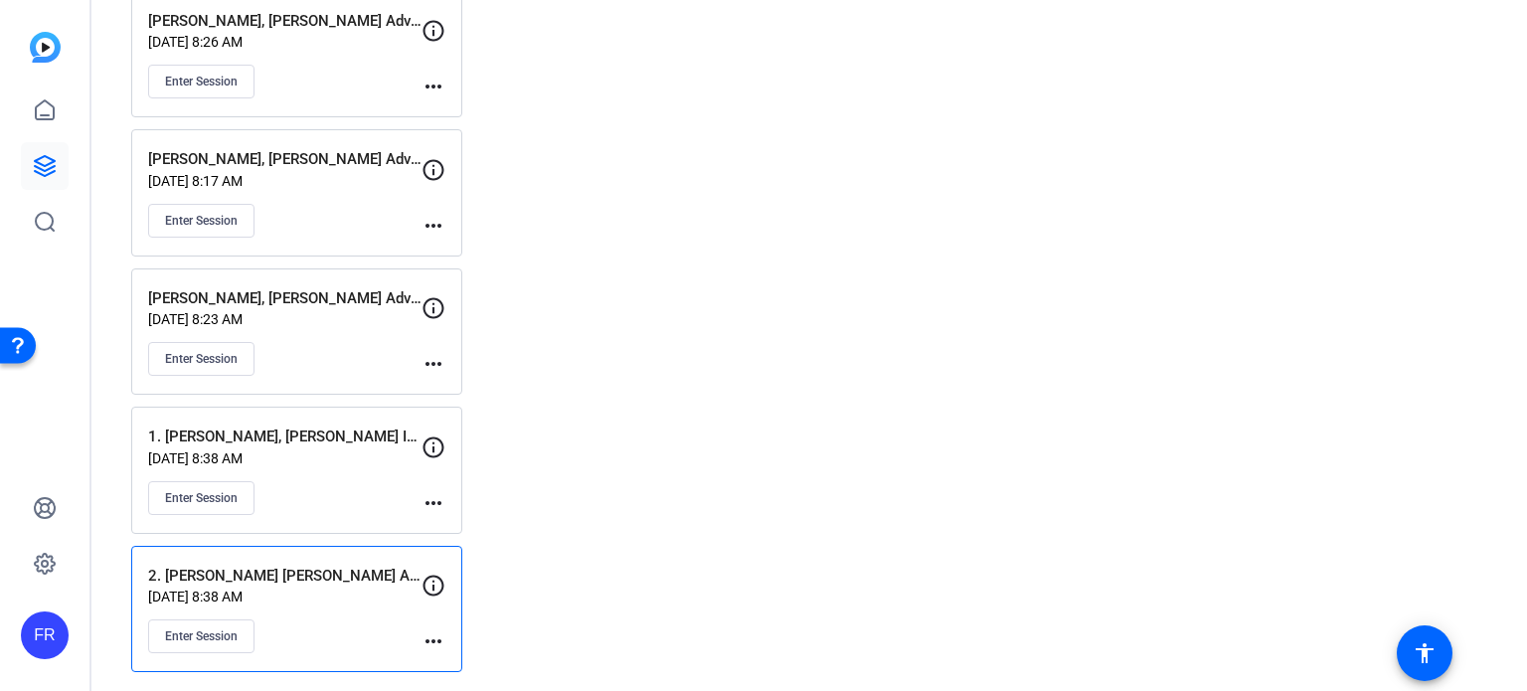
click at [431, 631] on mat-icon "more_horiz" at bounding box center [433, 641] width 24 height 24
click at [379, 613] on div at bounding box center [763, 345] width 1527 height 691
click at [435, 360] on mat-icon "more_horiz" at bounding box center [433, 364] width 24 height 24
click at [462, 393] on span "Edit Session" at bounding box center [482, 390] width 90 height 24
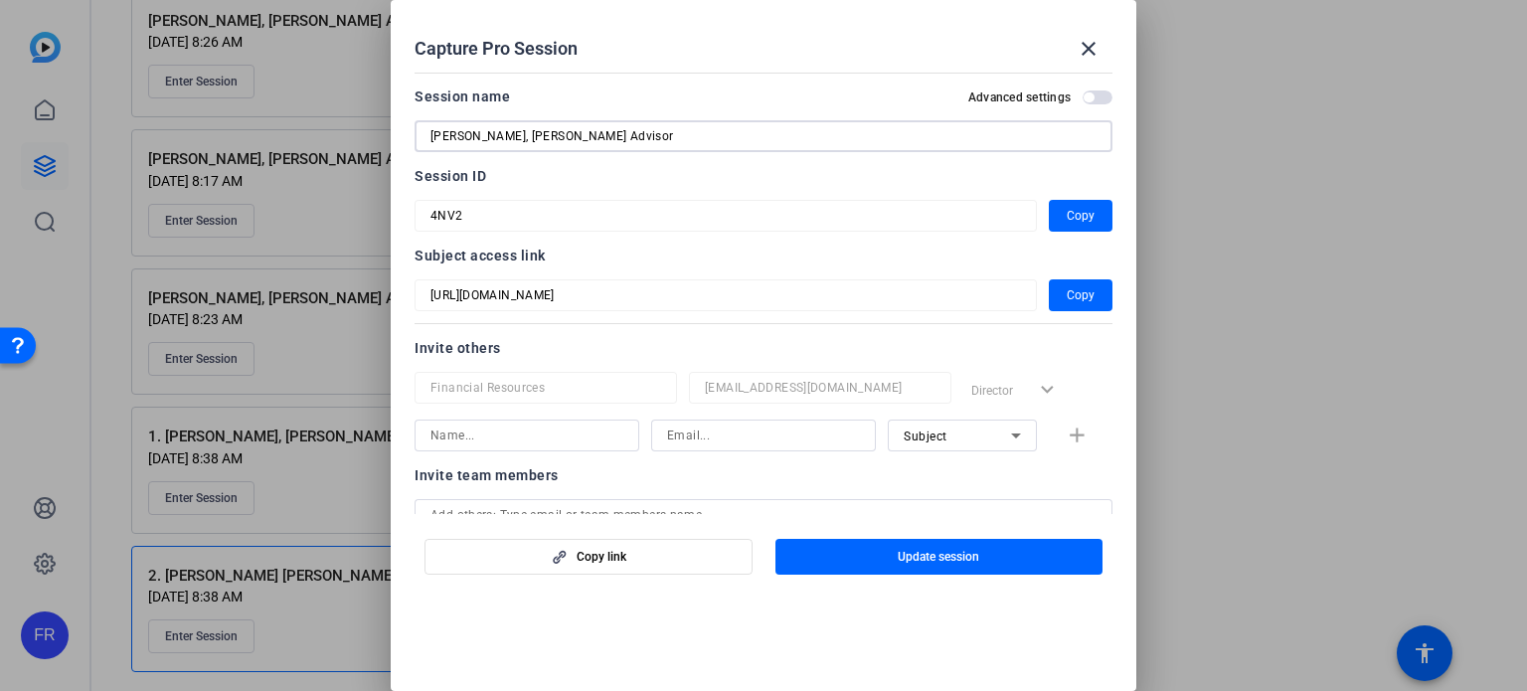
click at [430, 135] on input "Michelle Gascoigne, Frandsen Advisor" at bounding box center [763, 136] width 666 height 24
type input "3. Michelle Gascoigne, Frandsen Advisor"
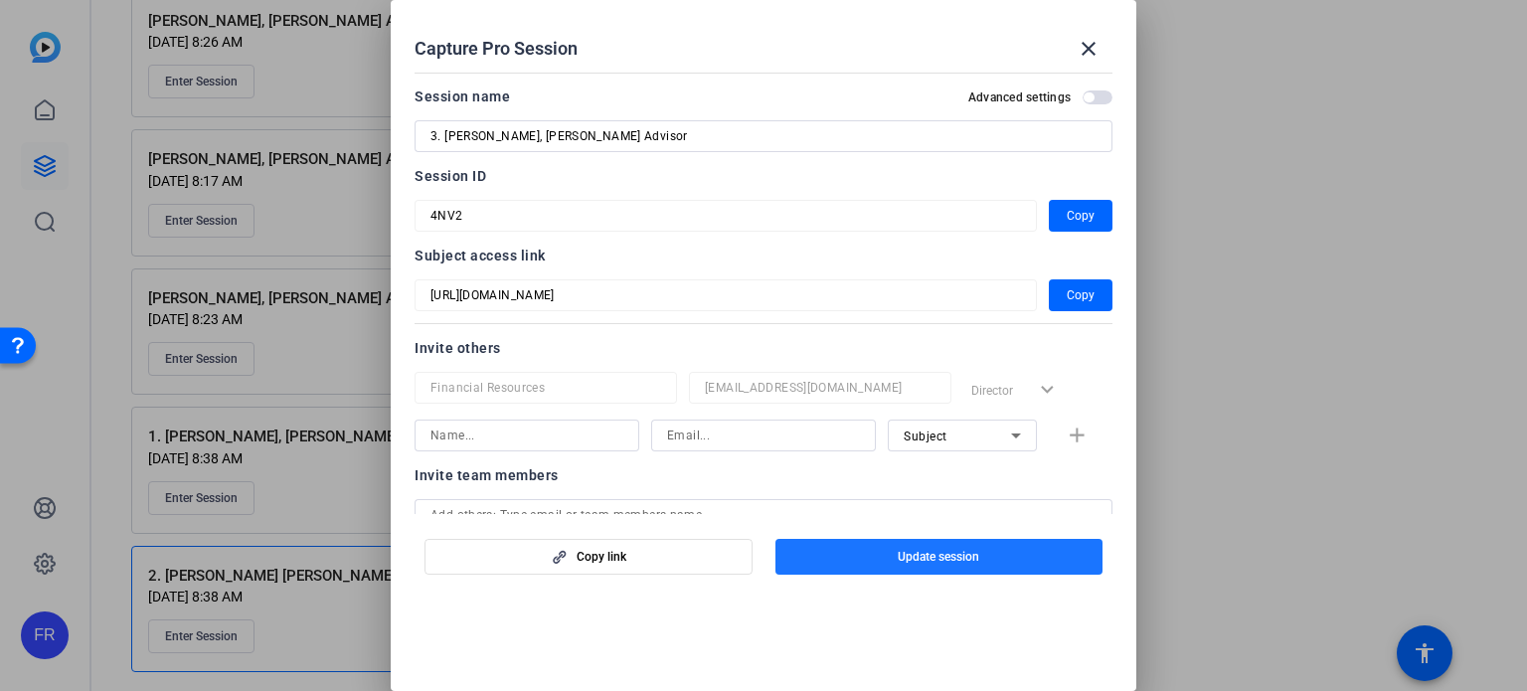
click at [954, 551] on span "Update session" at bounding box center [939, 557] width 82 height 16
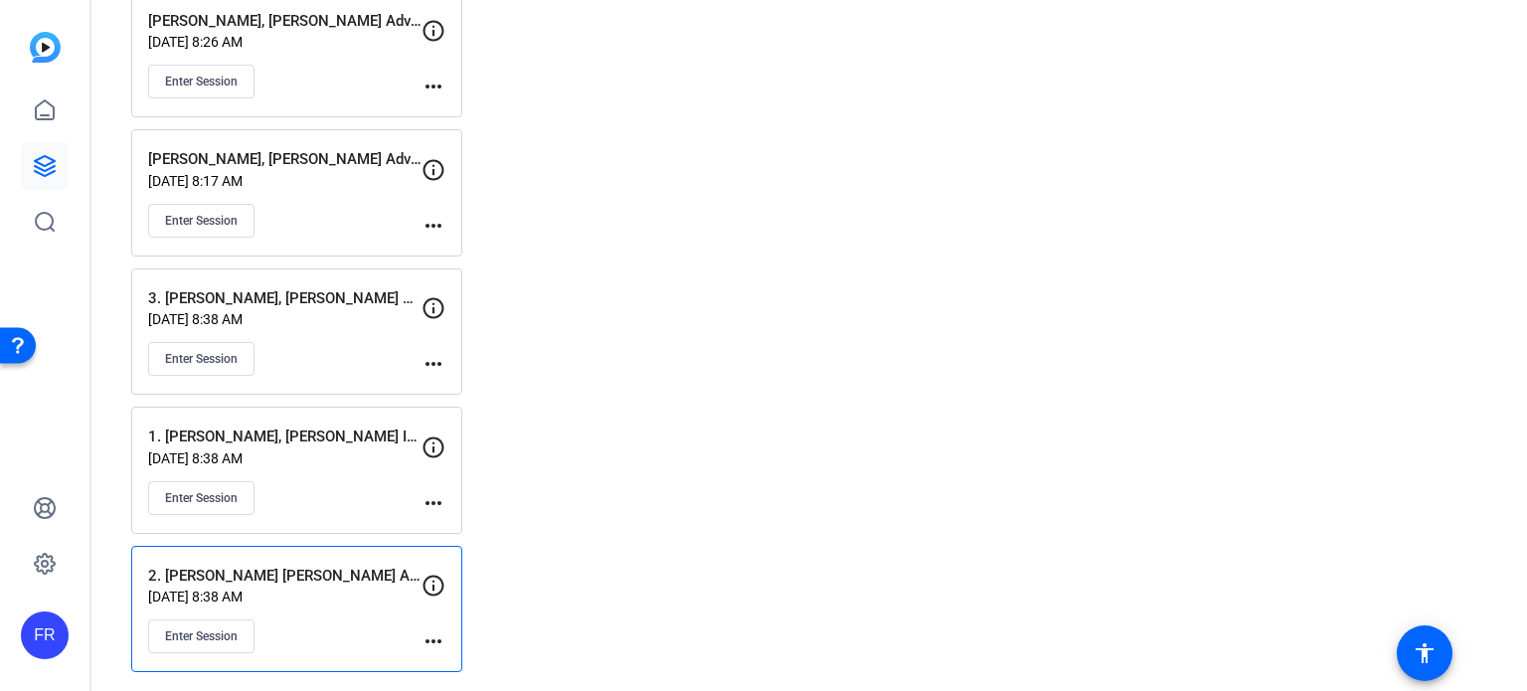
click at [432, 83] on mat-icon "more_horiz" at bounding box center [433, 87] width 24 height 24
drag, startPoint x: 1404, startPoint y: 218, endPoint x: 1434, endPoint y: 219, distance: 30.8
click at [1412, 218] on div at bounding box center [763, 345] width 1527 height 691
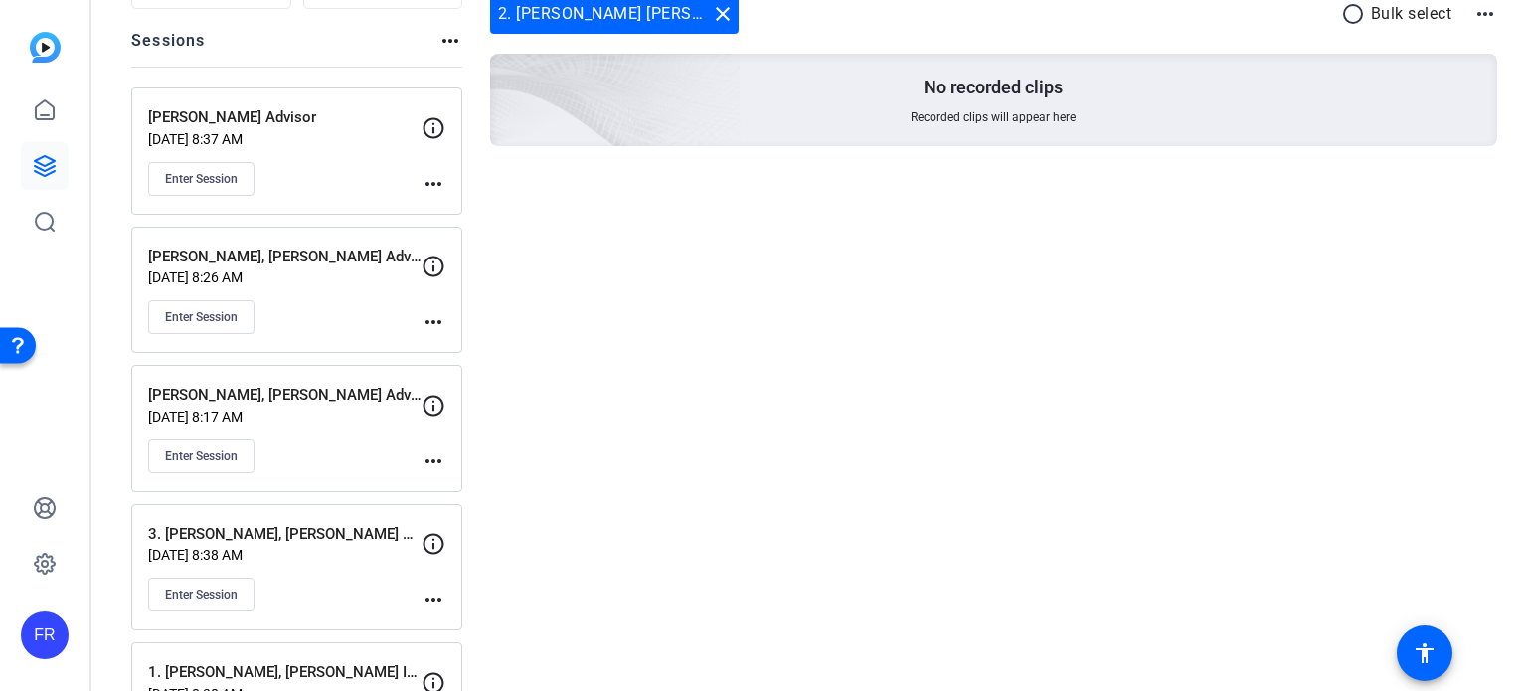
scroll to position [217, 0]
click at [433, 448] on mat-icon "more_horiz" at bounding box center [433, 459] width 24 height 24
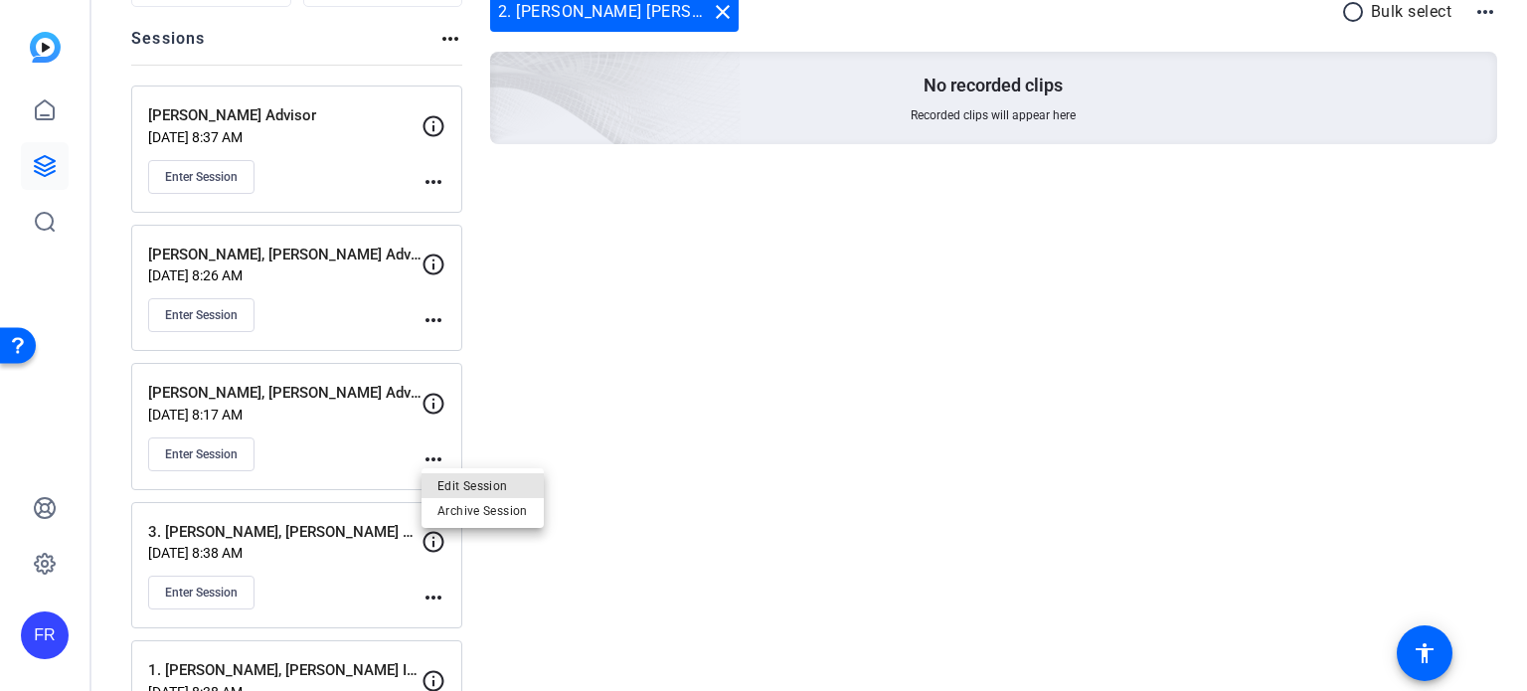
click at [481, 473] on span "Edit Session" at bounding box center [482, 485] width 90 height 24
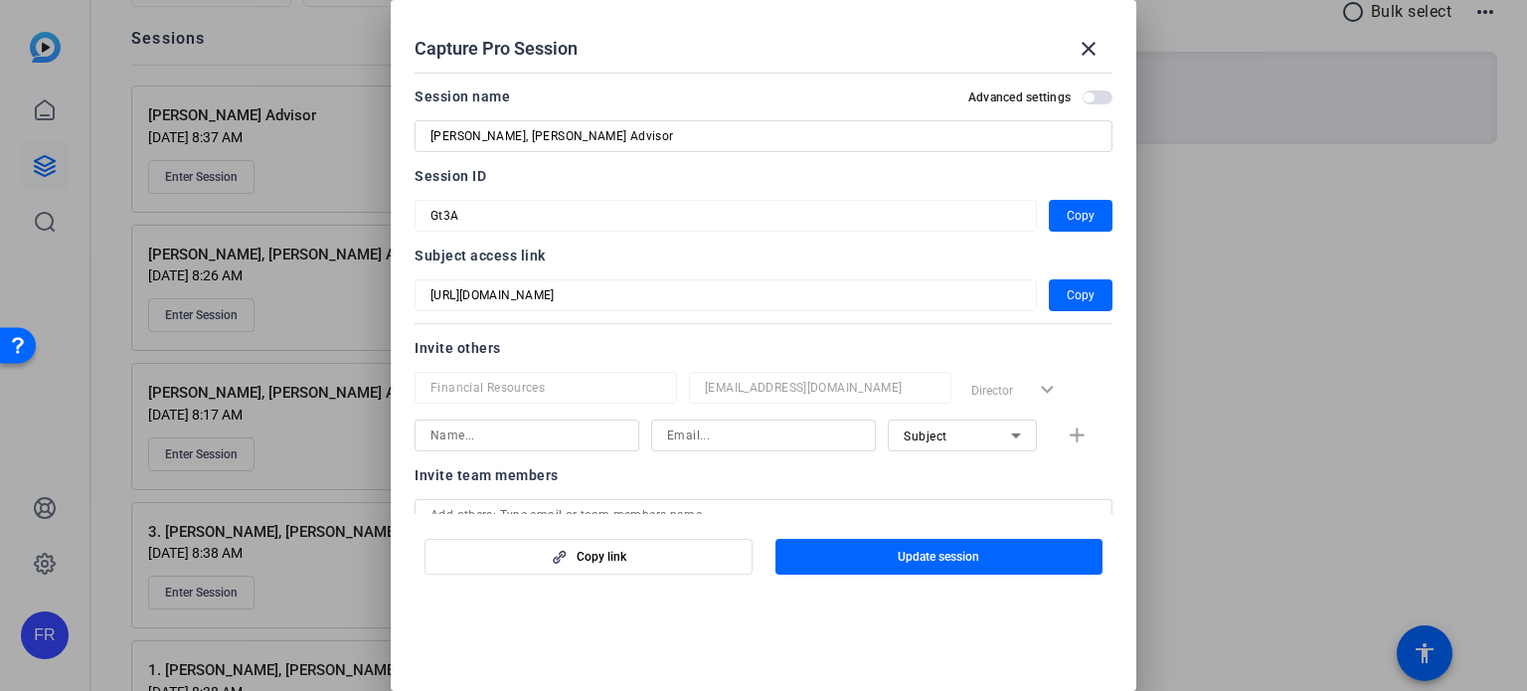
click at [433, 131] on input "Laura Lamppa, Frandsen Advisor" at bounding box center [763, 136] width 666 height 24
type input "4. Laura Lamppa, Frandsen Advisor"
click at [918, 551] on span "Update session" at bounding box center [939, 557] width 82 height 16
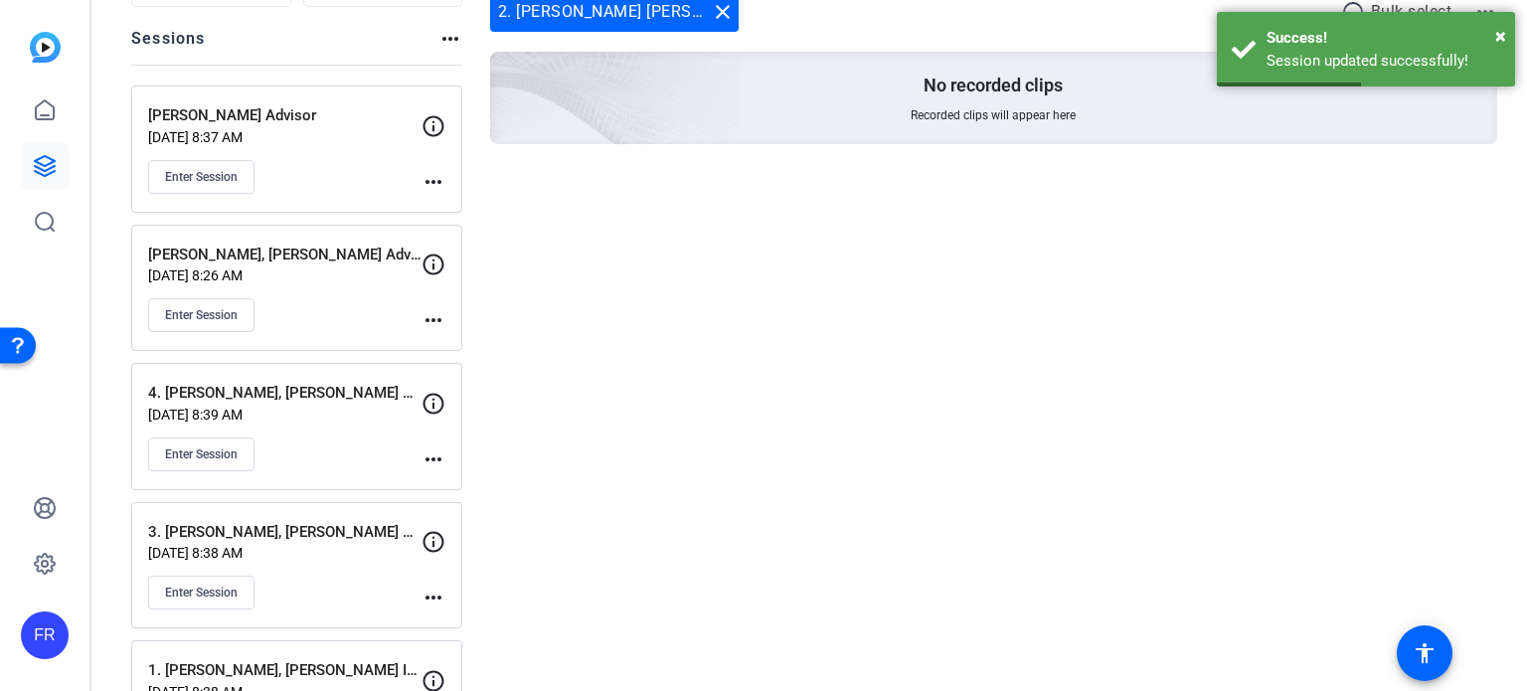
click at [432, 315] on mat-icon "more_horiz" at bounding box center [433, 320] width 24 height 24
click at [453, 345] on span "Edit Session" at bounding box center [482, 348] width 90 height 24
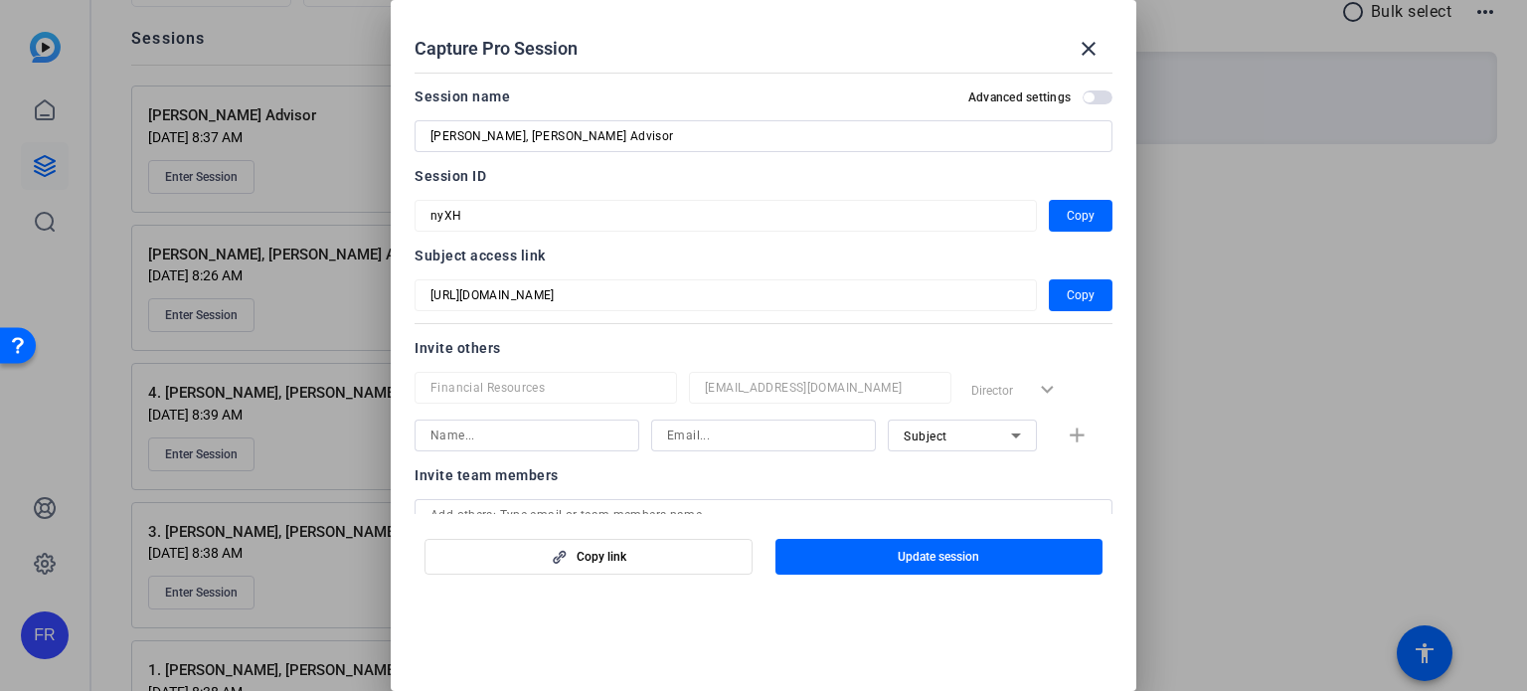
click at [433, 134] on input "Patrick Gherity, Frandsen Advisor" at bounding box center [763, 136] width 666 height 24
type input "5. Patrick Gherity, Frandsen Advisor"
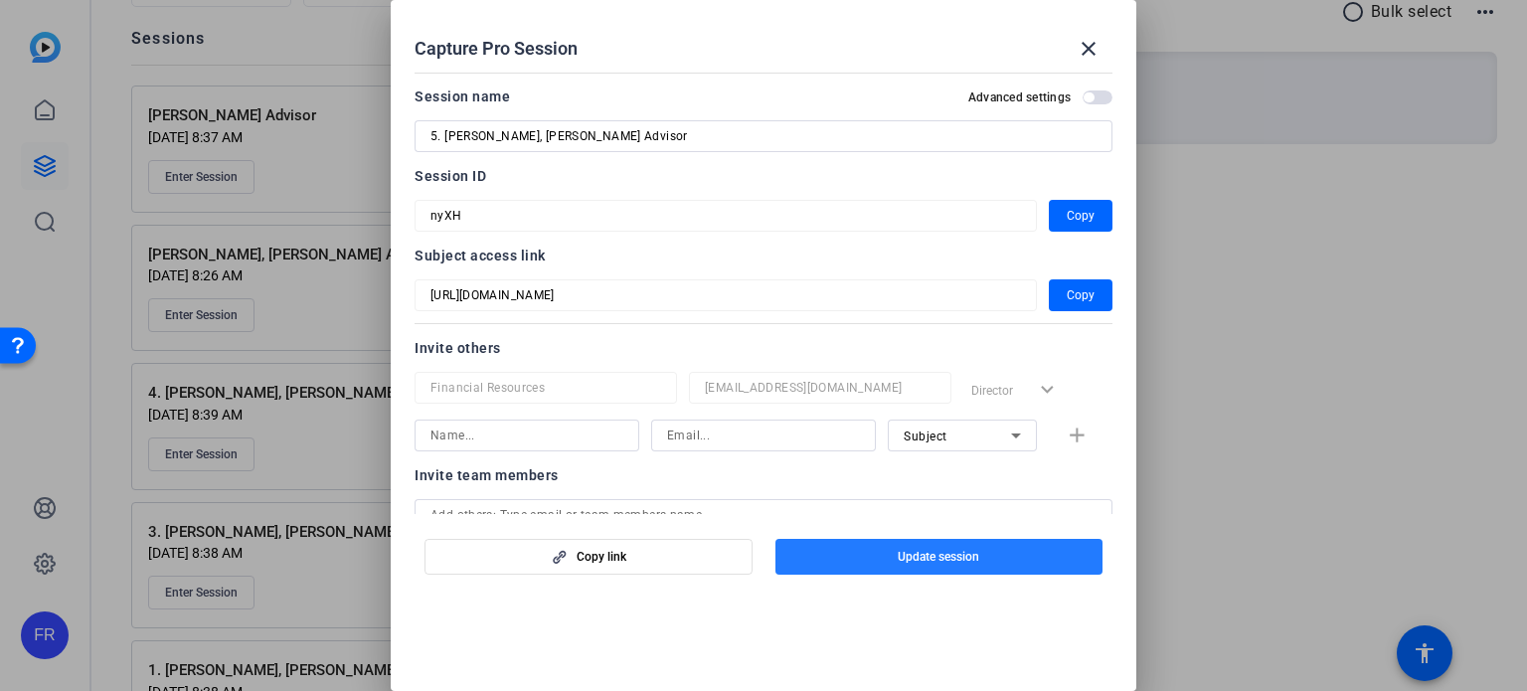
click at [961, 547] on span "button" at bounding box center [939, 557] width 328 height 48
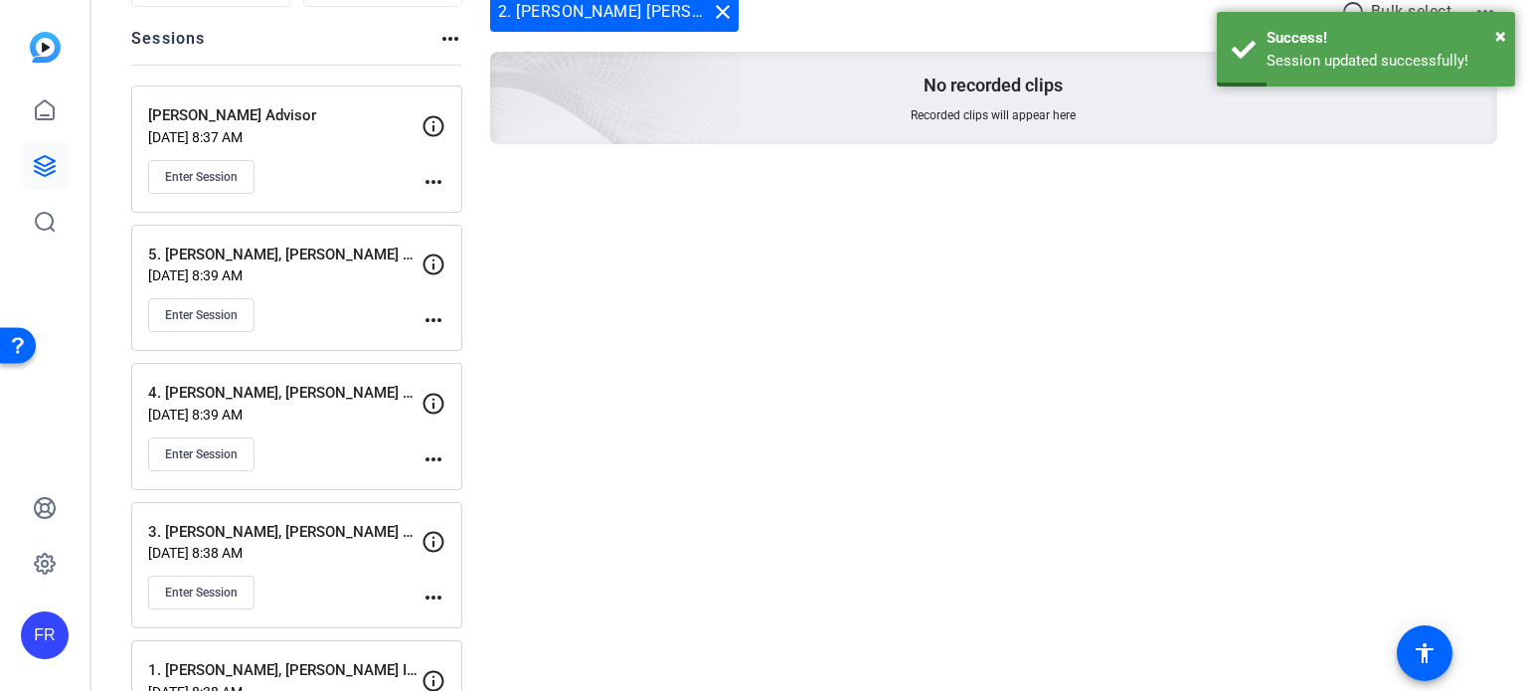
click at [434, 174] on mat-icon "more_horiz" at bounding box center [433, 182] width 24 height 24
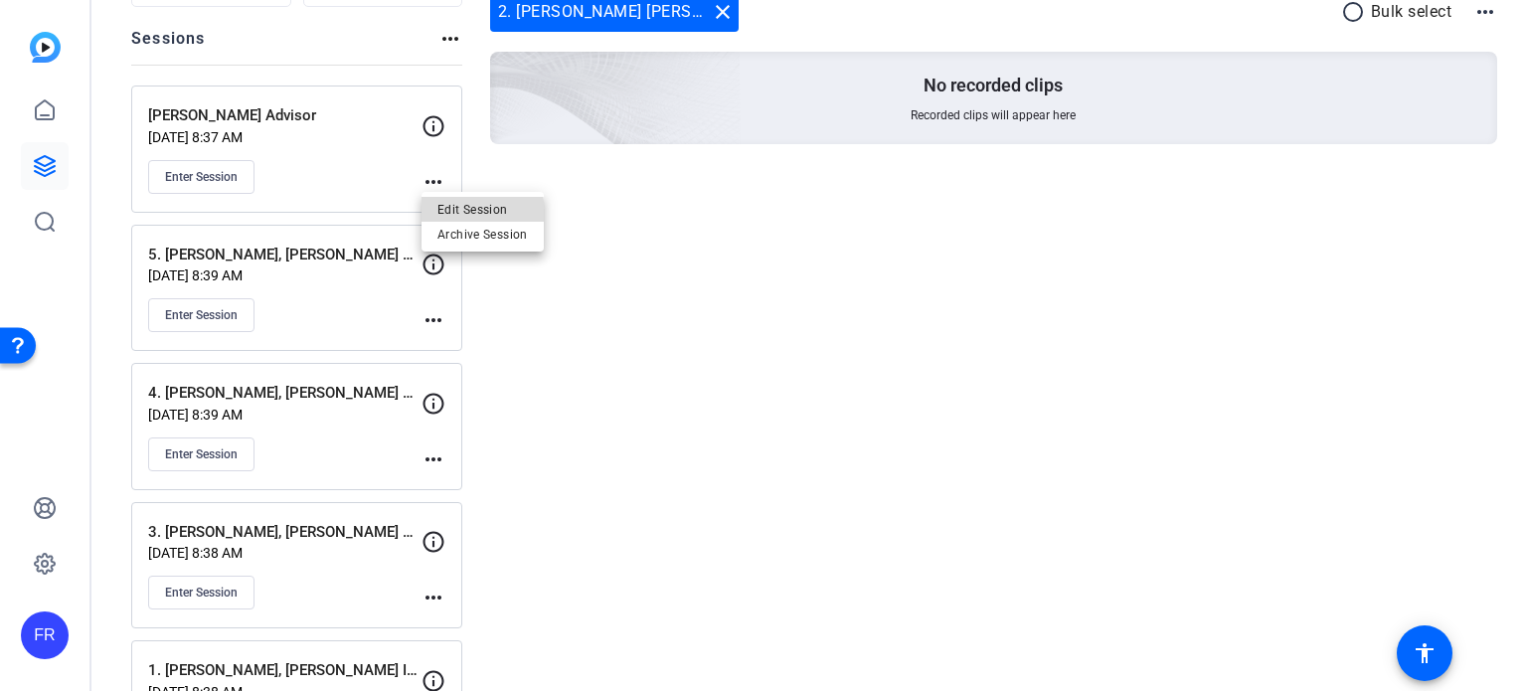
click at [457, 214] on span "Edit Session" at bounding box center [482, 210] width 90 height 24
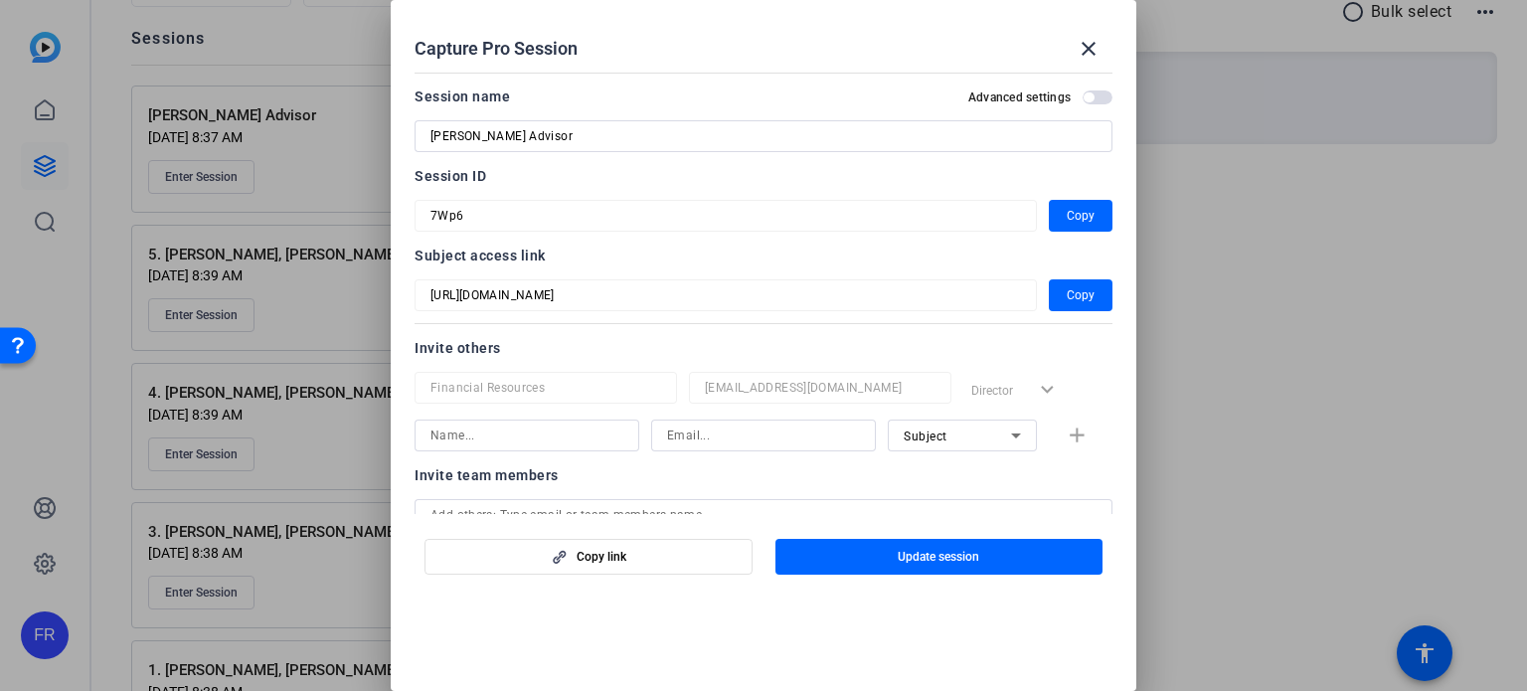
drag, startPoint x: 433, startPoint y: 134, endPoint x: 485, endPoint y: 122, distance: 53.1
click at [437, 132] on input "Anthony Siewart Frandsen Advisor" at bounding box center [763, 136] width 666 height 24
type input "6. Anthony Siewart Frandsen Advisor"
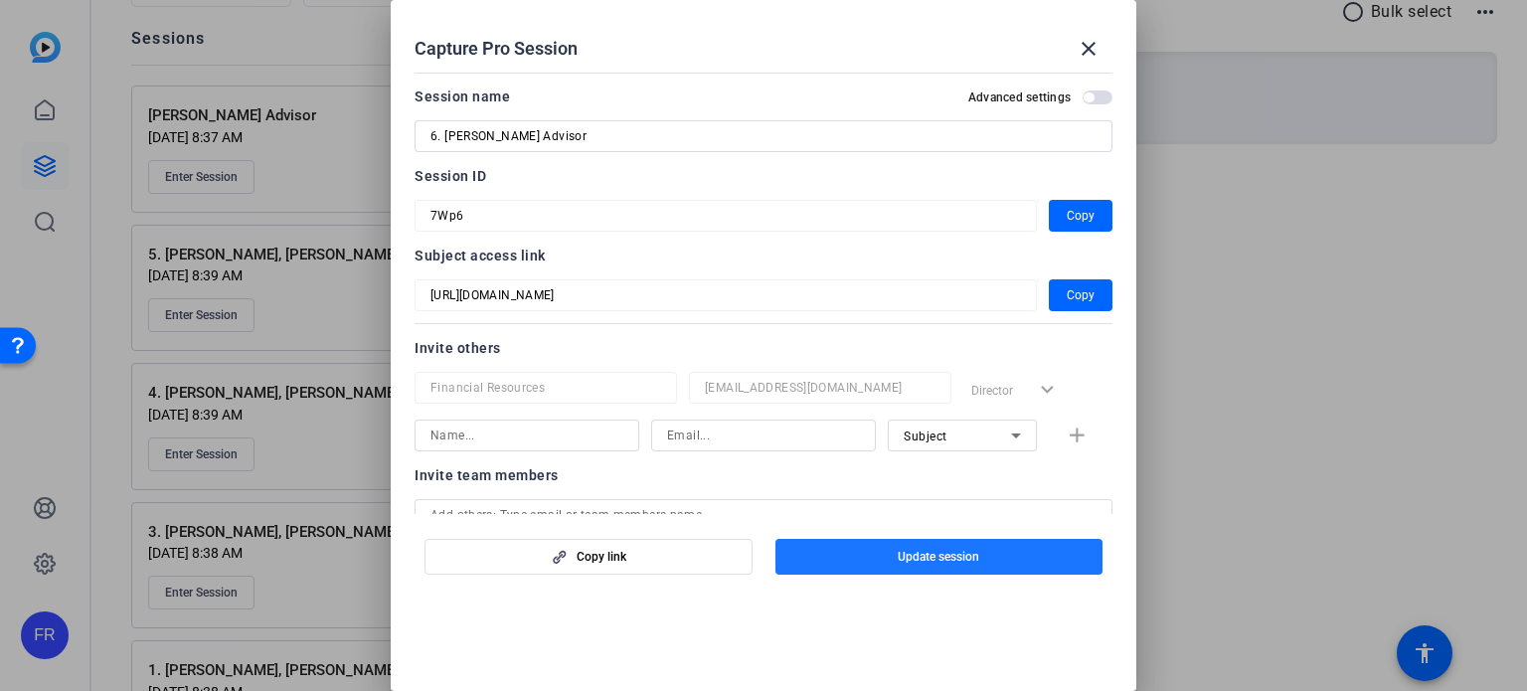
click at [960, 552] on span "Update session" at bounding box center [939, 557] width 82 height 16
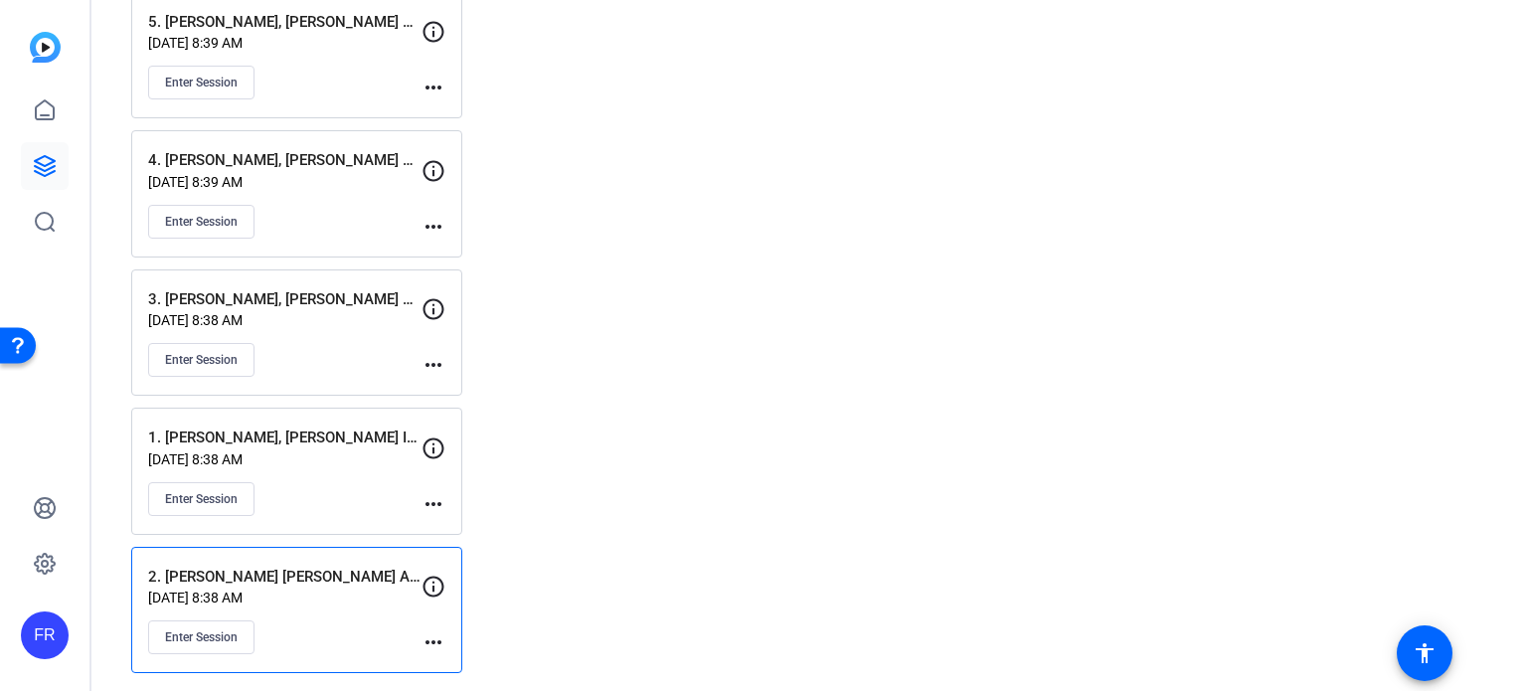
scroll to position [450, 0]
click at [775, 286] on div "Session Recordings 2. Sara Smith Frandsen Advisor close radio_button_unchecked …" at bounding box center [994, 183] width 1008 height 978
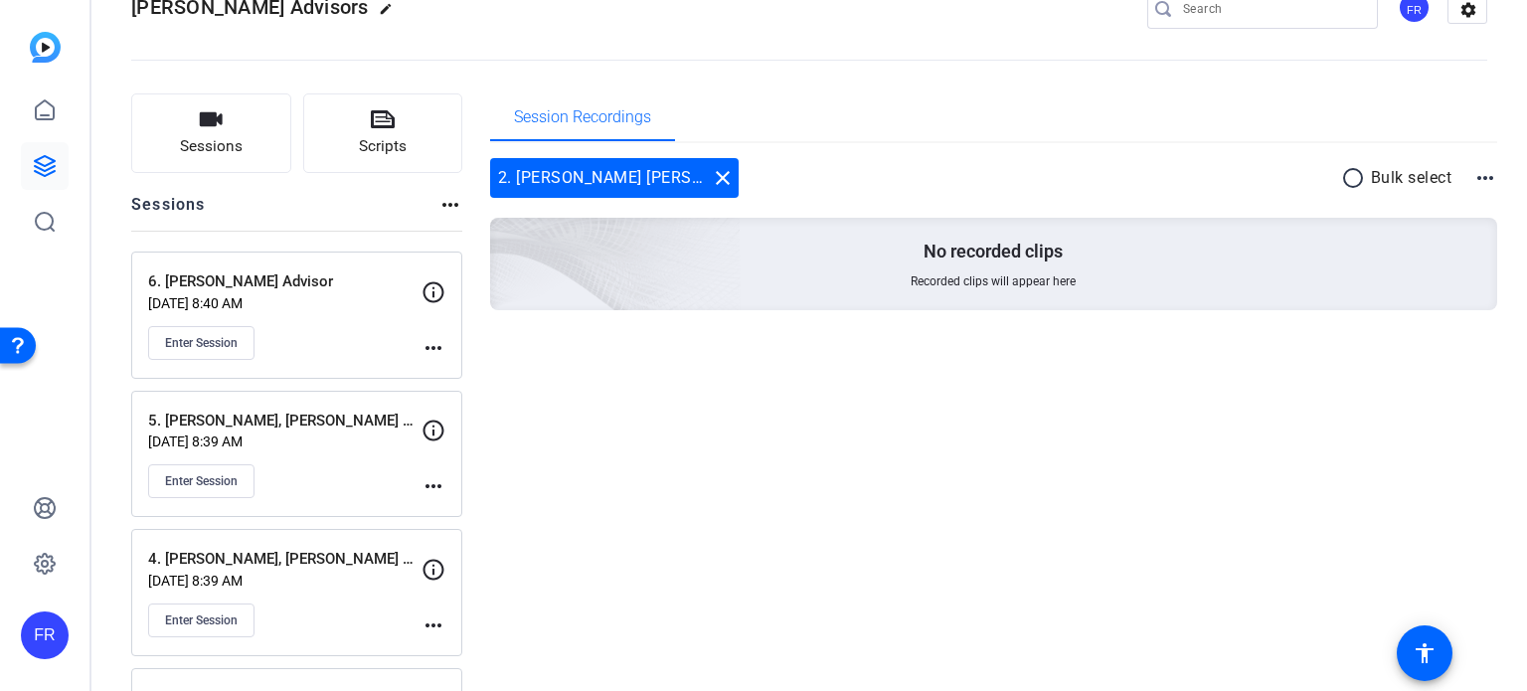
scroll to position [0, 0]
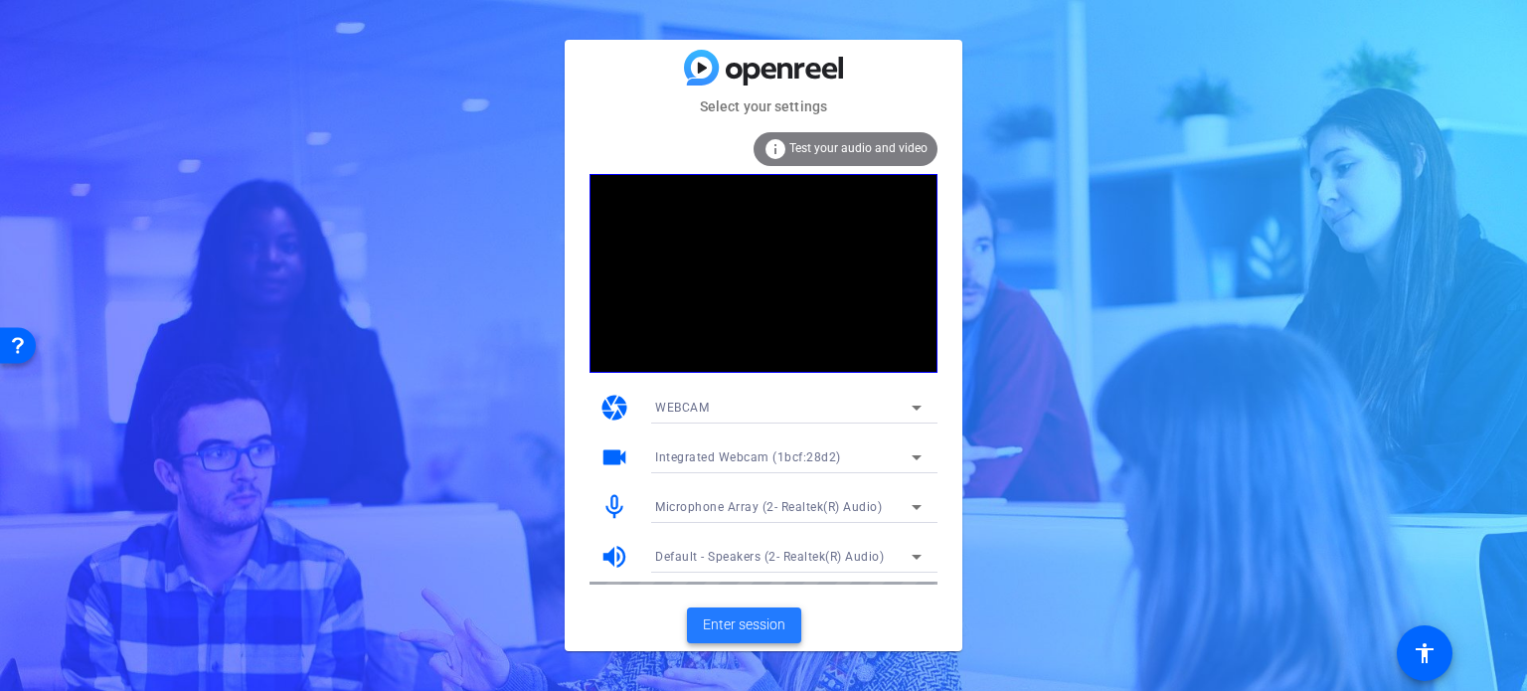
click at [748, 623] on span "Enter session" at bounding box center [744, 624] width 83 height 21
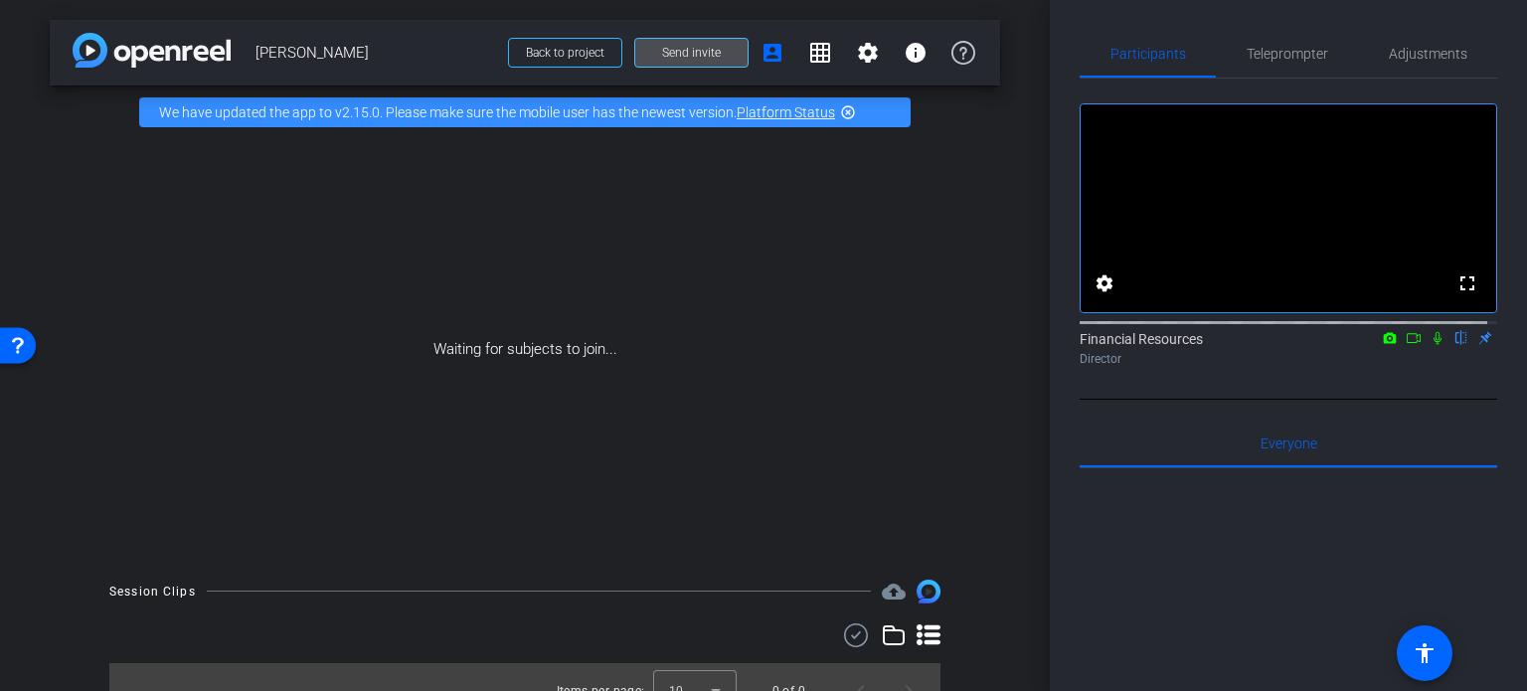
click at [664, 55] on span "Send invite" at bounding box center [691, 53] width 59 height 16
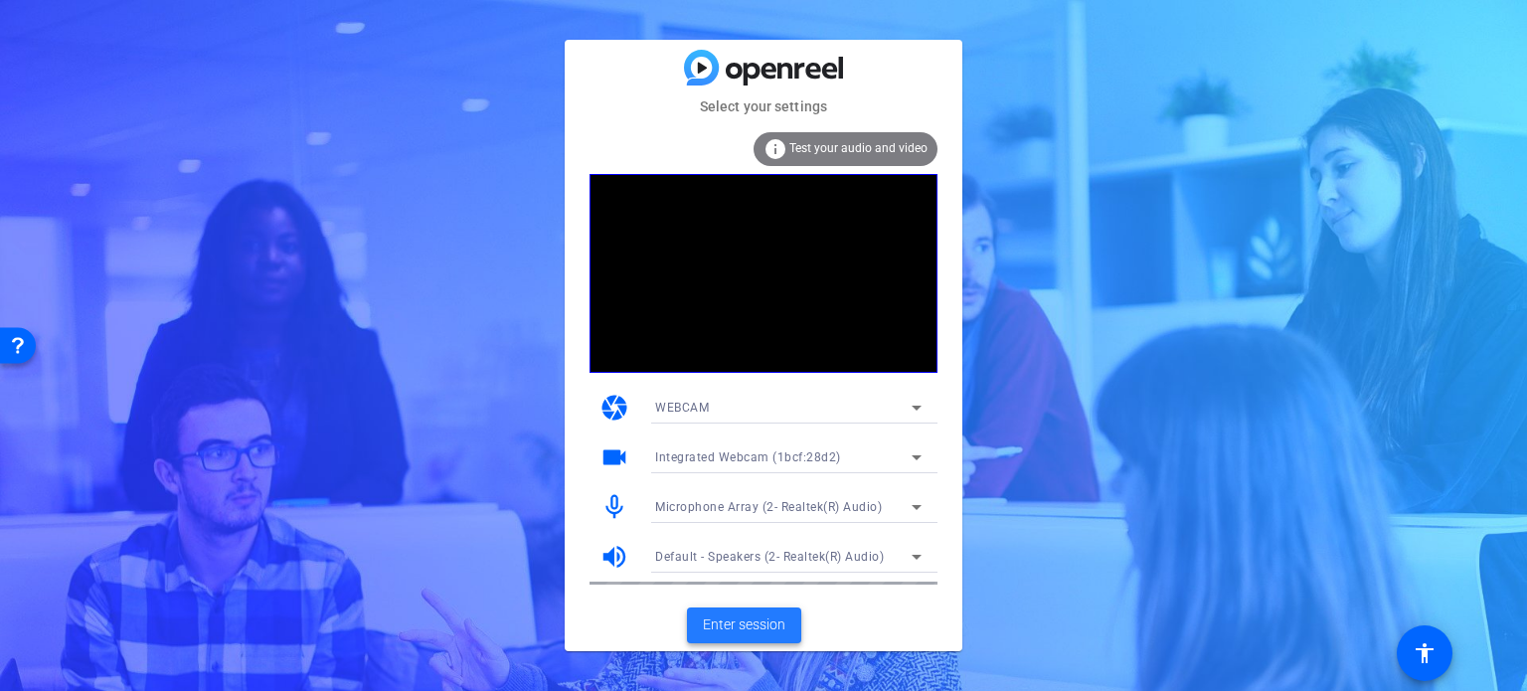
click at [749, 617] on span "Enter session" at bounding box center [744, 624] width 83 height 21
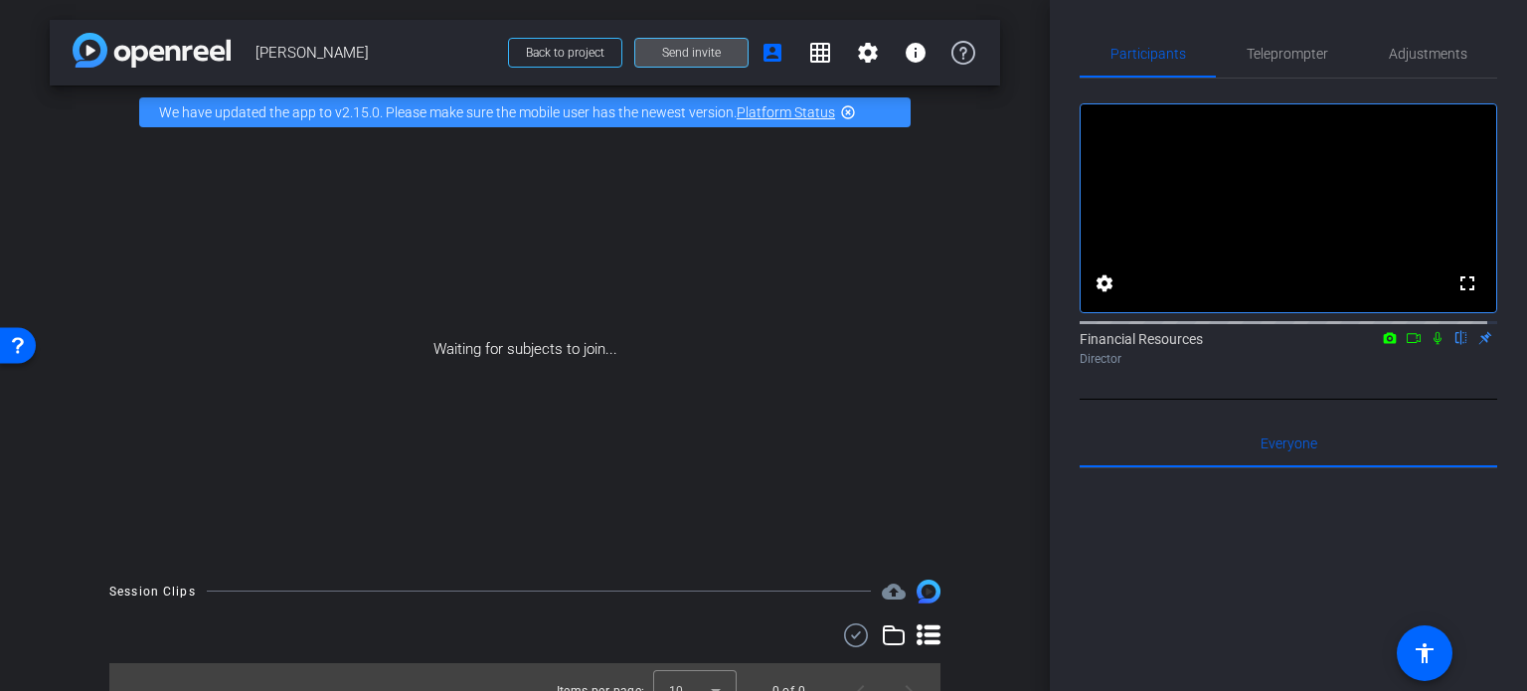
click at [672, 54] on span "Send invite" at bounding box center [691, 53] width 59 height 16
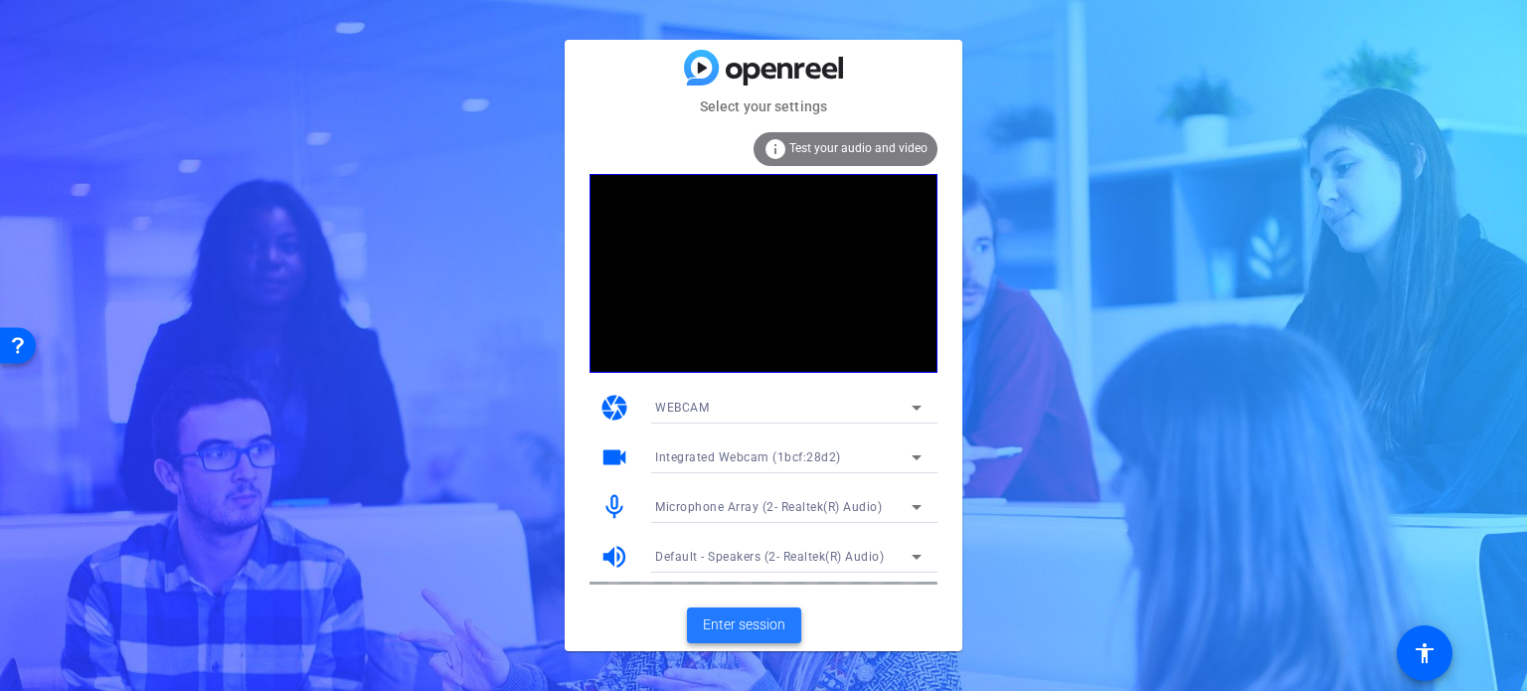
click at [738, 624] on span "Enter session" at bounding box center [744, 624] width 83 height 21
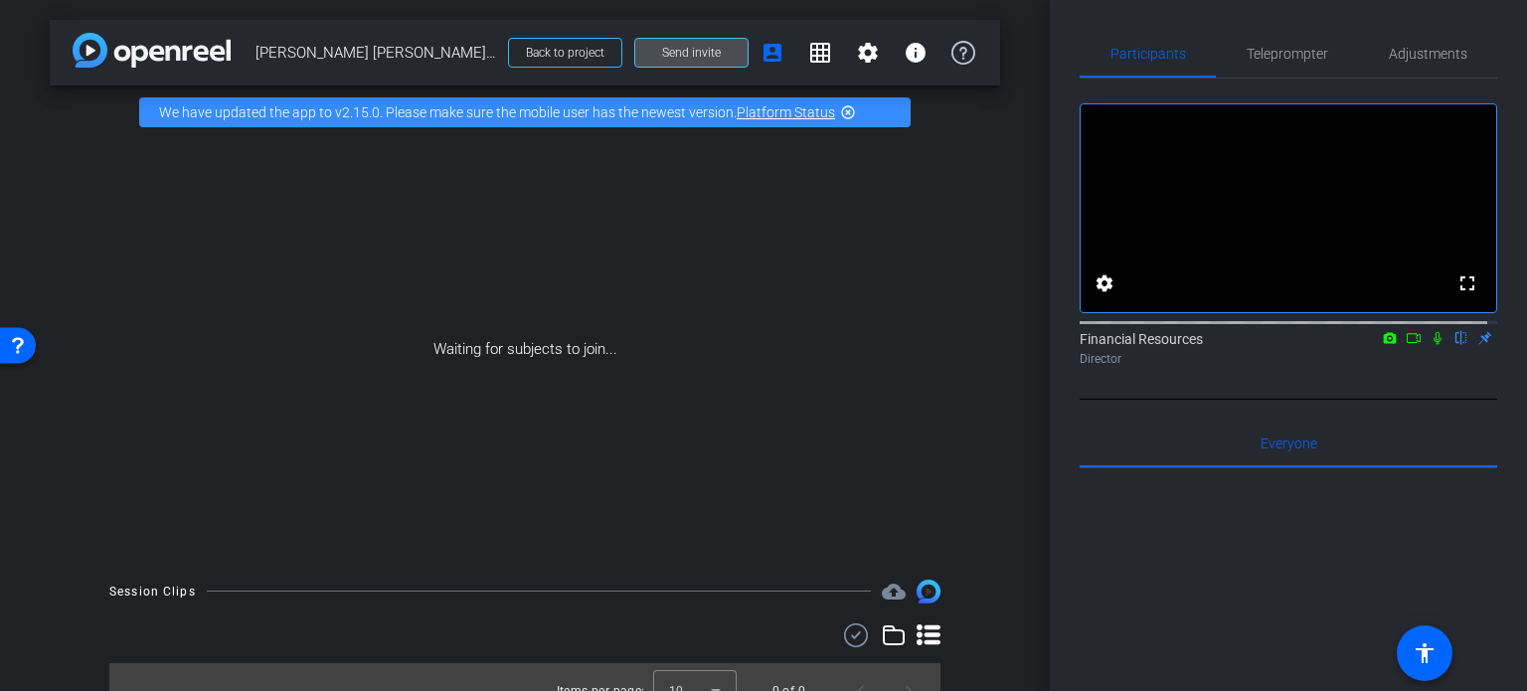
click at [684, 49] on span "Send invite" at bounding box center [691, 53] width 59 height 16
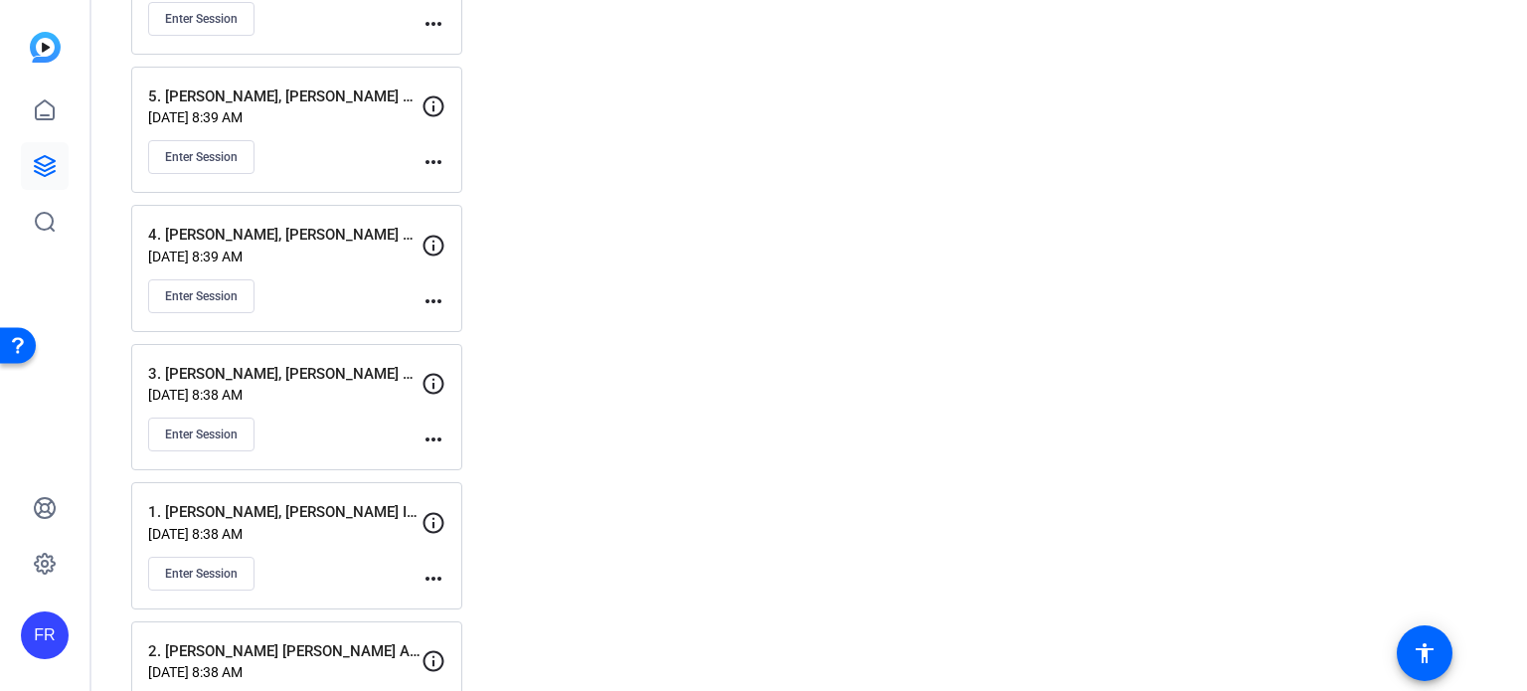
scroll to position [450, 0]
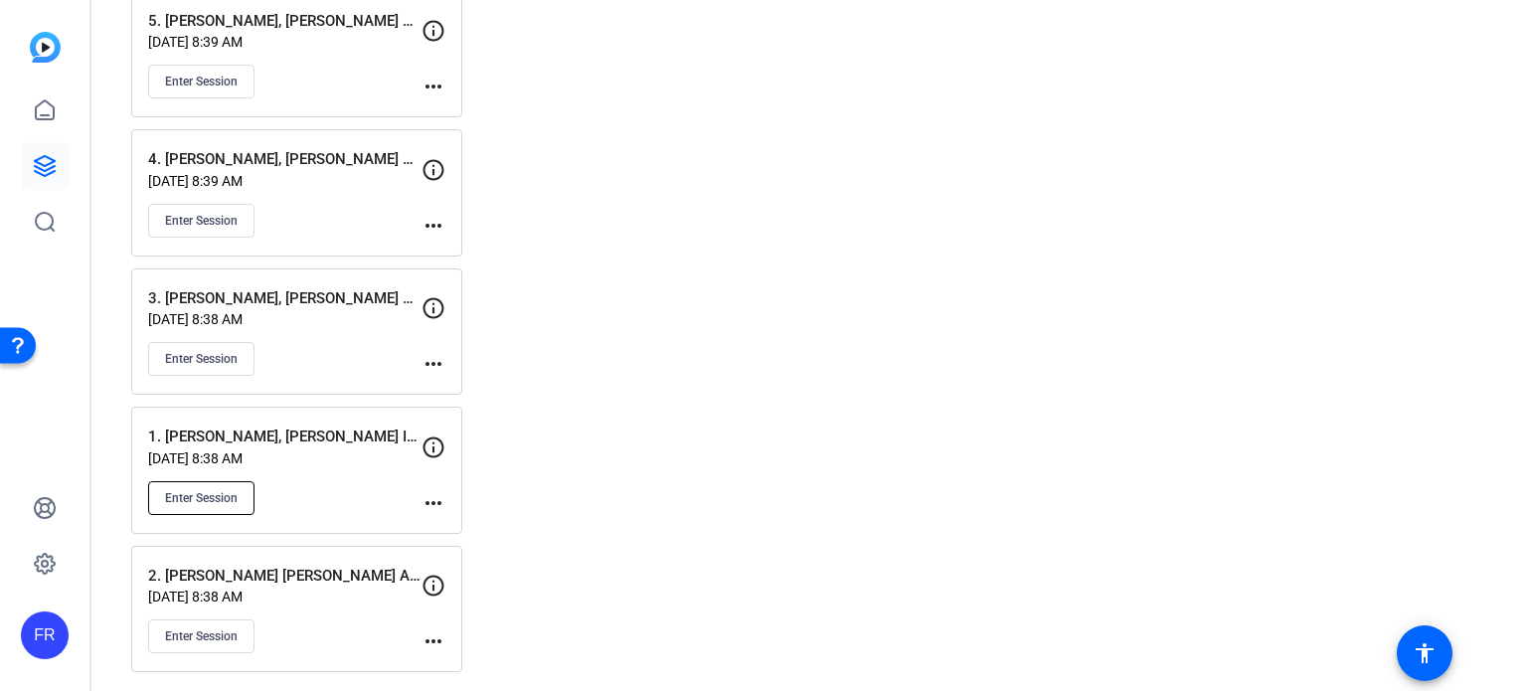
click at [227, 491] on span "Enter Session" at bounding box center [201, 498] width 73 height 16
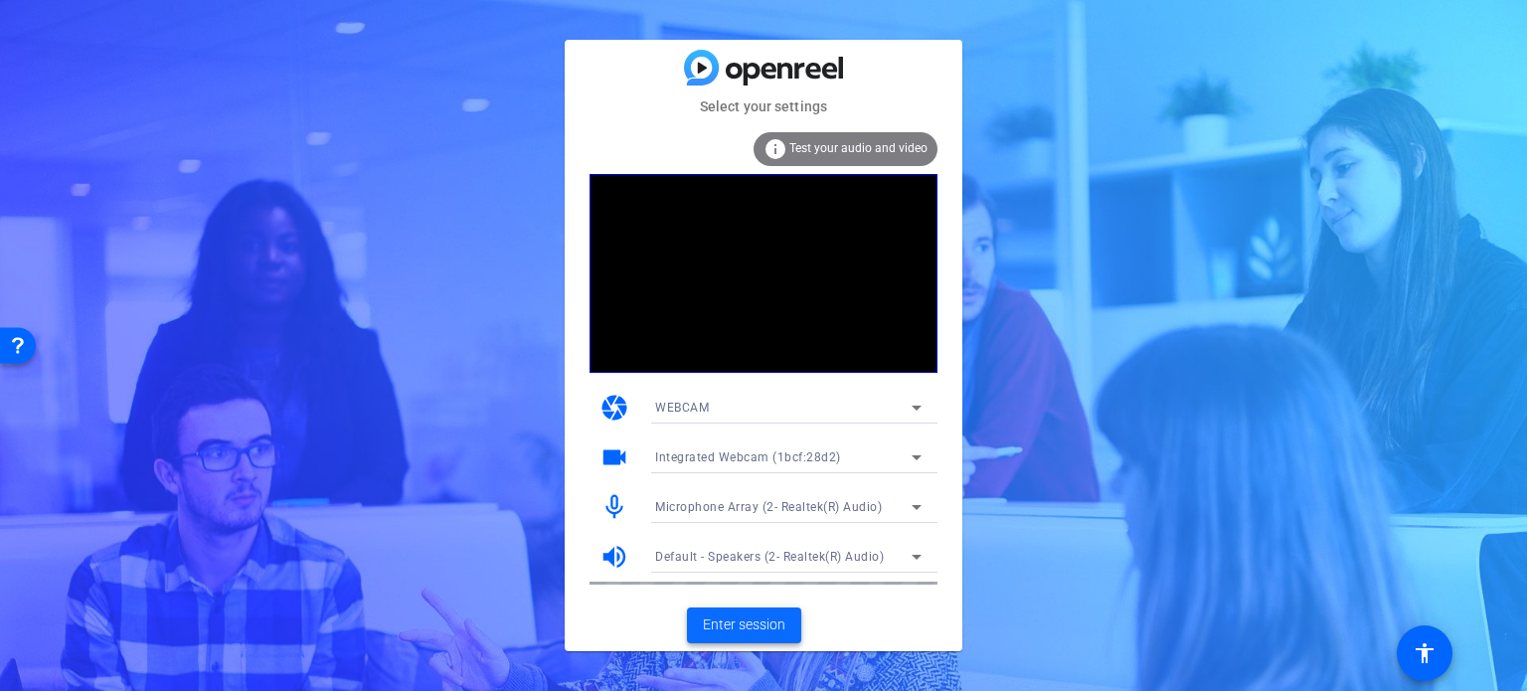
click at [767, 615] on span "Enter session" at bounding box center [744, 624] width 83 height 21
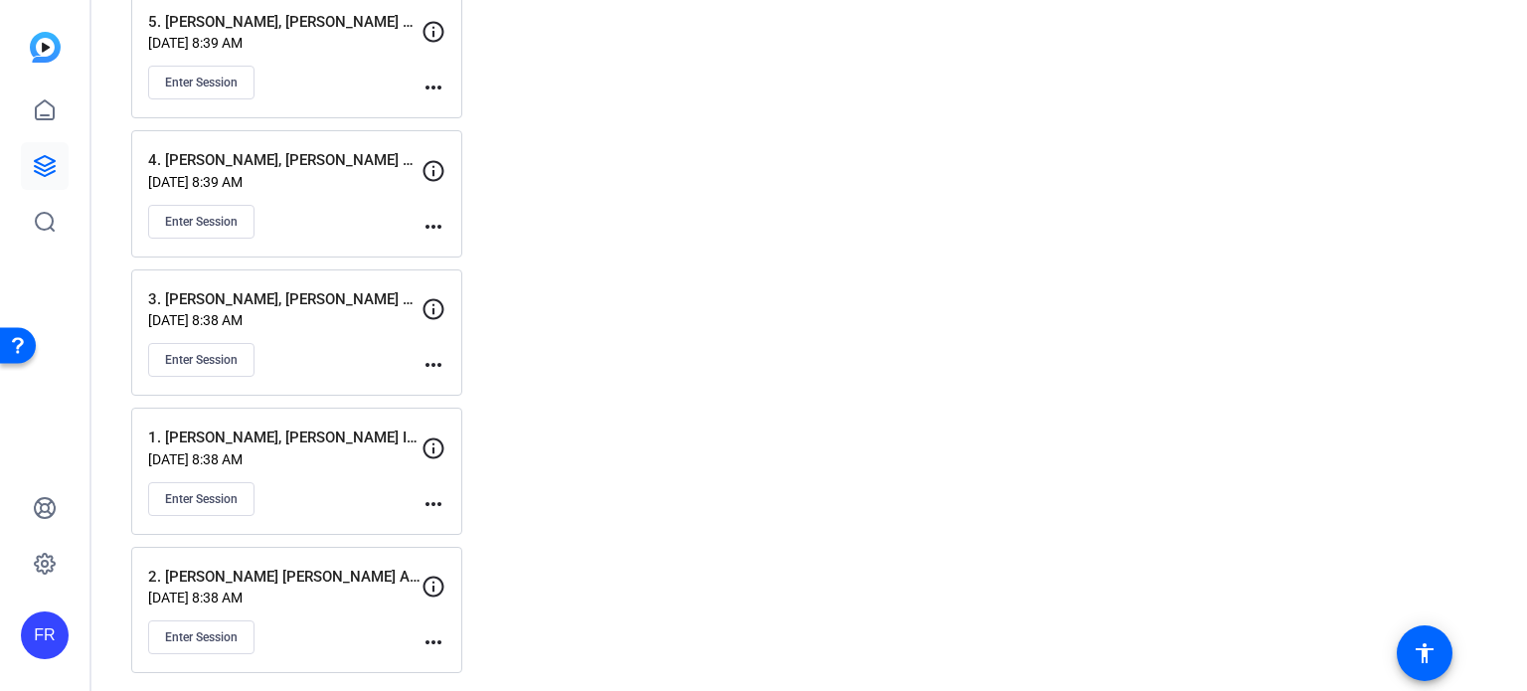
scroll to position [450, 0]
click at [202, 490] on span "Enter Session" at bounding box center [201, 498] width 73 height 16
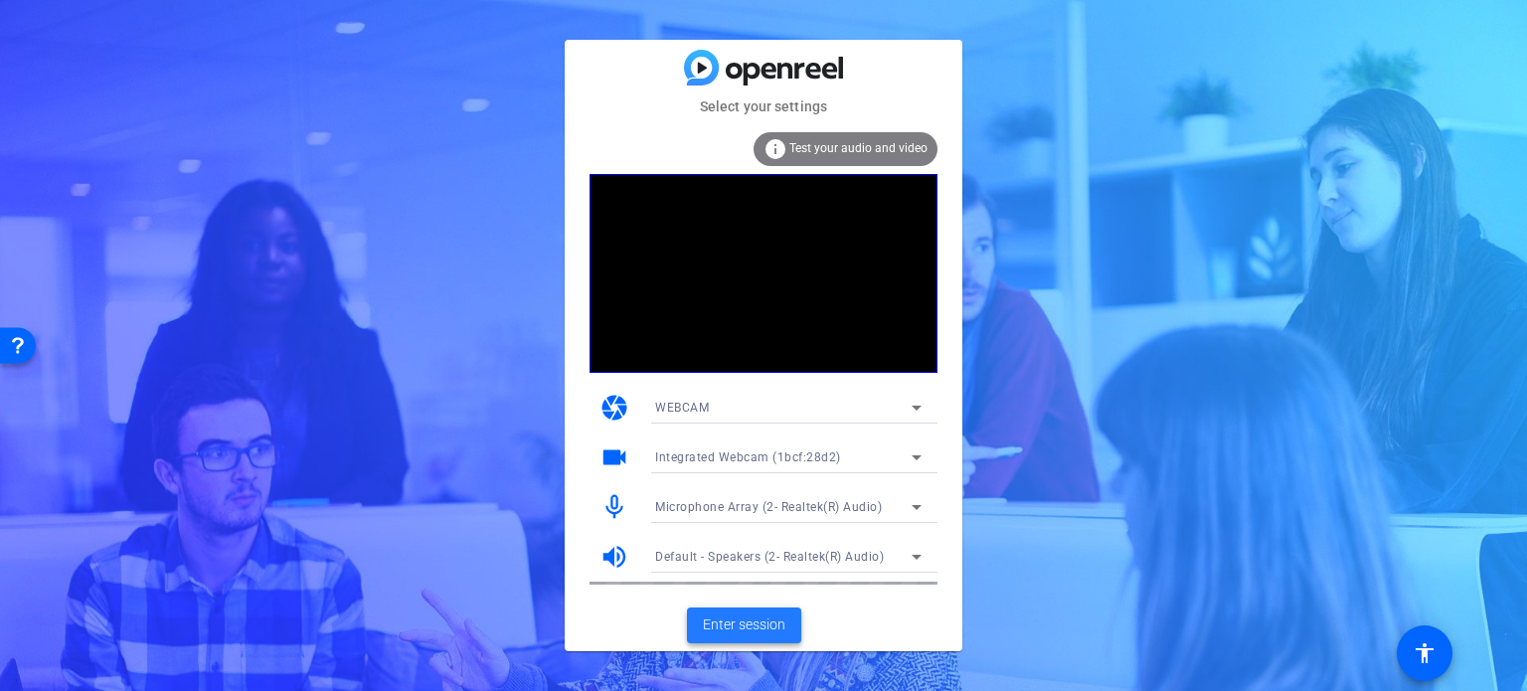
click at [763, 631] on span "Enter session" at bounding box center [744, 624] width 83 height 21
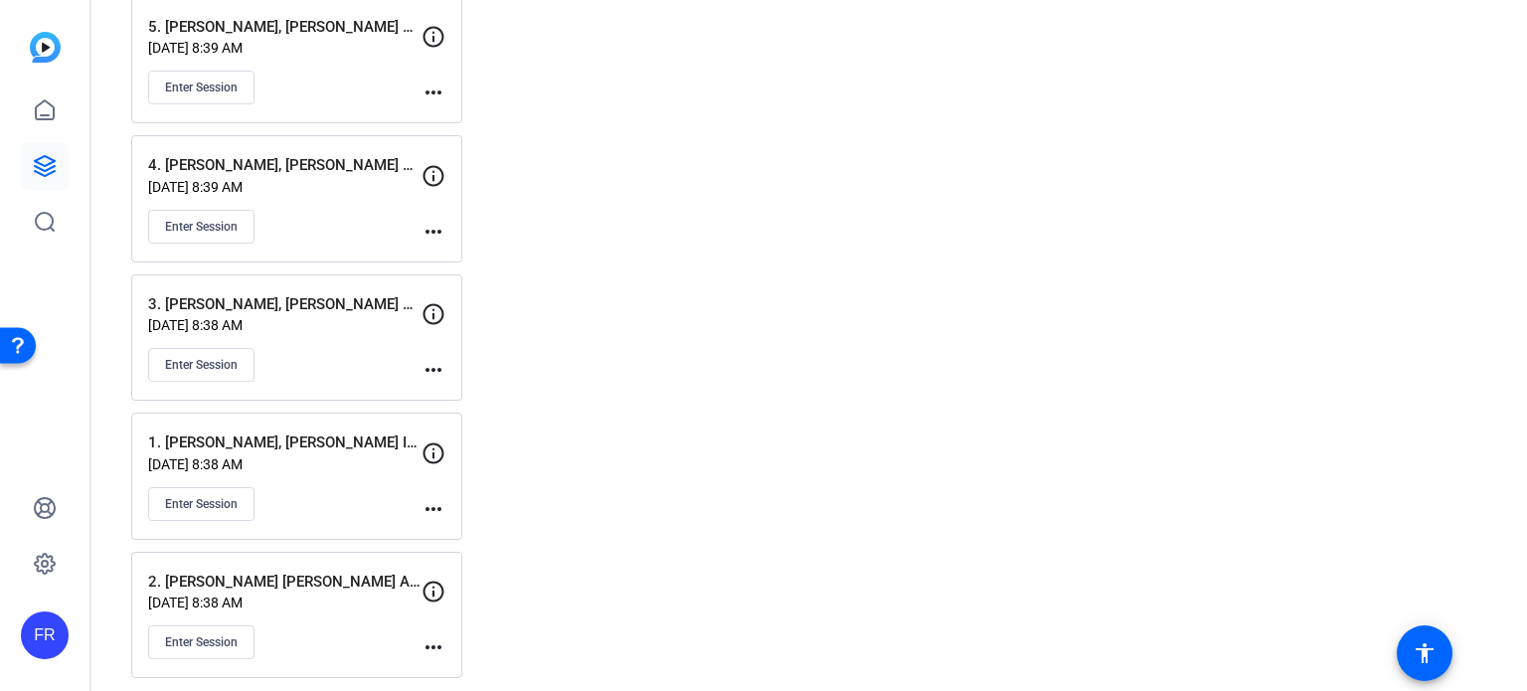
scroll to position [450, 0]
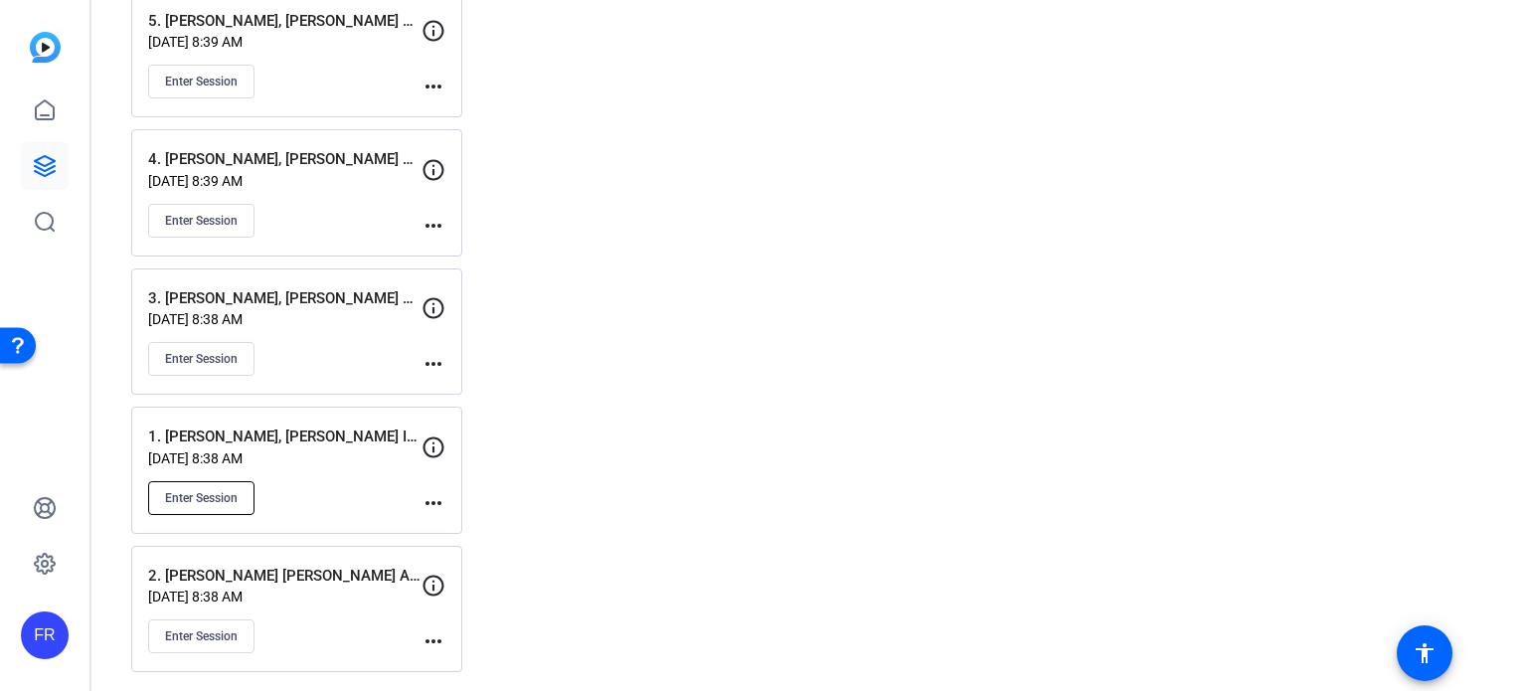
click at [224, 490] on span "Enter Session" at bounding box center [201, 498] width 73 height 16
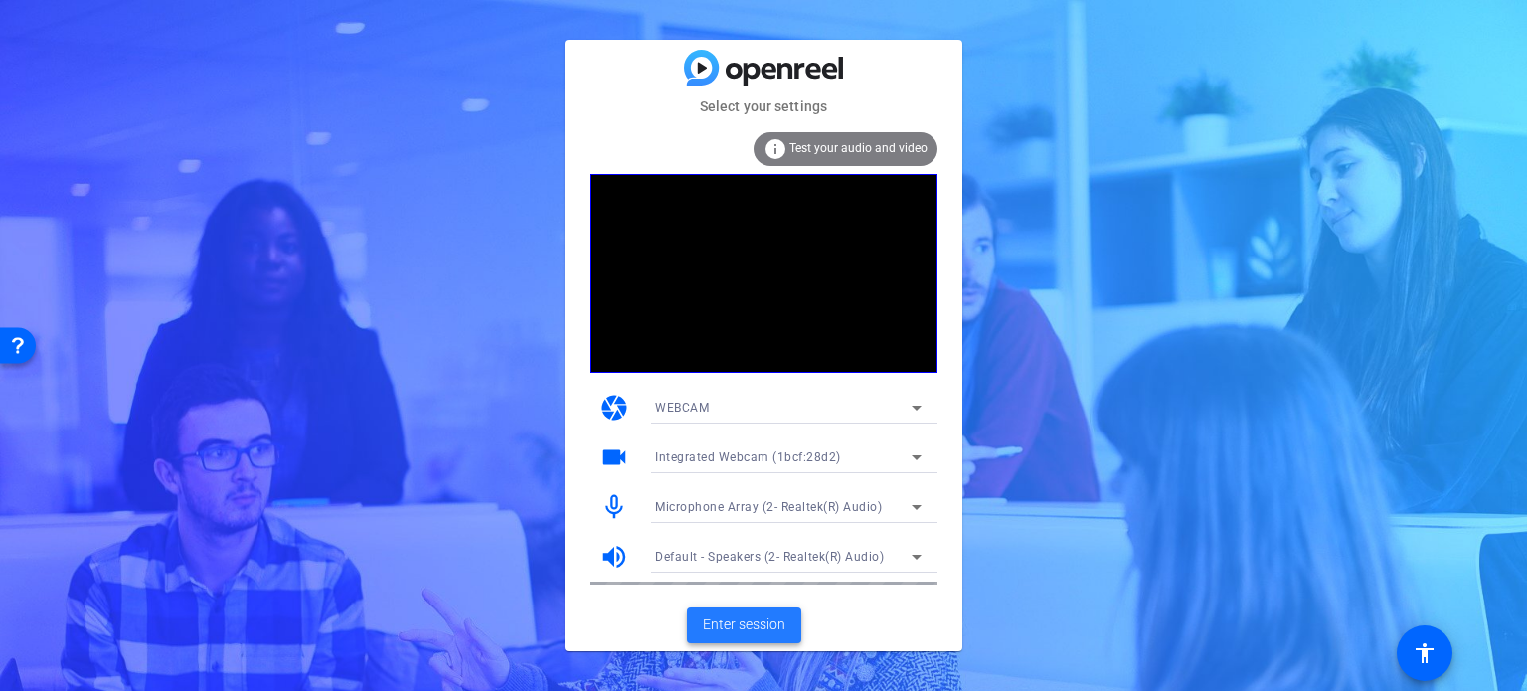
click at [729, 620] on span "Enter session" at bounding box center [744, 624] width 83 height 21
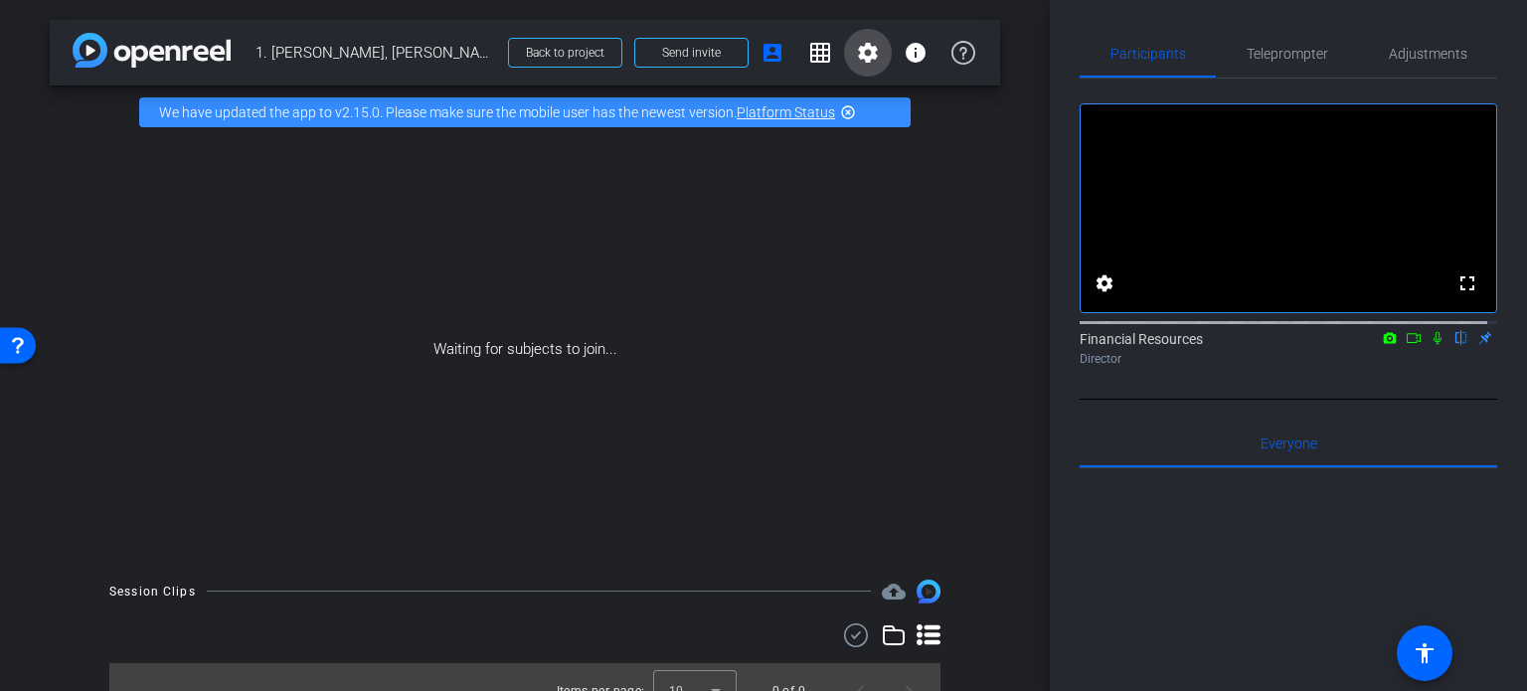
click at [856, 54] on mat-icon "settings" at bounding box center [868, 53] width 24 height 24
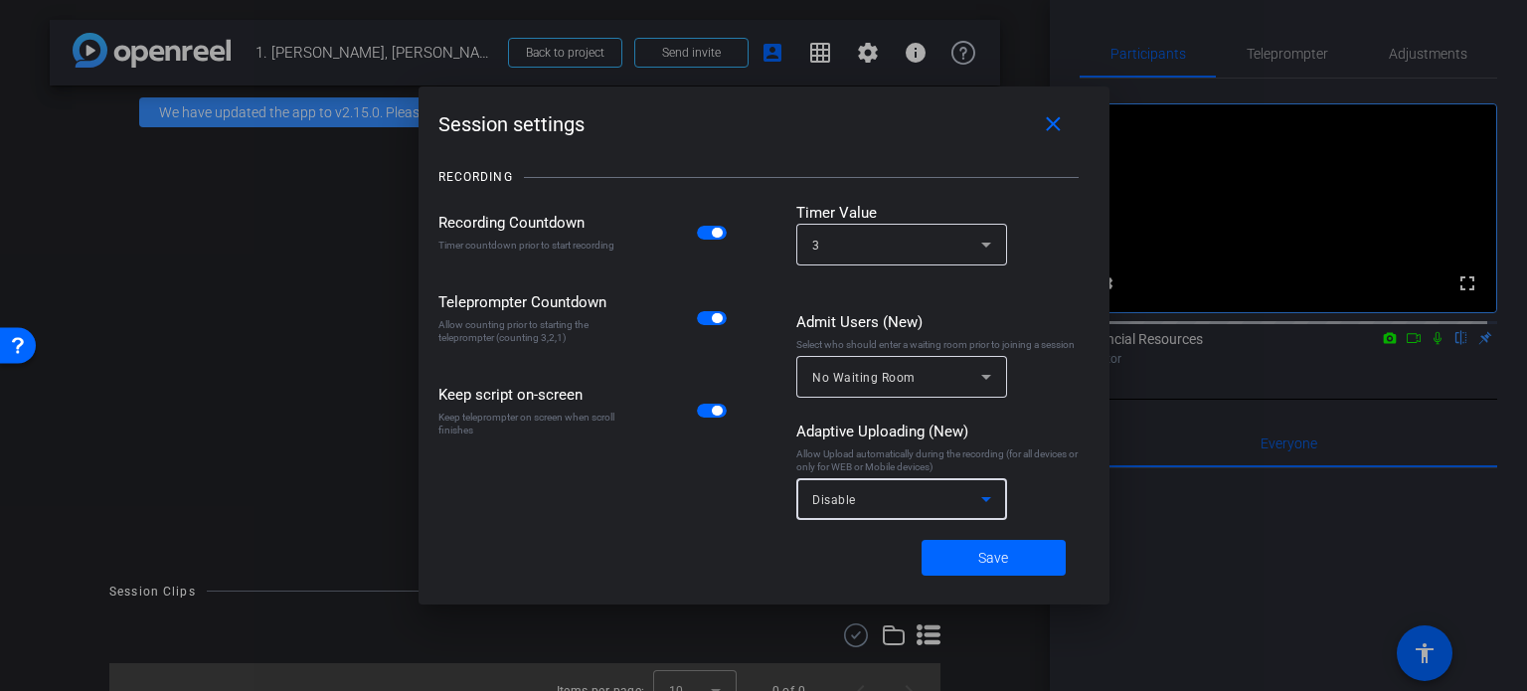
click at [978, 497] on icon at bounding box center [986, 499] width 24 height 24
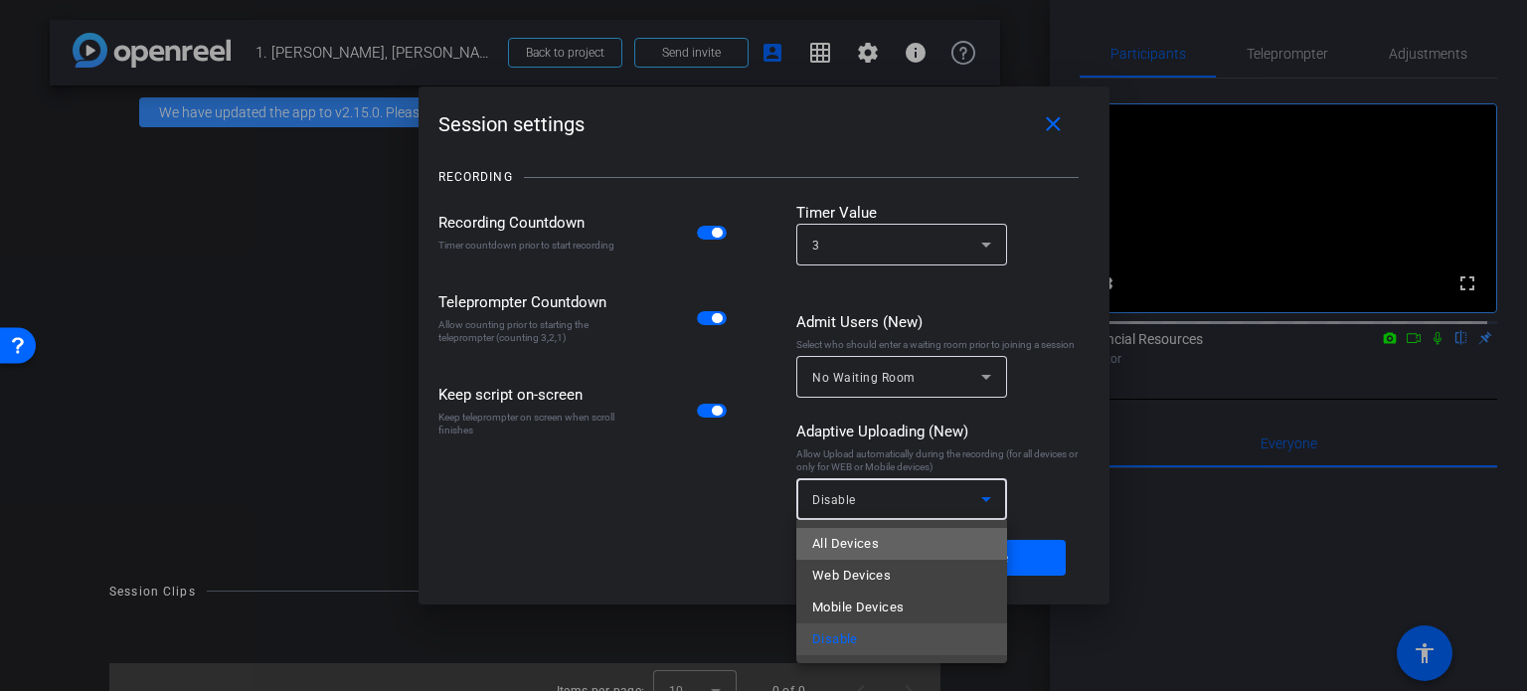
click at [868, 540] on span "All Devices" at bounding box center [845, 544] width 67 height 24
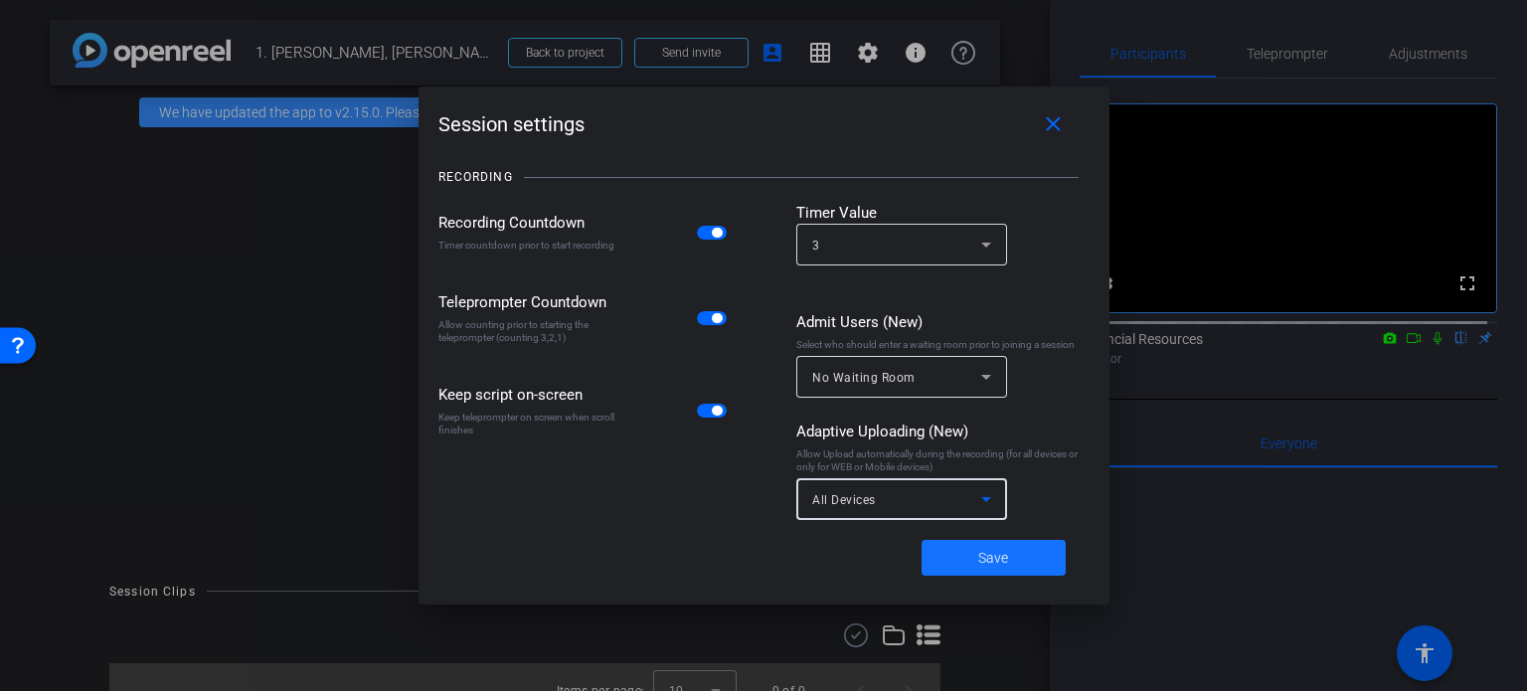
click at [1001, 548] on span "Save" at bounding box center [993, 558] width 30 height 21
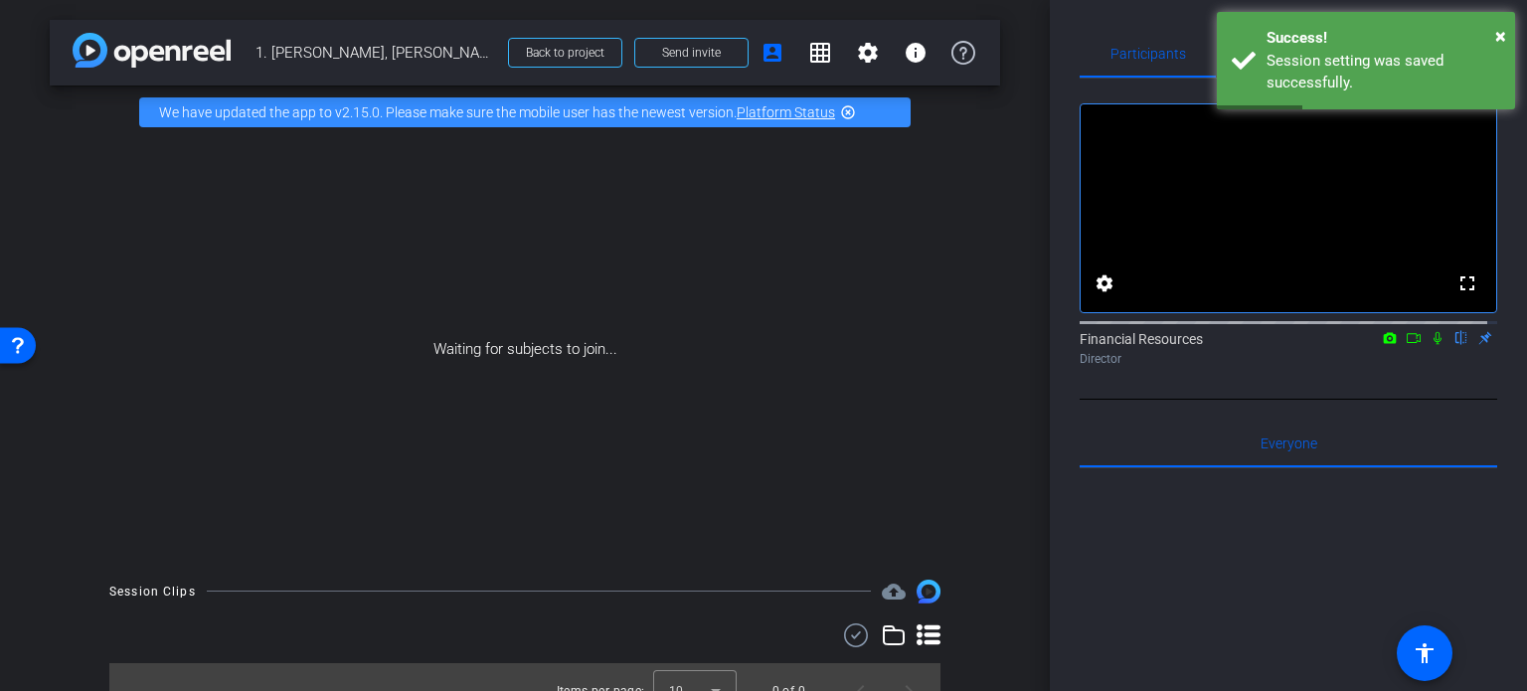
click at [957, 246] on div "Waiting for subjects to join..." at bounding box center [525, 349] width 950 height 420
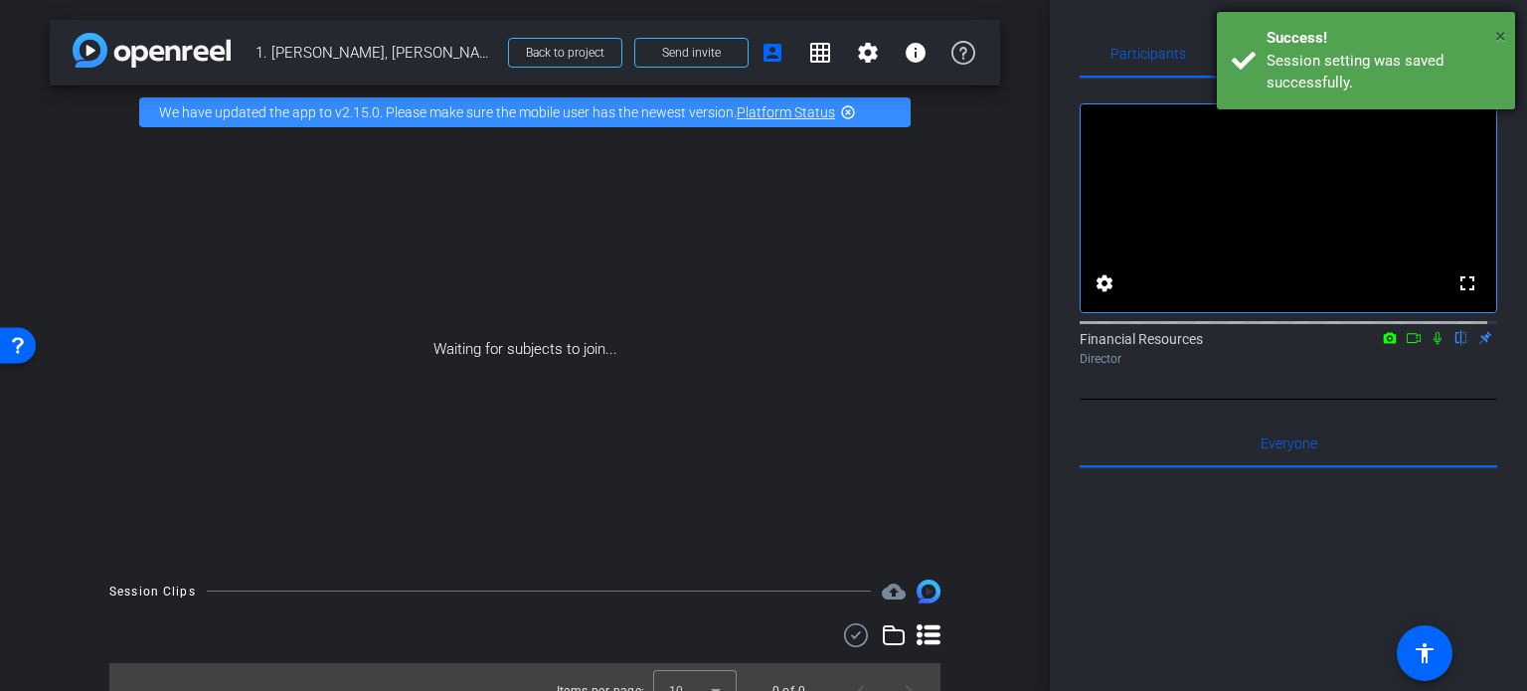
click at [1499, 30] on span "×" at bounding box center [1500, 36] width 11 height 24
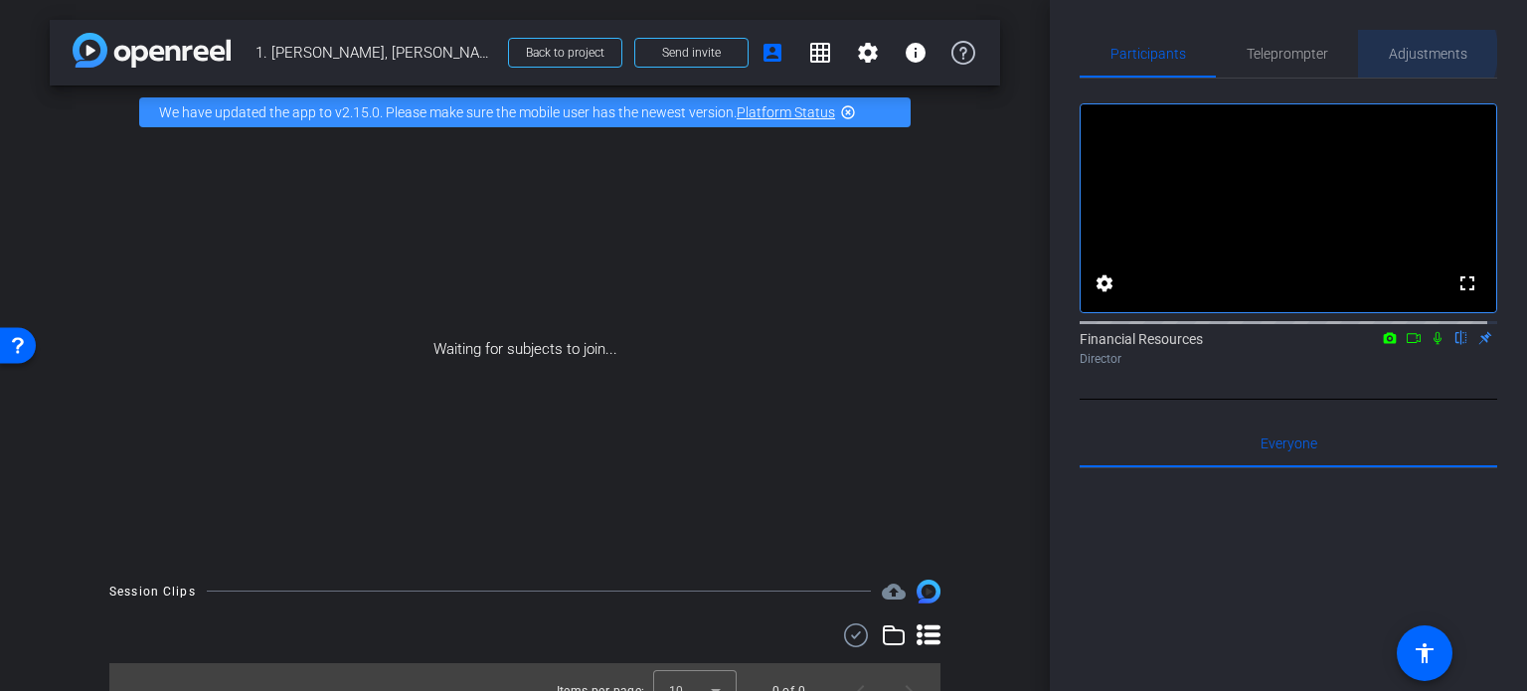
click at [1408, 52] on span "Adjustments" at bounding box center [1428, 54] width 79 height 14
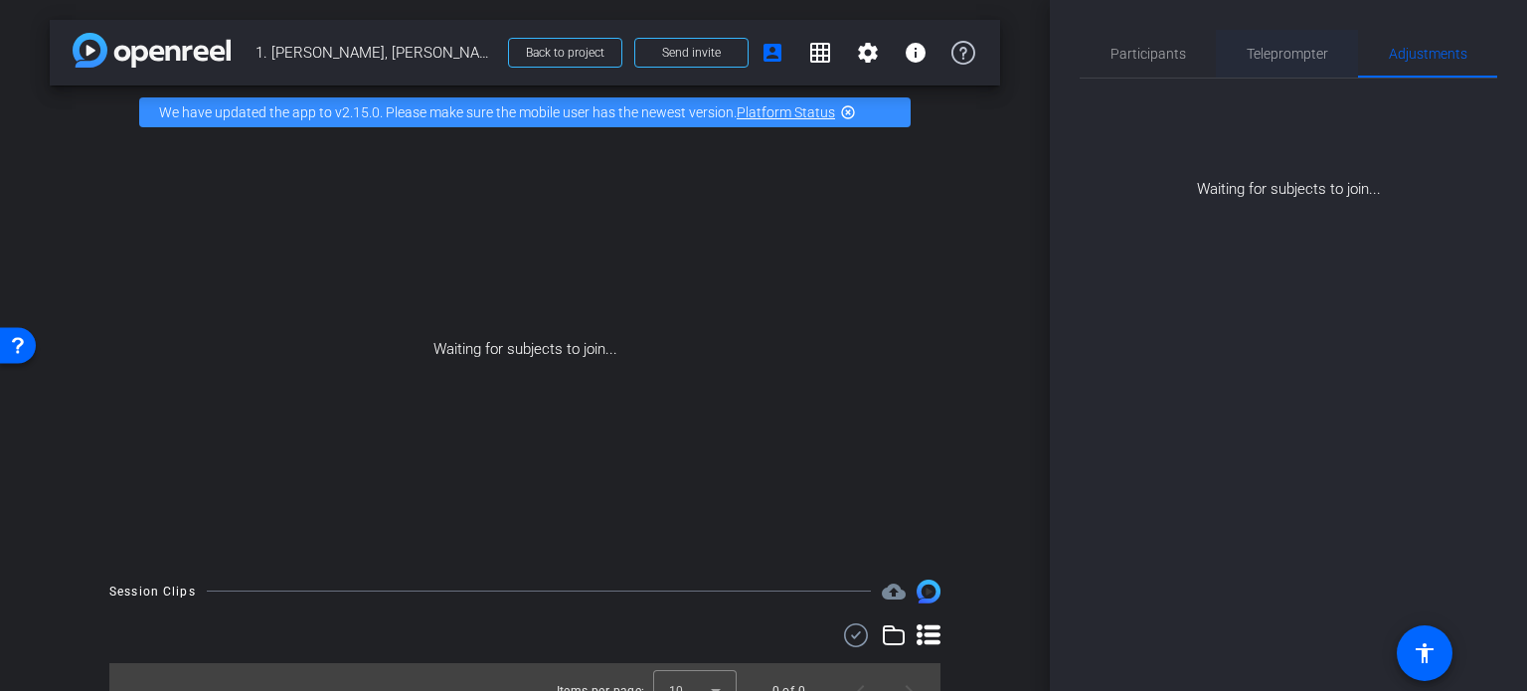
click at [1299, 55] on span "Teleprompter" at bounding box center [1288, 54] width 82 height 14
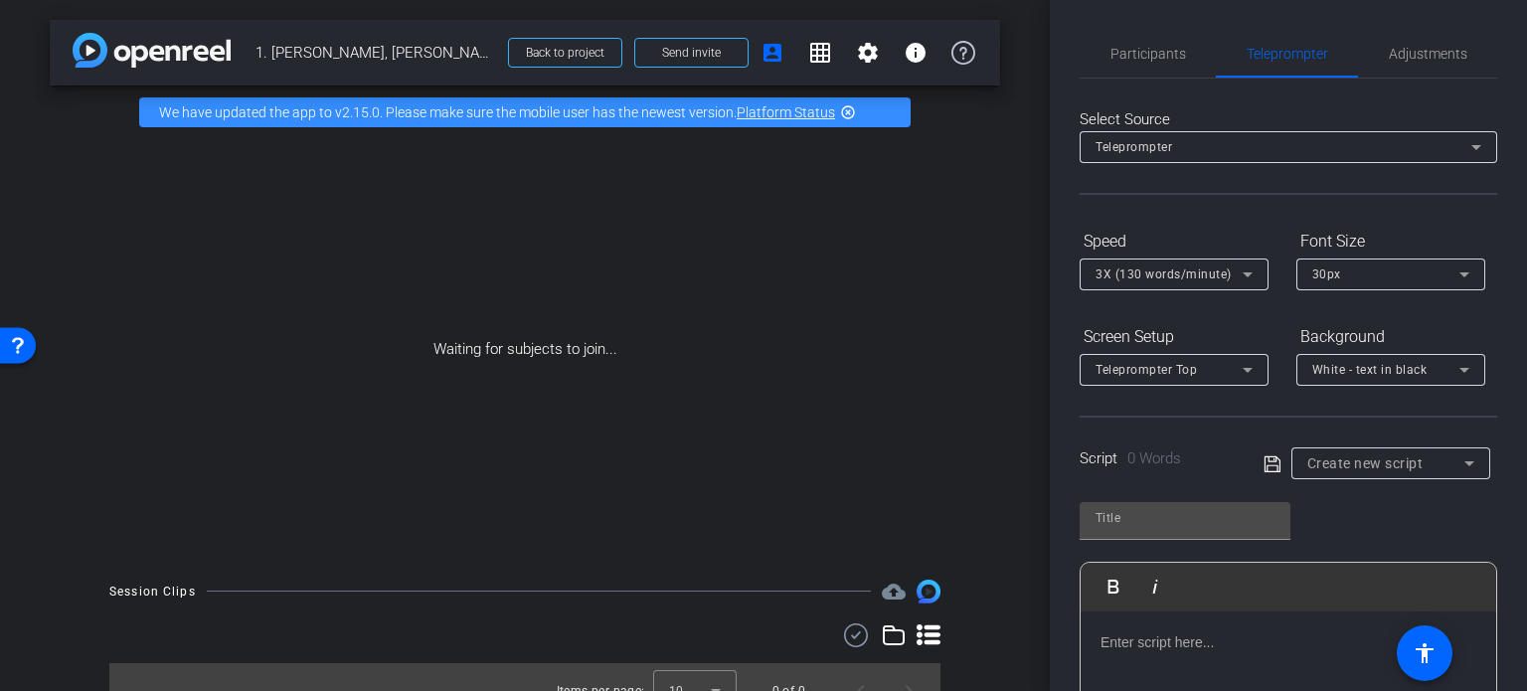
click at [919, 270] on div "Waiting for subjects to join..." at bounding box center [525, 349] width 950 height 420
click at [668, 55] on span "Send invite" at bounding box center [691, 53] width 59 height 16
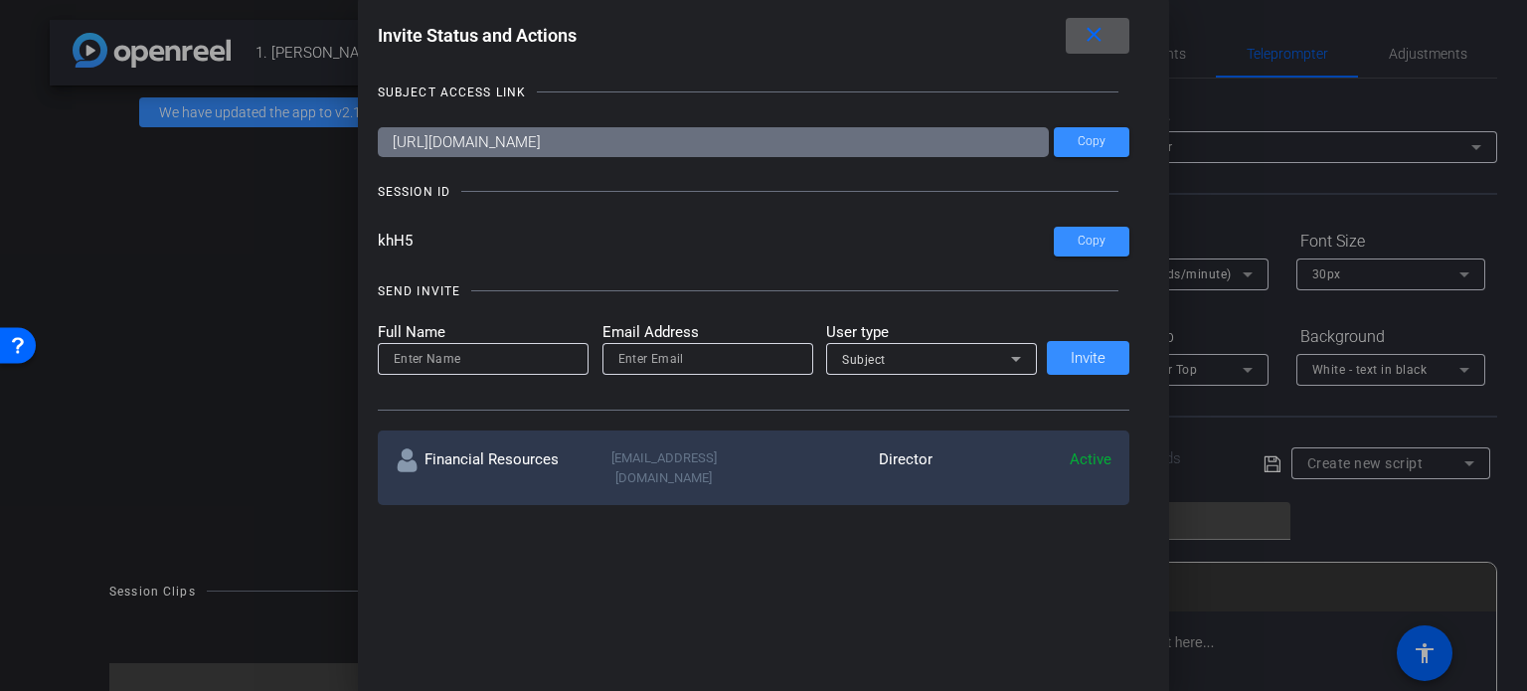
drag, startPoint x: 1114, startPoint y: 34, endPoint x: 1138, endPoint y: 25, distance: 25.5
click at [1115, 34] on span at bounding box center [1098, 36] width 64 height 48
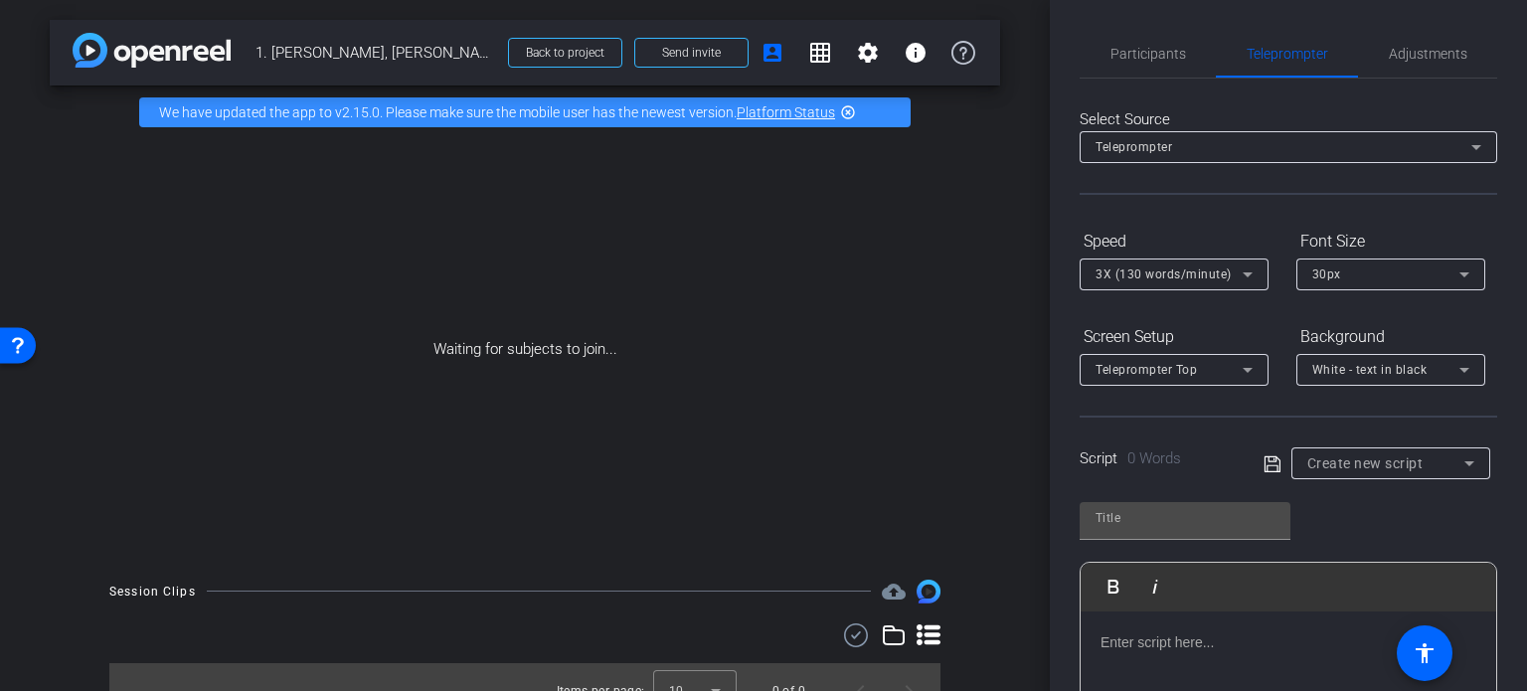
click at [99, 295] on div "Waiting for subjects to join..." at bounding box center [525, 349] width 950 height 420
